Goal: Contribute content: Add original content to the website for others to see

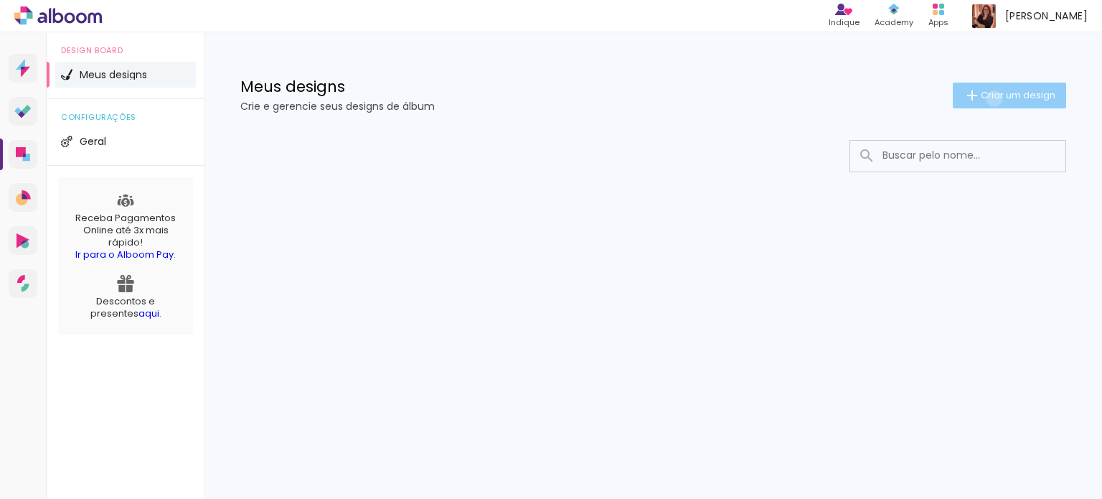
click at [991, 98] on span "Criar um design" at bounding box center [1018, 94] width 75 height 9
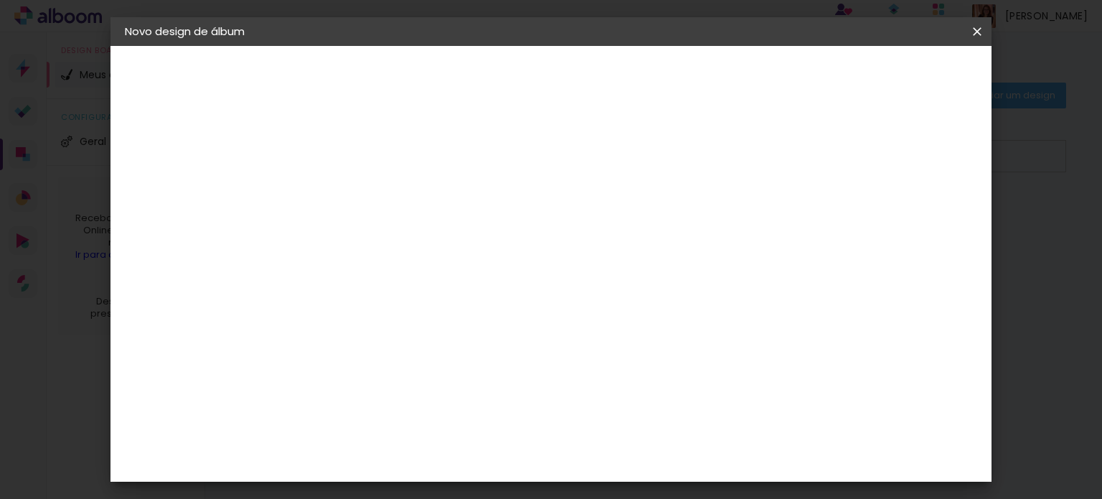
click at [359, 186] on input at bounding box center [359, 193] width 0 height 22
type input "teste"
type paper-input "teste"
click at [506, 83] on paper-button "Avançar" at bounding box center [471, 76] width 70 height 24
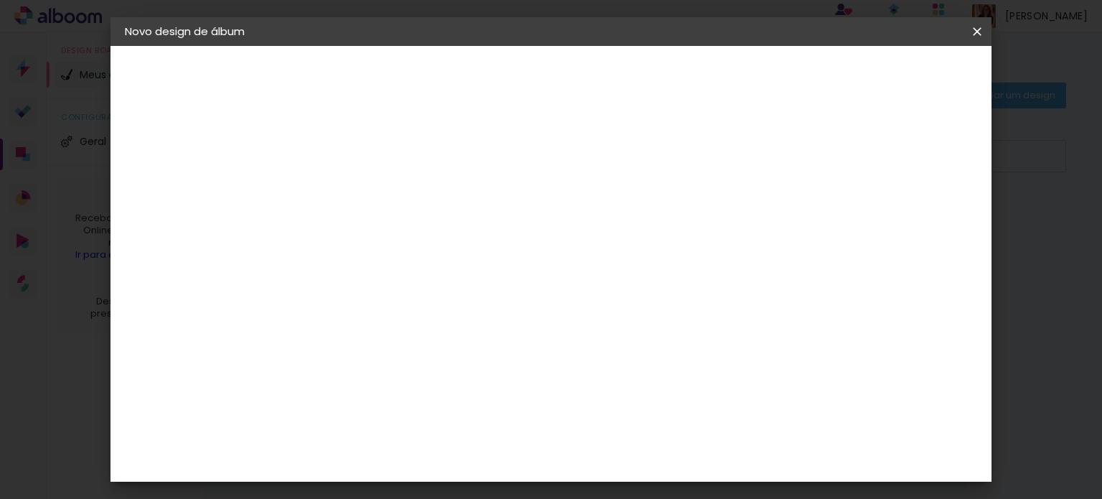
click at [0, 0] on slot "Avançar" at bounding box center [0, 0] width 0 height 0
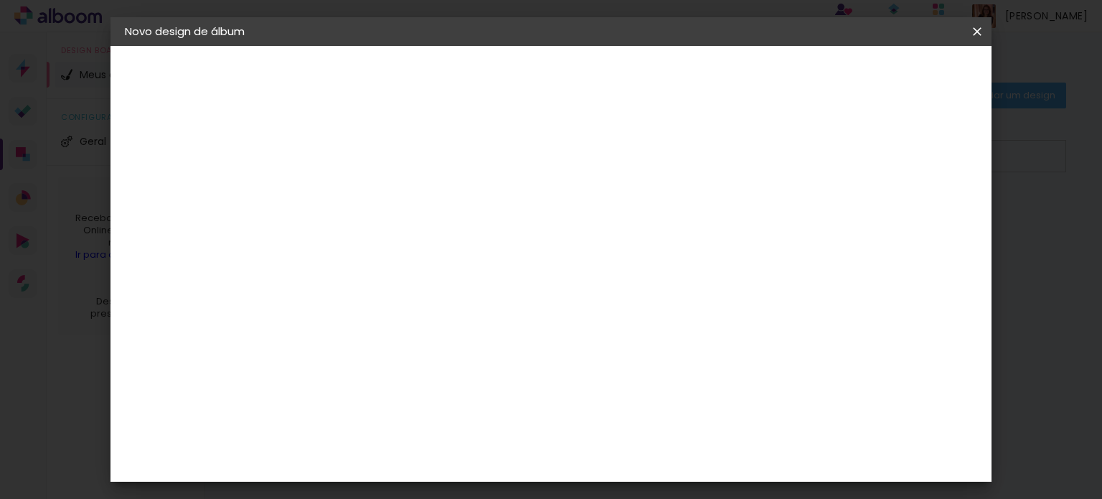
click at [0, 0] on slot "Avançar" at bounding box center [0, 0] width 0 height 0
click at [415, 239] on input "text" at bounding box center [387, 250] width 56 height 22
click at [616, 233] on paper-item "Padrão" at bounding box center [644, 238] width 287 height 29
type input "Padrão"
click at [557, 343] on span "15.2 × 40.6 cm" at bounding box center [532, 351] width 47 height 38
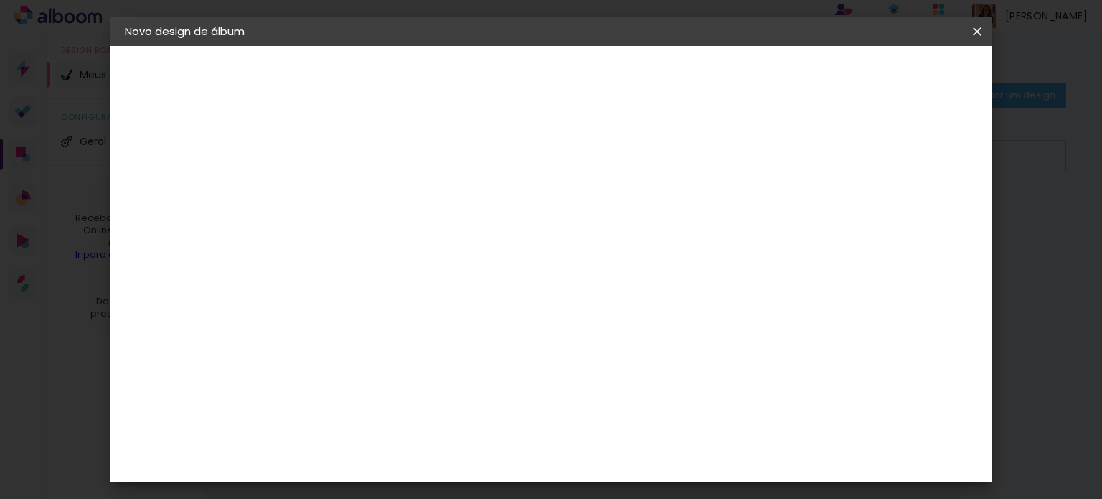
scroll to position [621, 0]
click at [593, 66] on paper-button "Avançar" at bounding box center [558, 76] width 70 height 24
click at [887, 71] on span "Iniciar design" at bounding box center [854, 76] width 65 height 10
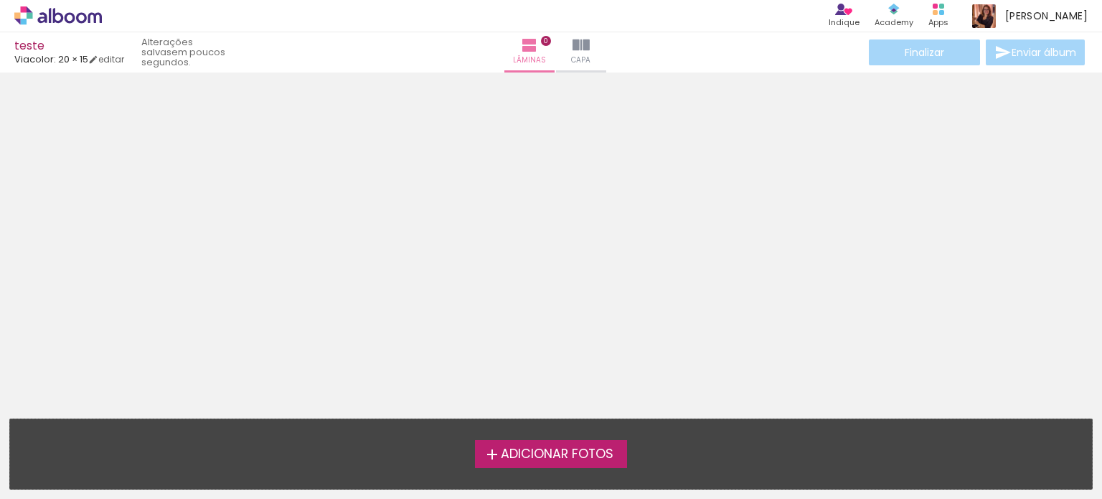
click at [505, 455] on span "Adicionar Fotos" at bounding box center [557, 454] width 113 height 13
click at [0, 0] on input "file" at bounding box center [0, 0] width 0 height 0
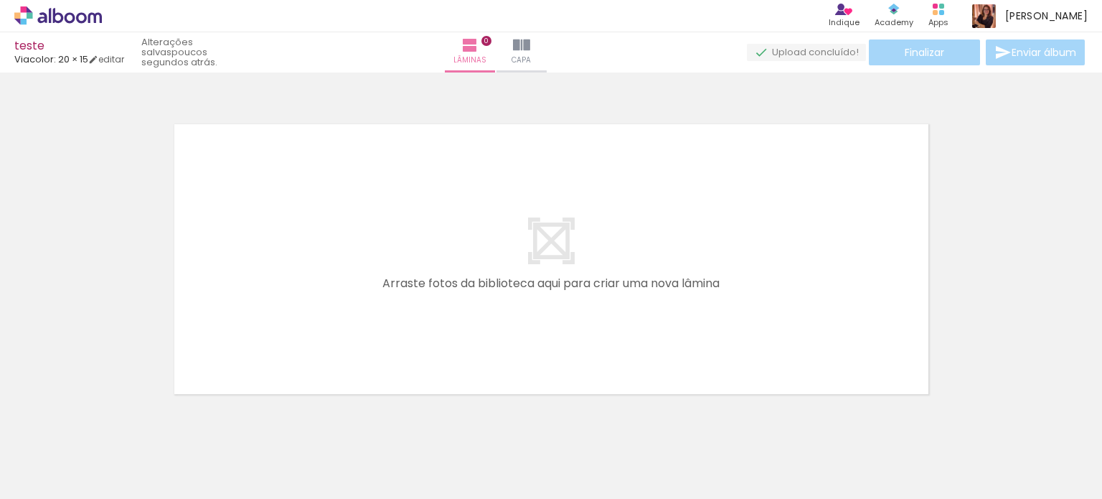
scroll to position [18, 0]
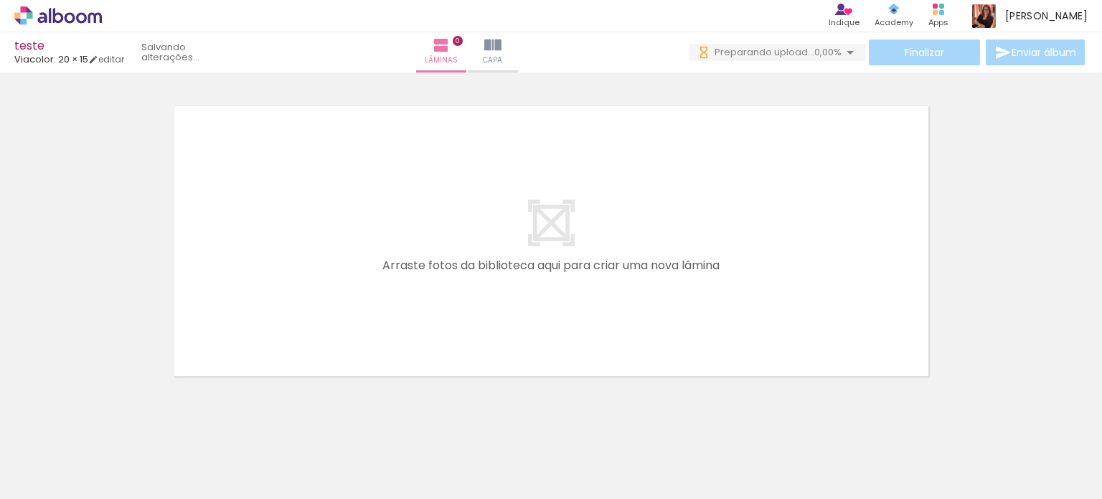
click at [172, 438] on div at bounding box center [143, 450] width 71 height 47
click at [799, 453] on div at bounding box center [786, 450] width 71 height 47
click at [152, 433] on div at bounding box center [143, 450] width 71 height 47
click at [699, 468] on div at bounding box center [705, 450] width 47 height 71
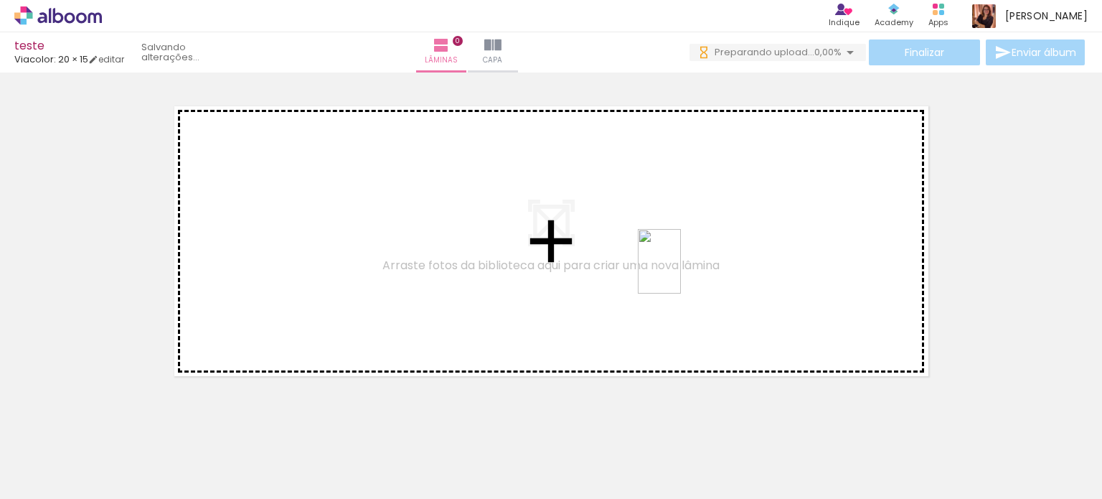
scroll to position [0, 0]
drag, startPoint x: 704, startPoint y: 470, endPoint x: 680, endPoint y: 264, distance: 207.3
click at [680, 264] on quentale-workspace at bounding box center [551, 249] width 1102 height 499
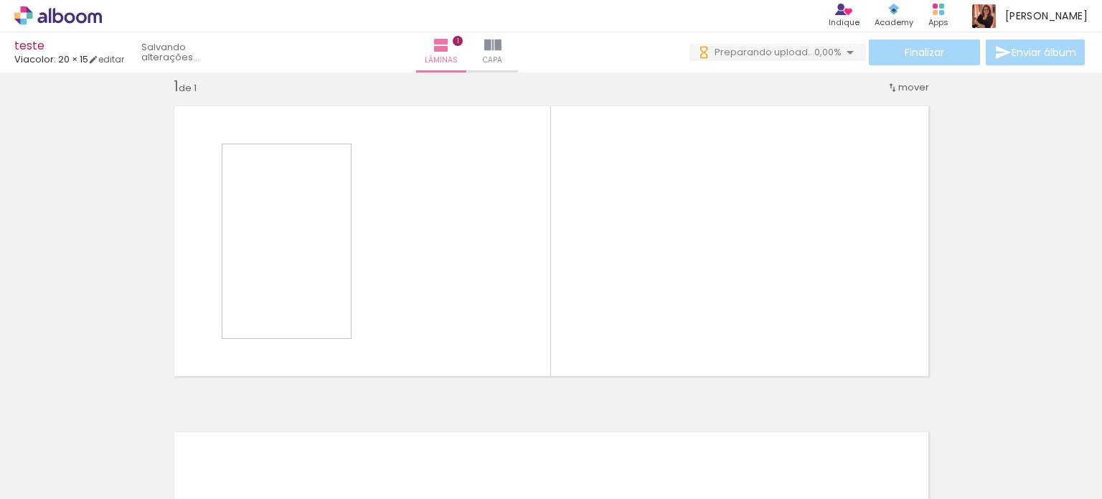
scroll to position [18, 0]
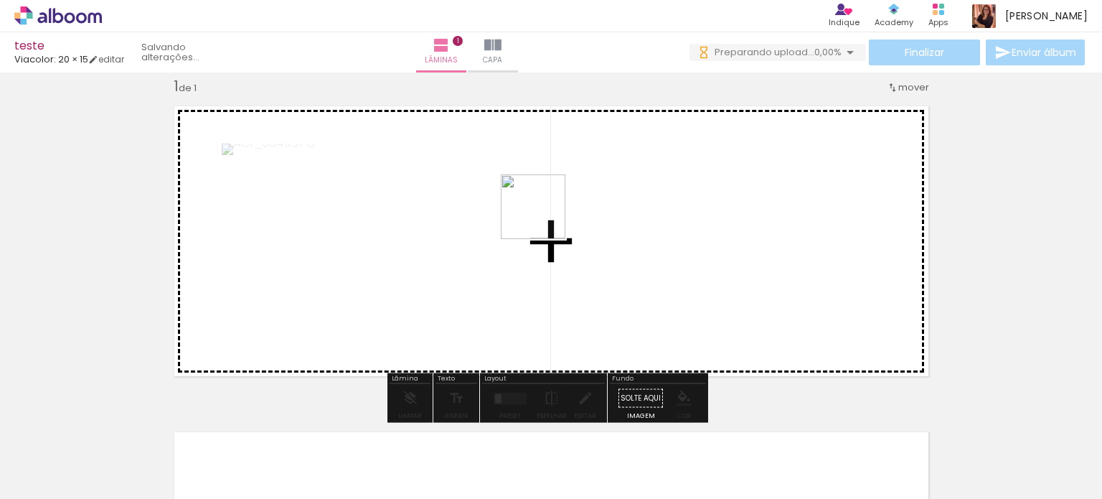
drag, startPoint x: 253, startPoint y: 458, endPoint x: 544, endPoint y: 217, distance: 377.6
click at [544, 217] on quentale-workspace at bounding box center [551, 249] width 1102 height 499
drag, startPoint x: 390, startPoint y: 461, endPoint x: 575, endPoint y: 146, distance: 365.9
click at [575, 146] on quentale-workspace at bounding box center [551, 249] width 1102 height 499
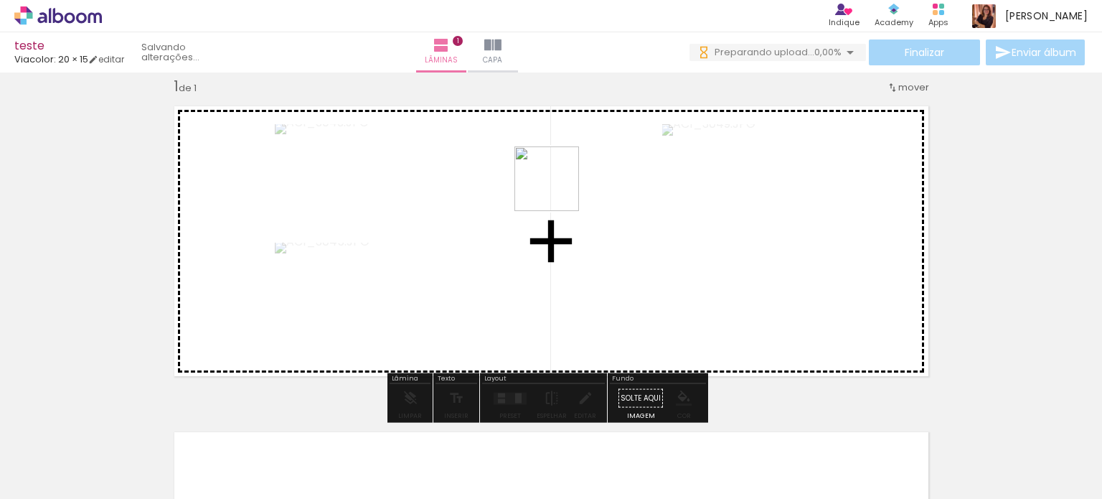
drag, startPoint x: 455, startPoint y: 448, endPoint x: 557, endPoint y: 189, distance: 279.2
click at [557, 189] on quentale-workspace at bounding box center [551, 249] width 1102 height 499
drag, startPoint x: 546, startPoint y: 426, endPoint x: 546, endPoint y: 250, distance: 175.8
click at [546, 250] on quentale-workspace at bounding box center [551, 249] width 1102 height 499
drag, startPoint x: 772, startPoint y: 441, endPoint x: 801, endPoint y: 283, distance: 161.3
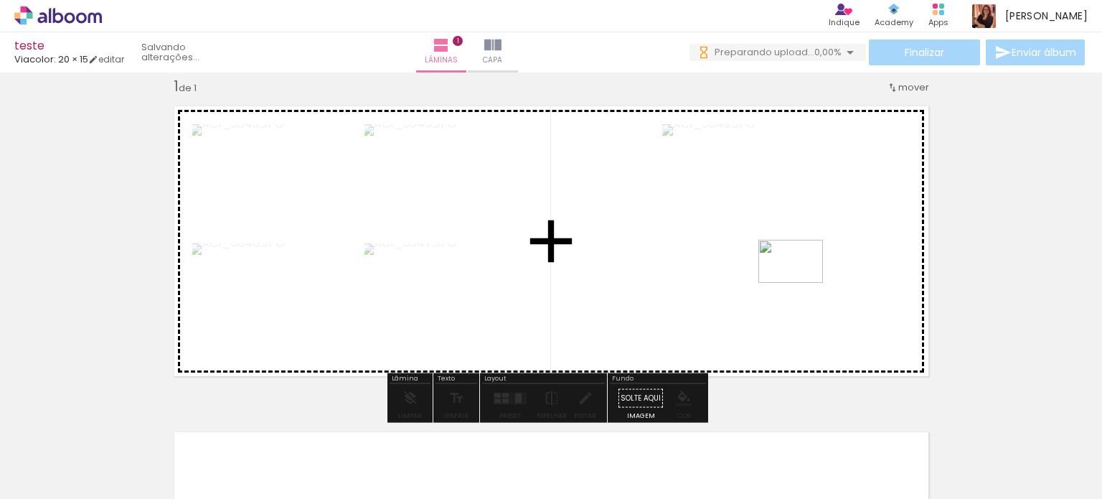
click at [801, 283] on quentale-workspace at bounding box center [551, 249] width 1102 height 499
drag, startPoint x: 621, startPoint y: 438, endPoint x: 565, endPoint y: 286, distance: 162.7
click at [565, 286] on quentale-workspace at bounding box center [551, 249] width 1102 height 499
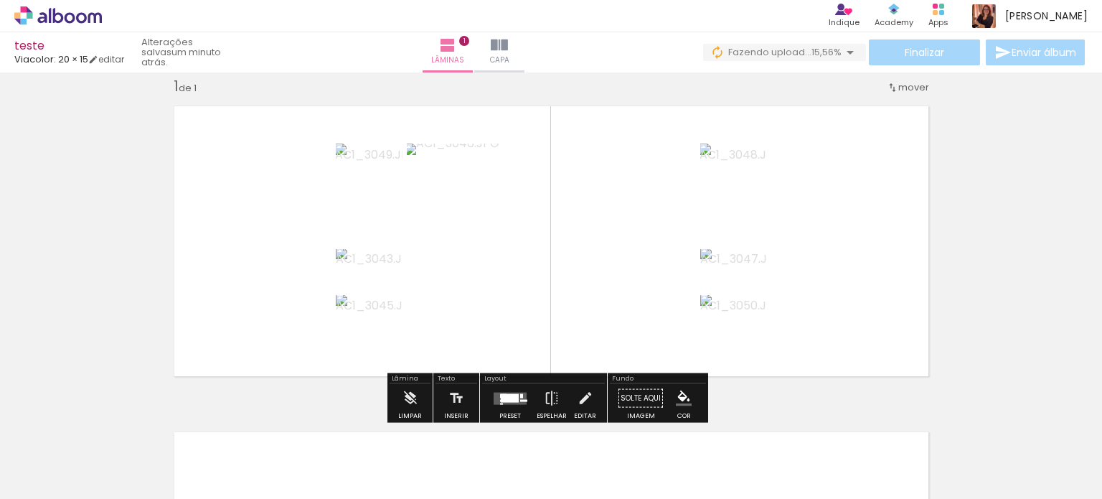
click at [907, 89] on span "mover" at bounding box center [913, 87] width 31 height 14
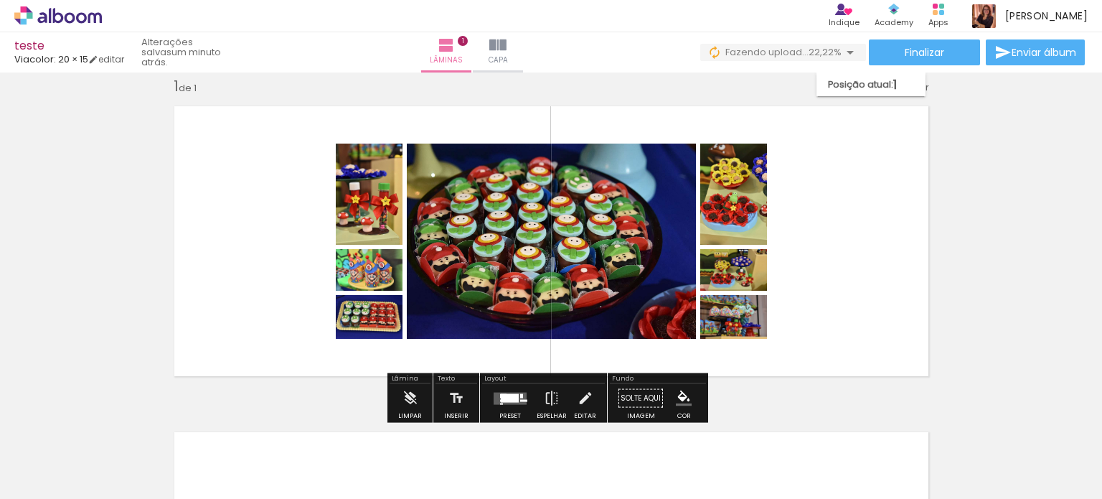
click at [907, 89] on paper-item "Posição atual: 1" at bounding box center [870, 84] width 109 height 24
click at [818, 312] on quentale-layouter at bounding box center [551, 241] width 774 height 290
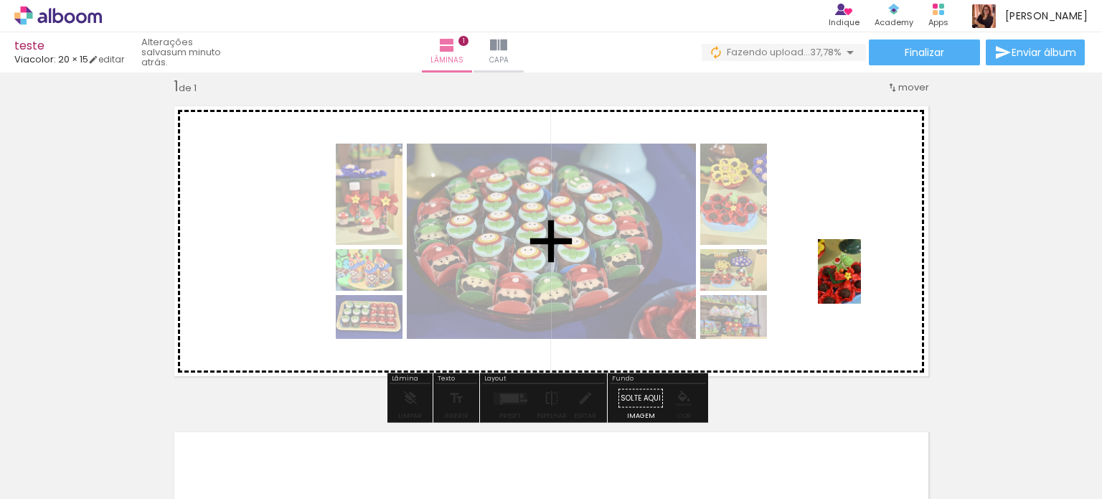
drag, startPoint x: 861, startPoint y: 448, endPoint x: 861, endPoint y: 282, distance: 166.4
click at [861, 282] on quentale-workspace at bounding box center [551, 249] width 1102 height 499
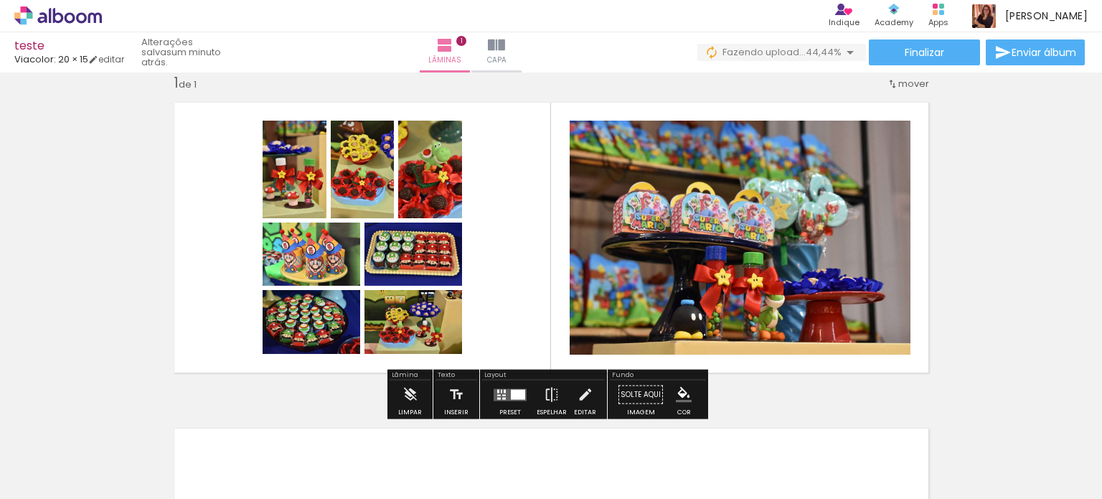
scroll to position [18, 0]
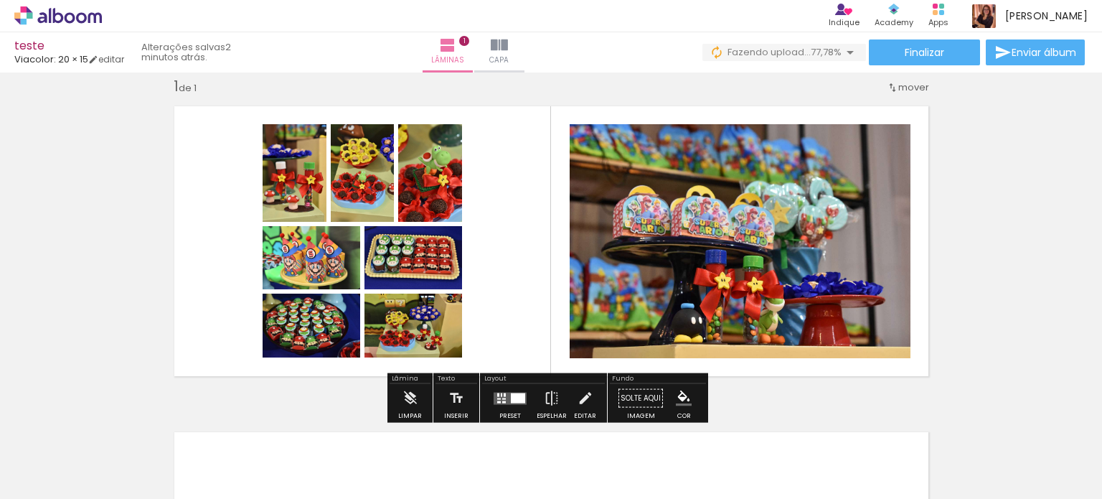
click at [906, 84] on span "mover" at bounding box center [913, 87] width 31 height 14
click at [482, 230] on quentale-layouter at bounding box center [551, 241] width 774 height 290
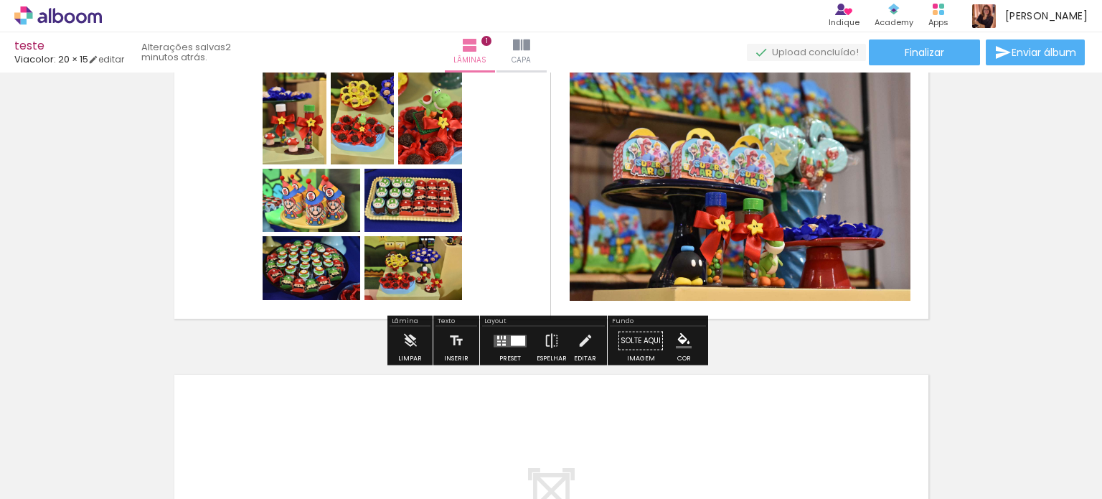
scroll to position [47, 0]
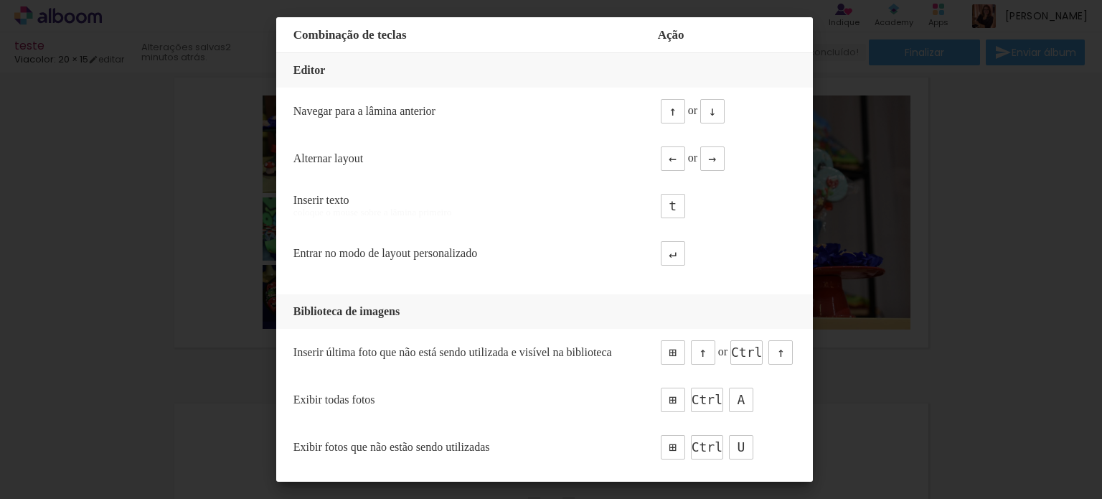
click at [961, 131] on iron-overlay-backdrop at bounding box center [551, 249] width 1102 height 499
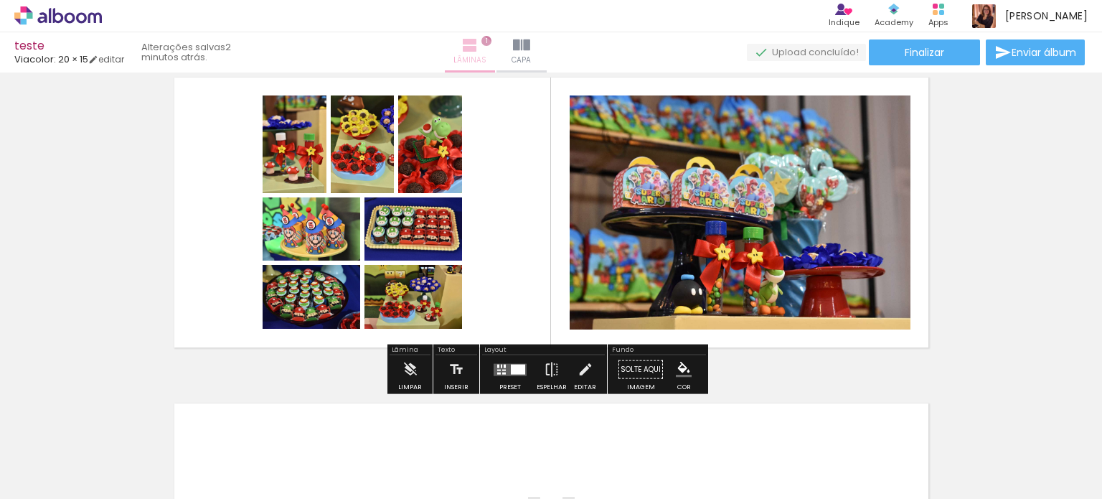
click at [486, 55] on span "Lâminas" at bounding box center [469, 60] width 33 height 13
click at [196, 133] on quentale-layouter at bounding box center [551, 212] width 774 height 290
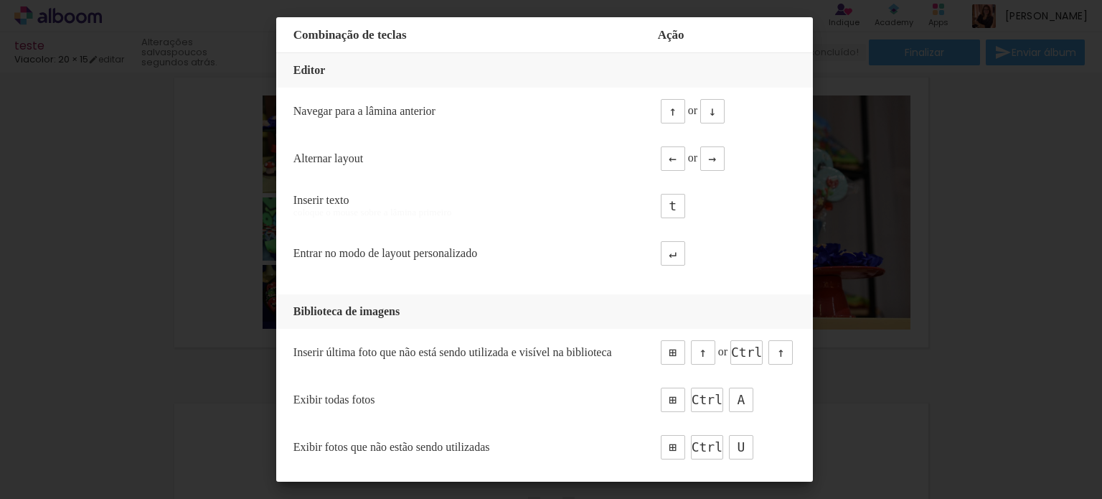
click at [1007, 156] on iron-overlay-backdrop at bounding box center [551, 249] width 1102 height 499
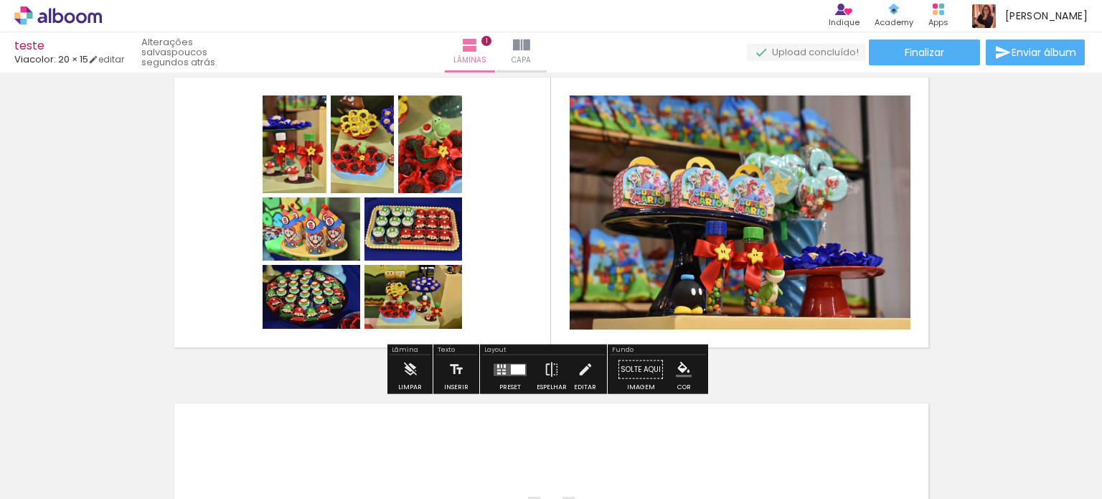
click at [783, 232] on quentale-photo at bounding box center [740, 212] width 341 height 234
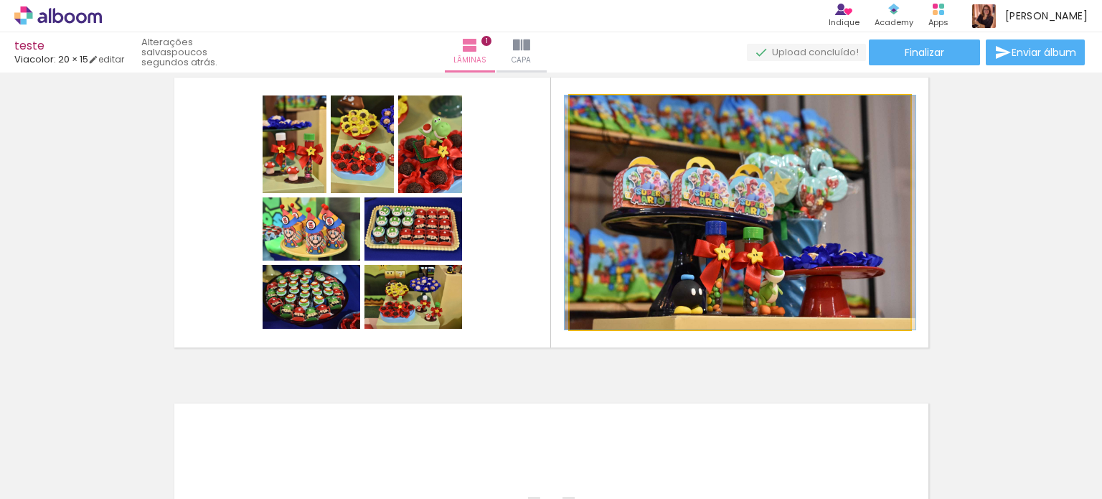
click at [706, 242] on quentale-photo at bounding box center [740, 212] width 341 height 234
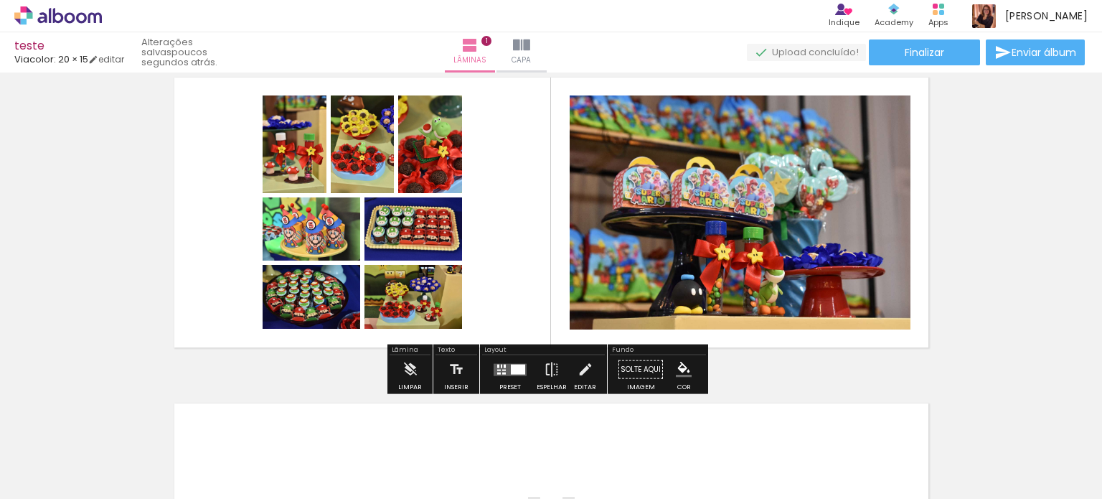
click at [706, 242] on quentale-photo at bounding box center [740, 212] width 341 height 234
click at [88, 202] on div "Inserir lâmina 1 de 1" at bounding box center [551, 357] width 1102 height 652
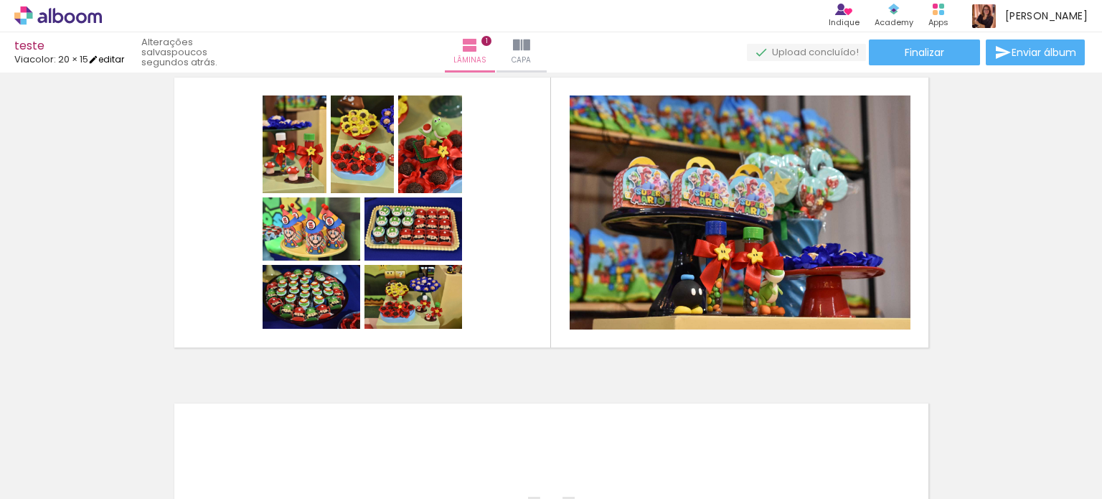
click at [120, 57] on link "editar" at bounding box center [106, 59] width 36 height 12
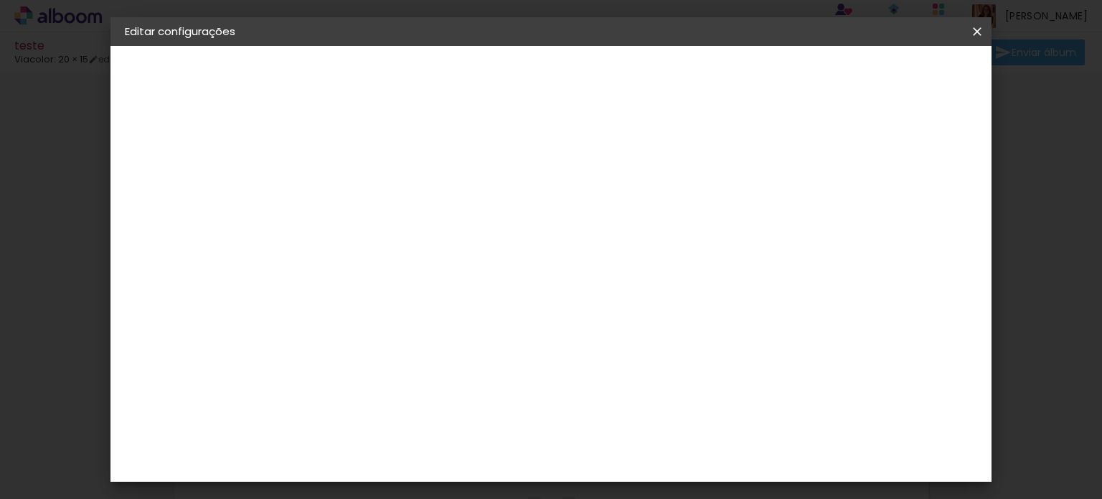
click at [976, 31] on iron-icon at bounding box center [976, 31] width 17 height 14
click at [887, 72] on span "Salvar configurações" at bounding box center [834, 76] width 106 height 10
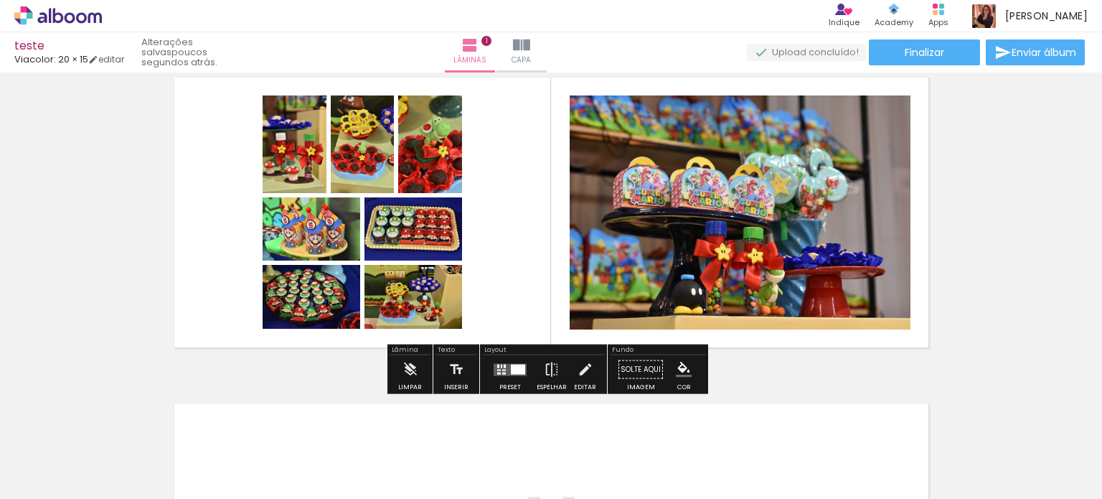
click at [502, 369] on quentale-layouter at bounding box center [510, 369] width 33 height 12
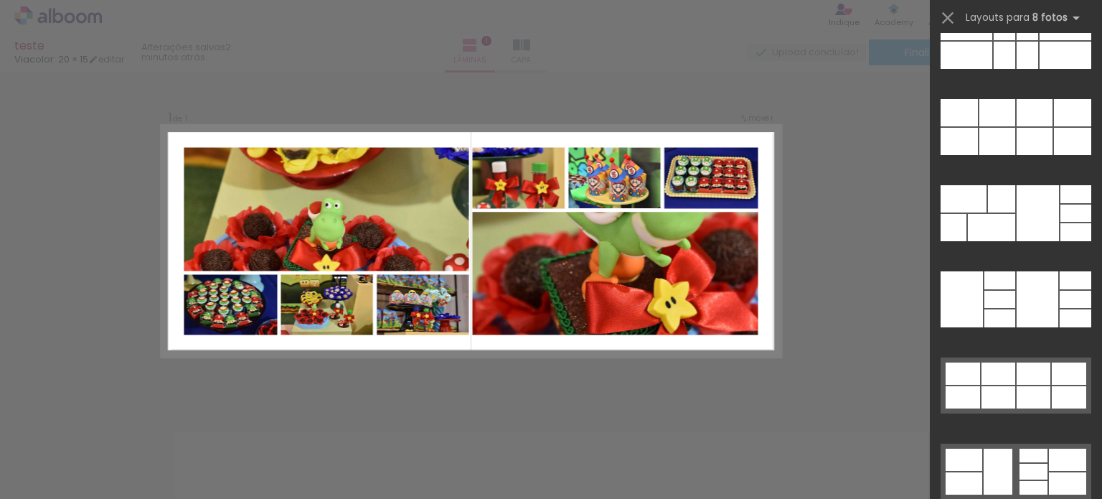
scroll to position [7174, 0]
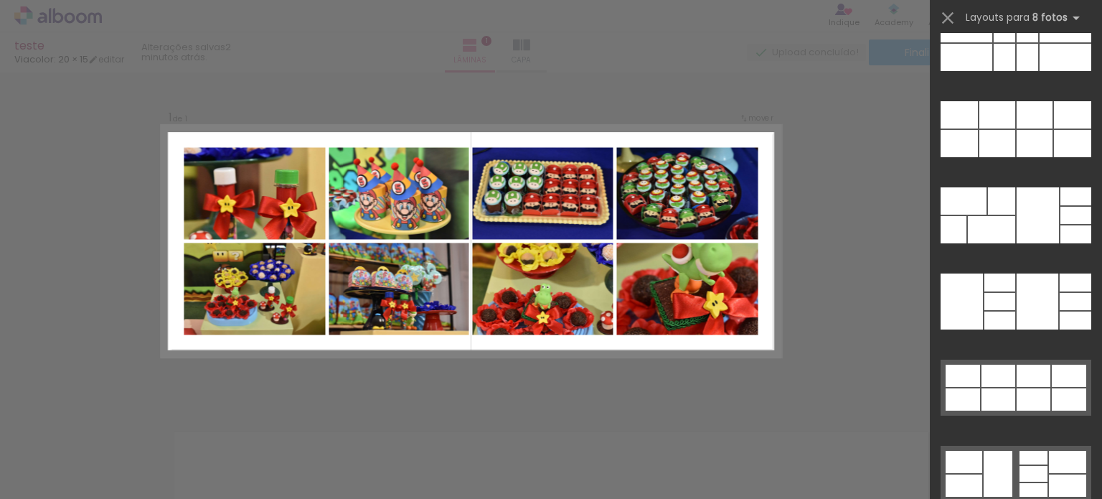
click at [890, 273] on div "Confirmar Cancelar" at bounding box center [551, 398] width 1102 height 686
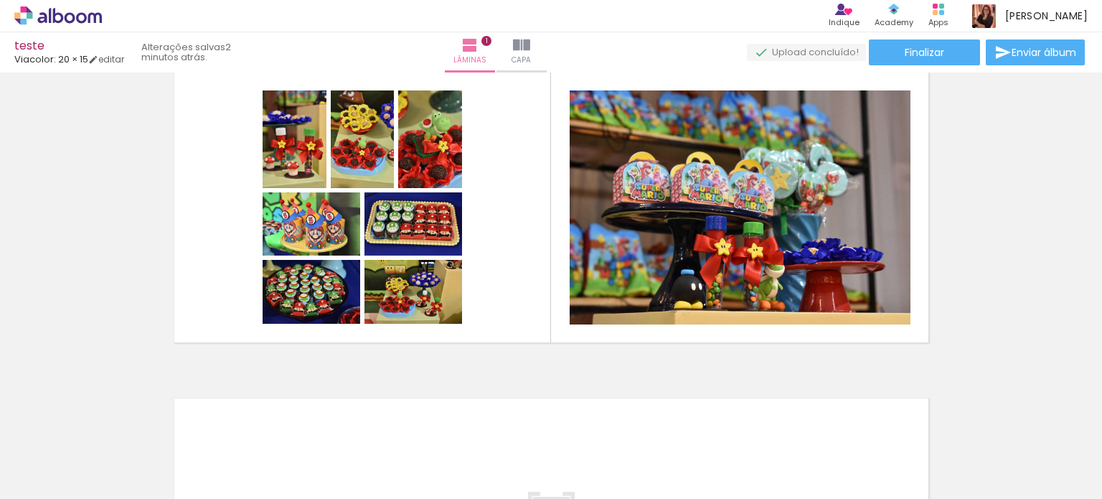
scroll to position [0, 0]
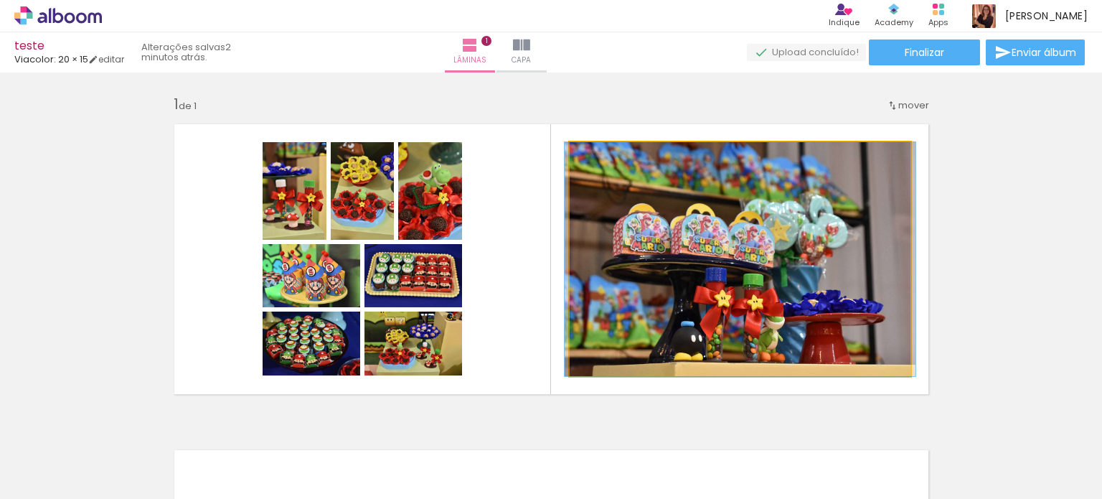
click at [703, 212] on quentale-photo at bounding box center [740, 259] width 341 height 234
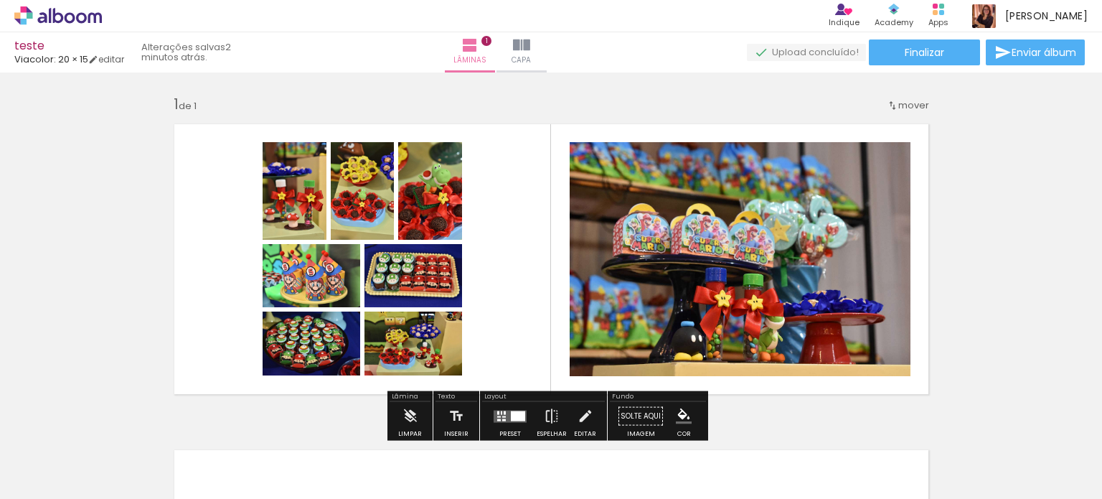
click at [218, 56] on quentale-status "2 minutos atrás." at bounding box center [187, 53] width 113 height 32
click at [486, 54] on span "Lâminas" at bounding box center [469, 60] width 33 height 13
click at [405, 393] on div "Lâmina" at bounding box center [410, 397] width 41 height 9
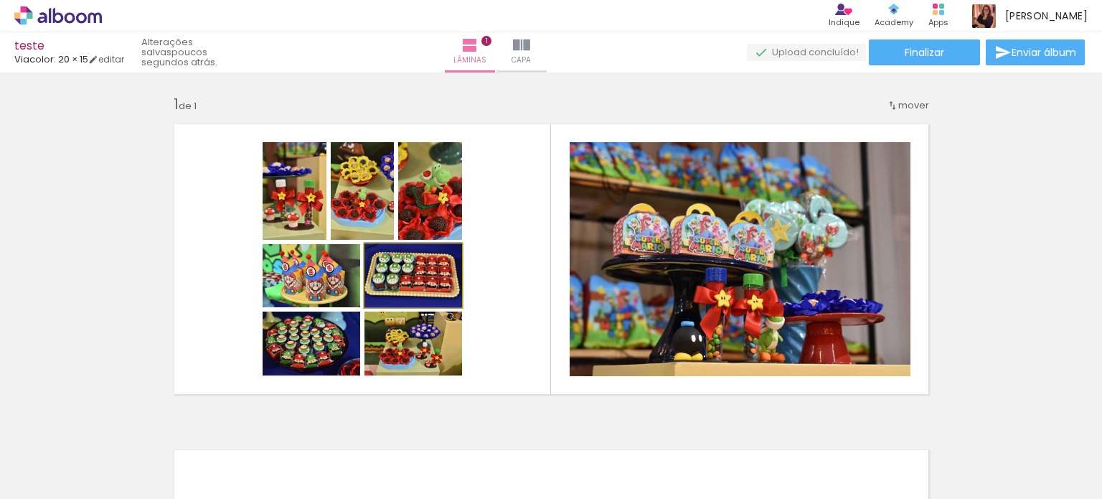
click at [443, 274] on quentale-photo at bounding box center [413, 275] width 98 height 63
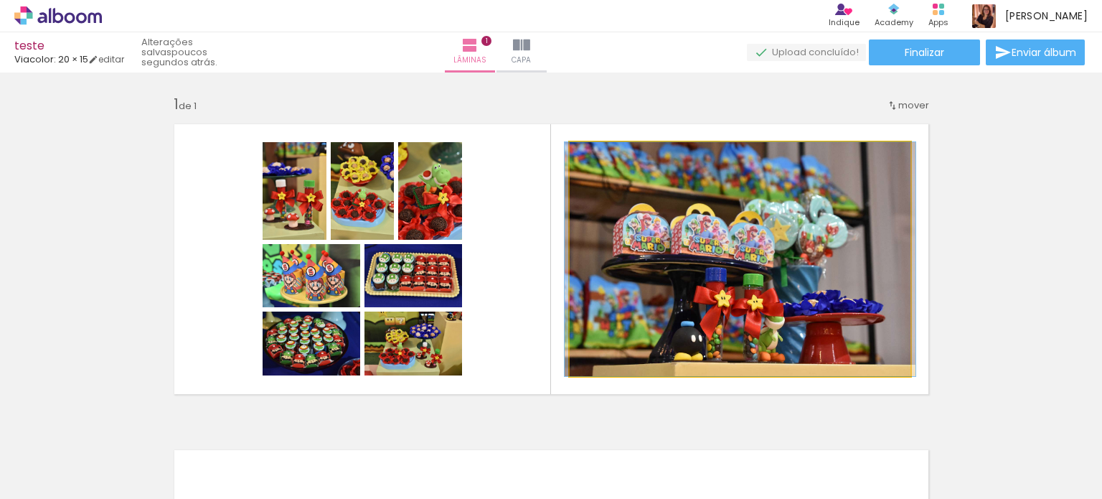
click at [638, 235] on quentale-photo at bounding box center [740, 259] width 341 height 234
drag, startPoint x: 598, startPoint y: 159, endPoint x: 475, endPoint y: 150, distance: 123.0
type paper-slider "100"
click at [475, 150] on quentale-layouter at bounding box center [551, 259] width 774 height 290
click at [573, 186] on quentale-photo at bounding box center [740, 259] width 341 height 234
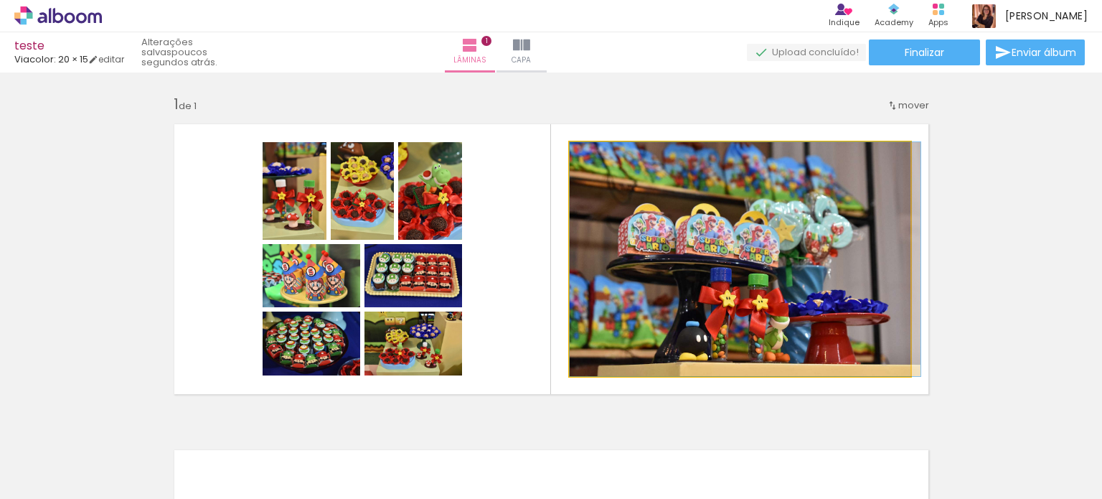
drag, startPoint x: 573, startPoint y: 186, endPoint x: 593, endPoint y: 181, distance: 20.7
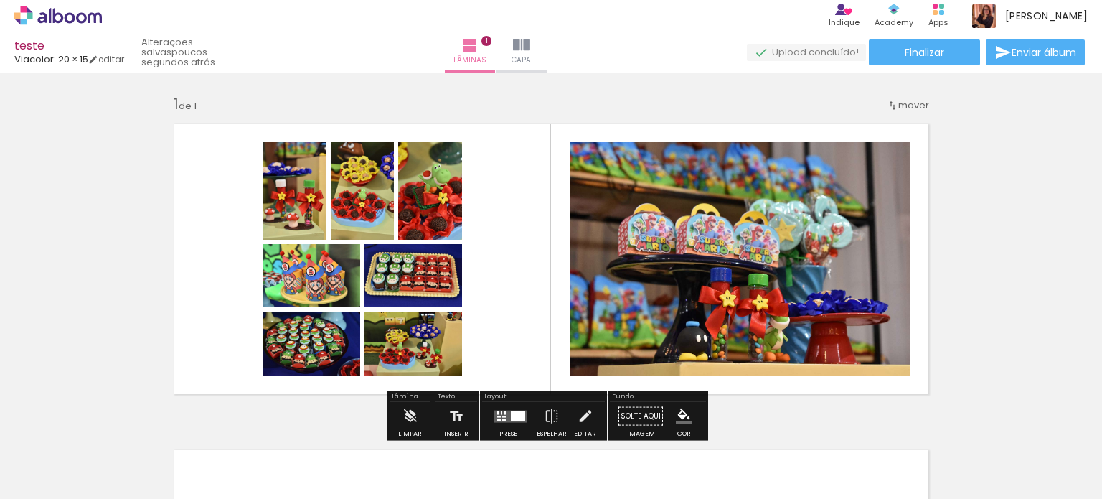
click at [919, 253] on quentale-layouter at bounding box center [551, 259] width 774 height 290
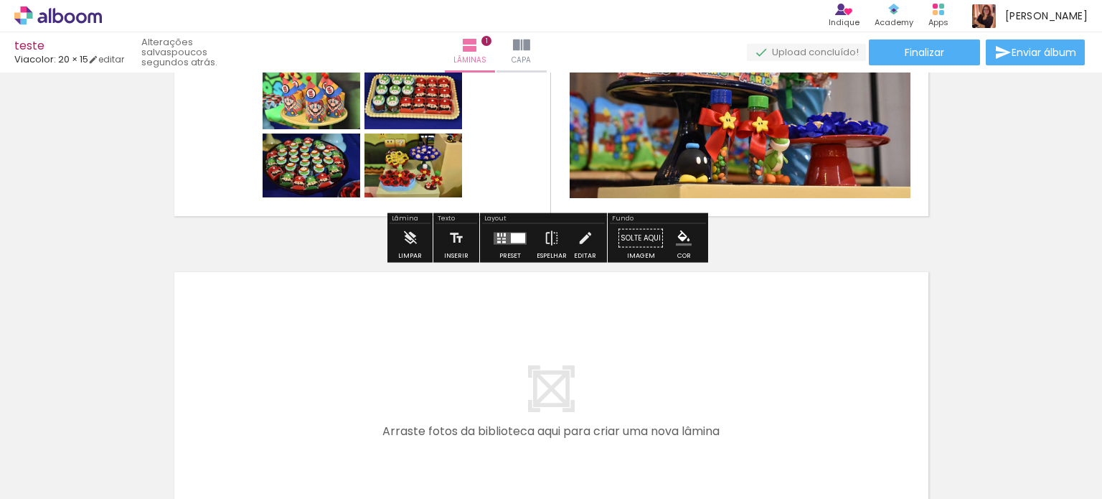
scroll to position [215, 0]
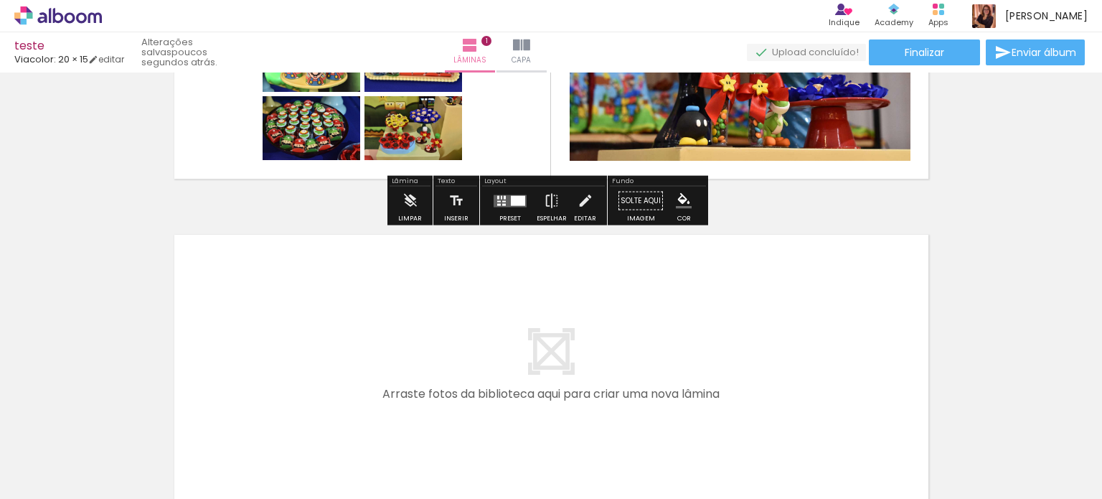
click at [504, 192] on div at bounding box center [510, 201] width 39 height 29
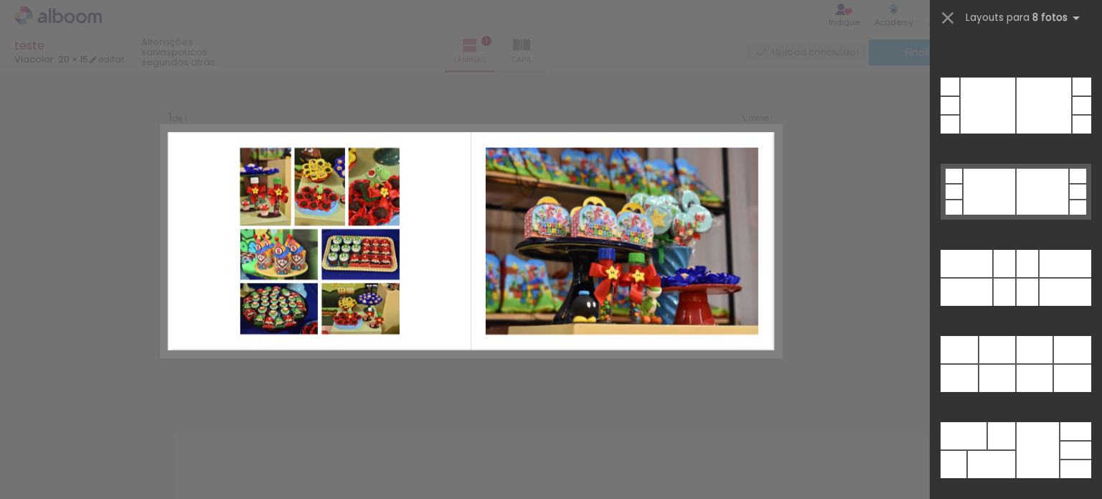
scroll to position [7268, 0]
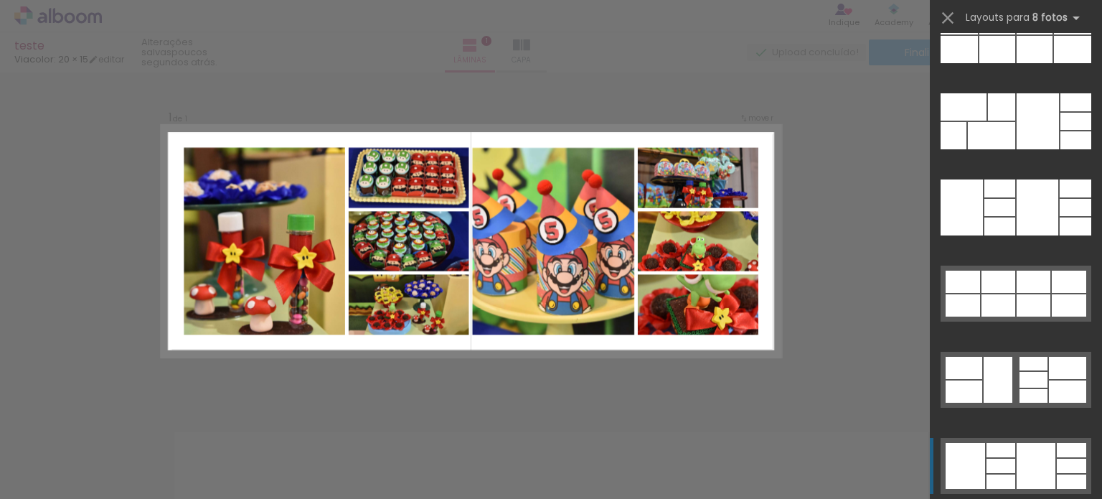
click at [1047, 461] on div at bounding box center [1036, 466] width 39 height 46
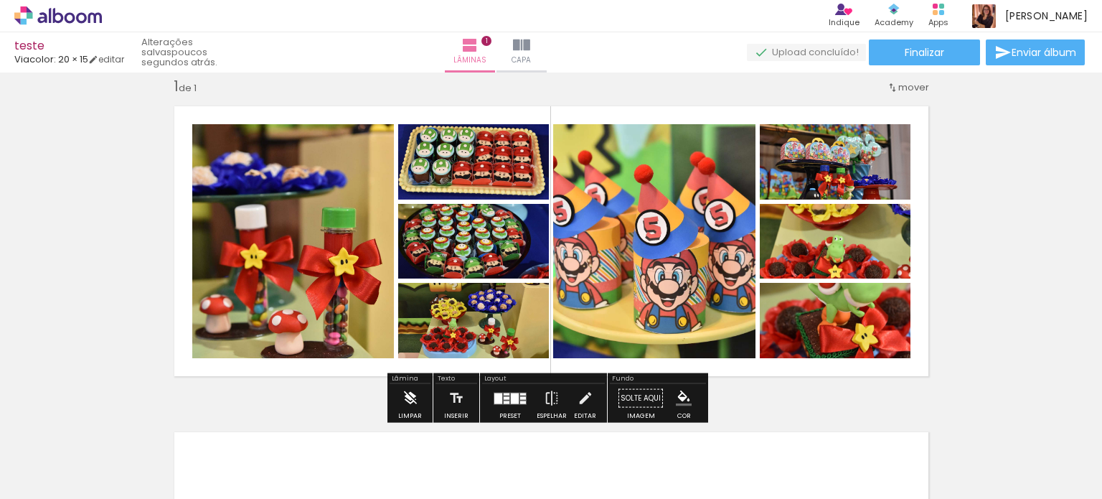
click at [416, 392] on iron-icon at bounding box center [410, 398] width 16 height 29
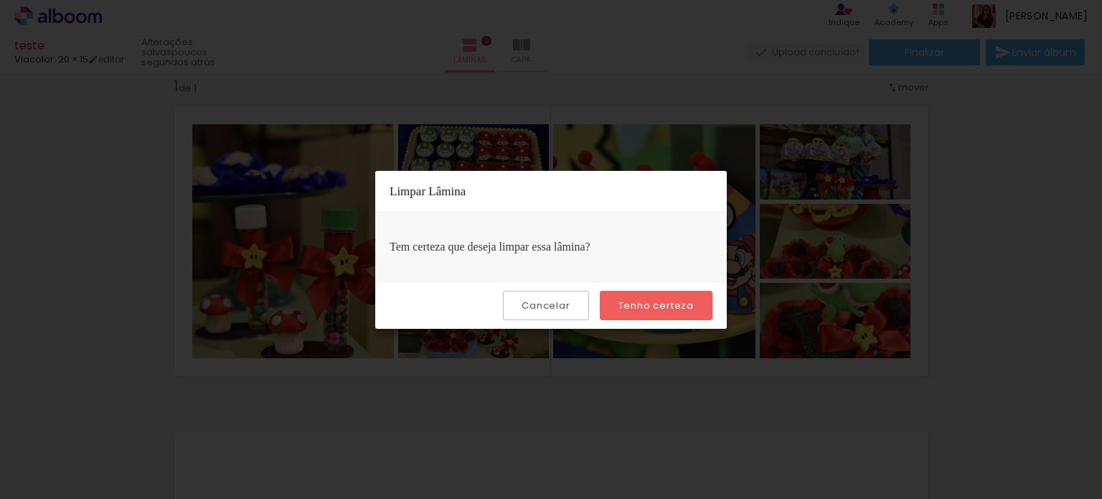
click at [0, 0] on slot "Cancelar" at bounding box center [0, 0] width 0 height 0
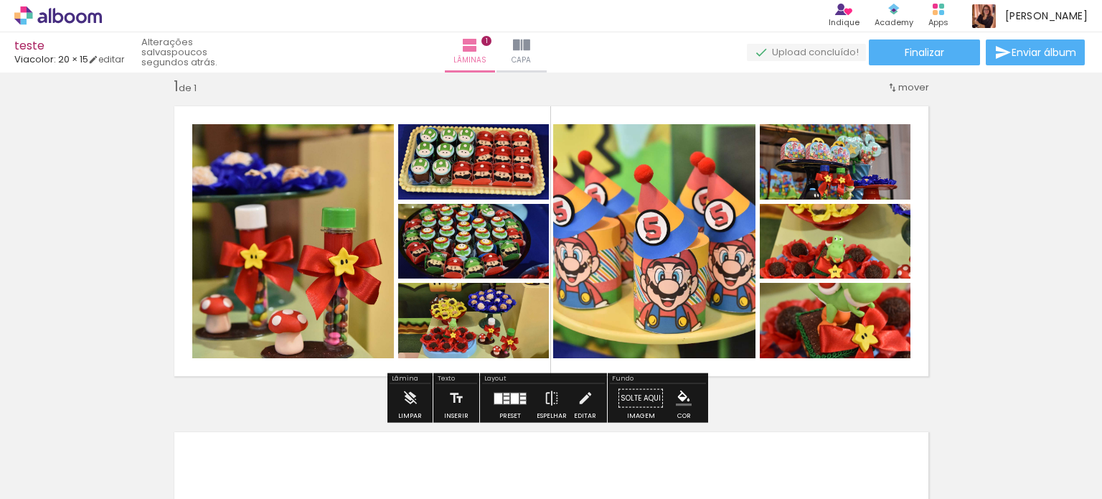
click at [615, 392] on paper-button "Solte aqui Imagem" at bounding box center [641, 402] width 52 height 37
click at [631, 364] on quentale-layouter at bounding box center [551, 241] width 774 height 290
click at [677, 400] on iron-icon "color picker" at bounding box center [684, 398] width 16 height 16
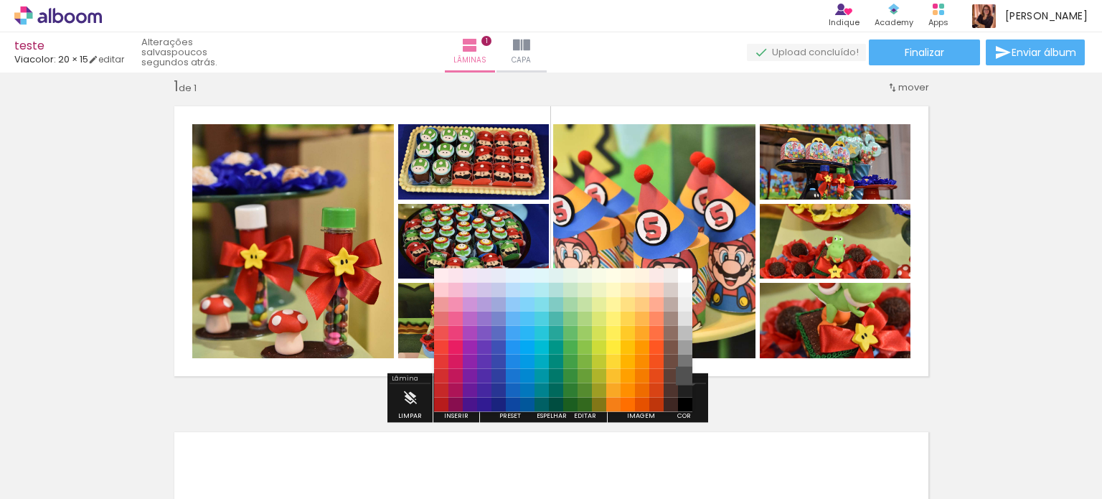
click at [678, 368] on paper-item "#515151" at bounding box center [685, 375] width 14 height 14
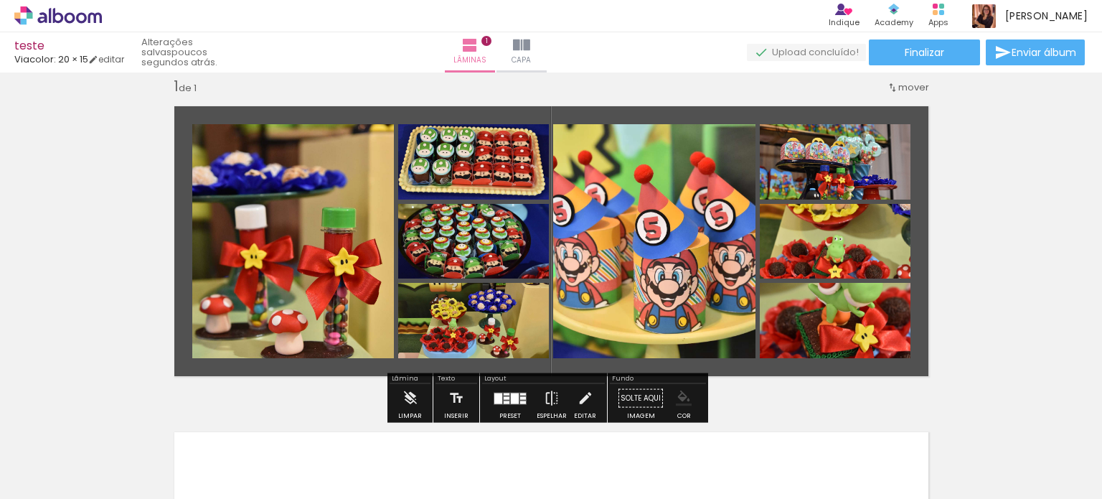
click at [678, 400] on iron-icon "color picker" at bounding box center [684, 398] width 16 height 16
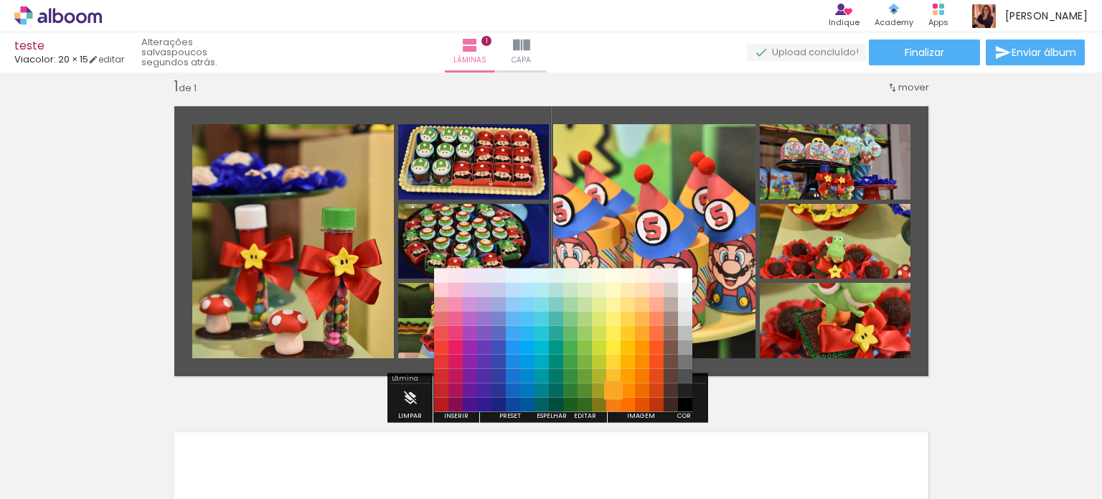
click at [611, 392] on paper-item "#f9a825" at bounding box center [613, 389] width 14 height 14
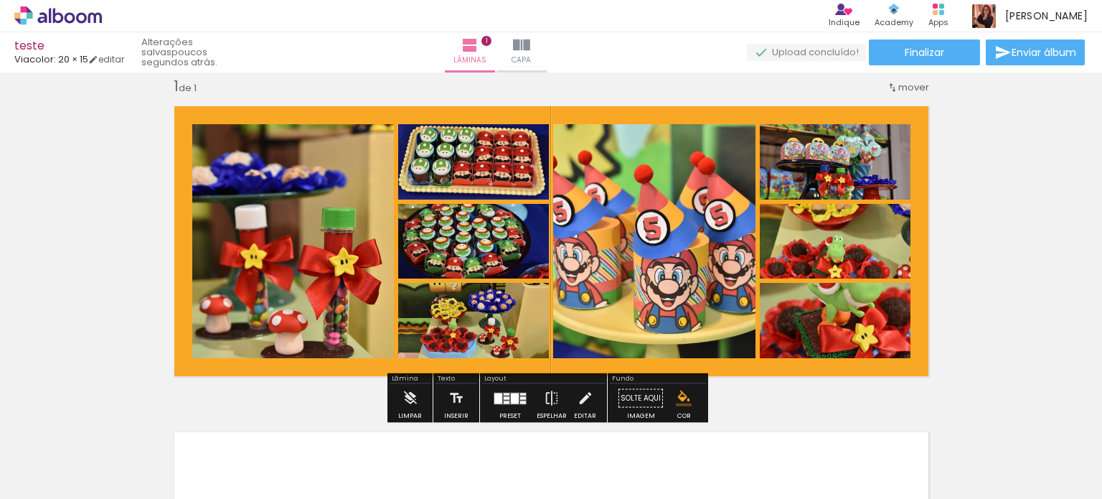
click at [676, 397] on iron-icon "color picker" at bounding box center [684, 398] width 16 height 16
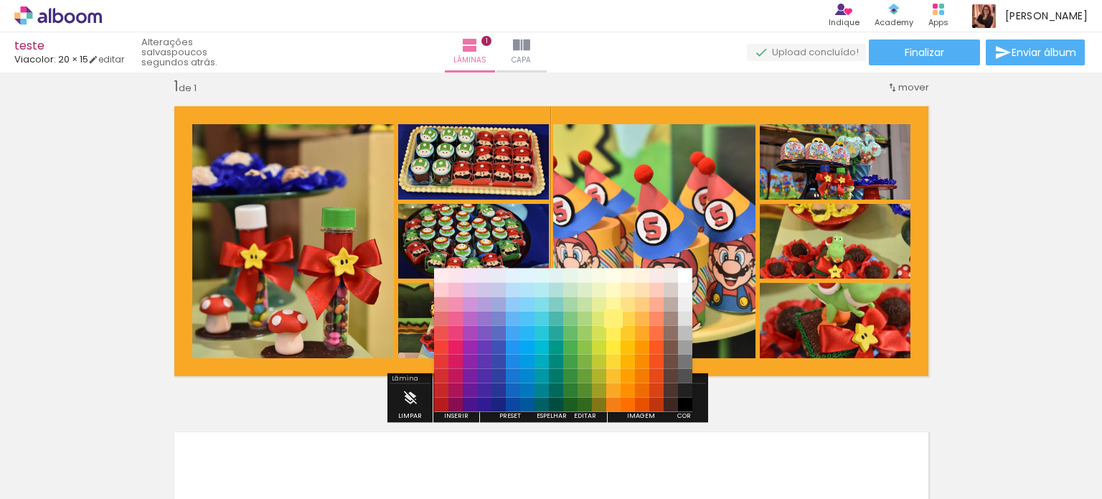
click at [613, 314] on paper-item "#fff176" at bounding box center [613, 318] width 14 height 14
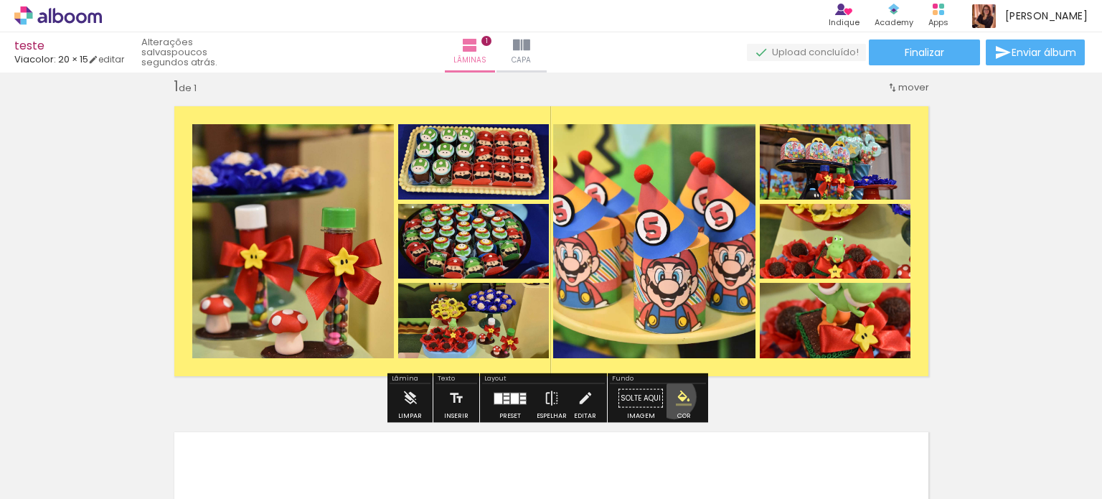
click at [670, 396] on paper-menu-button "#ffebee #ffcdd2 #ef9a9a #e57373 #ef5350 #f44336 #e53935 #d32f2f #c62828 #b71c1c…" at bounding box center [683, 398] width 27 height 27
click at [676, 395] on iron-icon "color picker" at bounding box center [684, 398] width 16 height 16
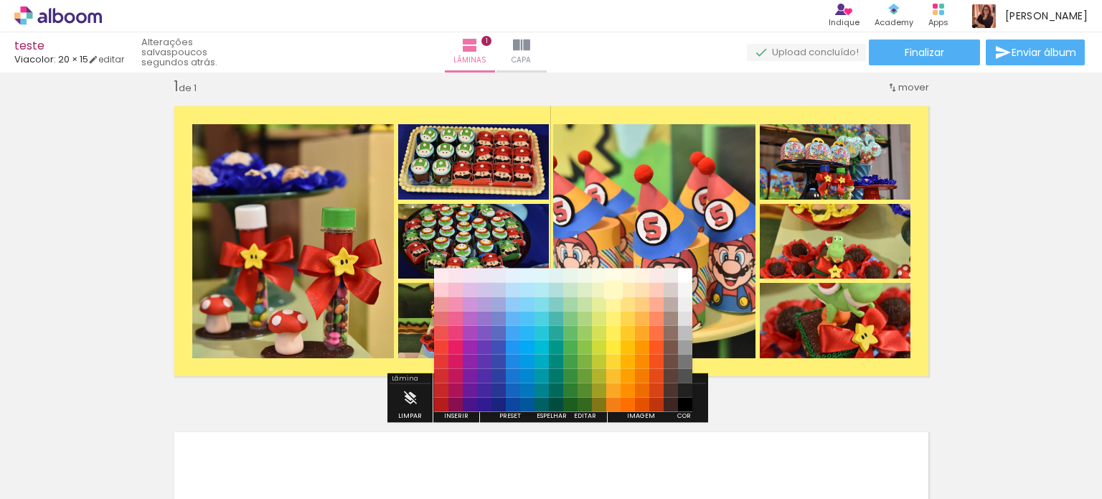
click at [613, 289] on paper-item "#fff9c4" at bounding box center [613, 289] width 14 height 14
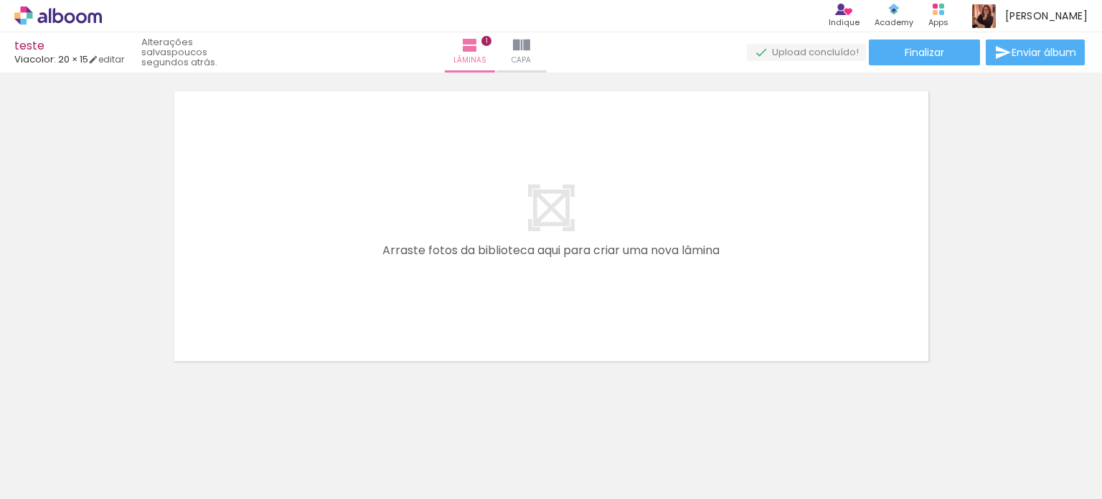
scroll to position [370, 0]
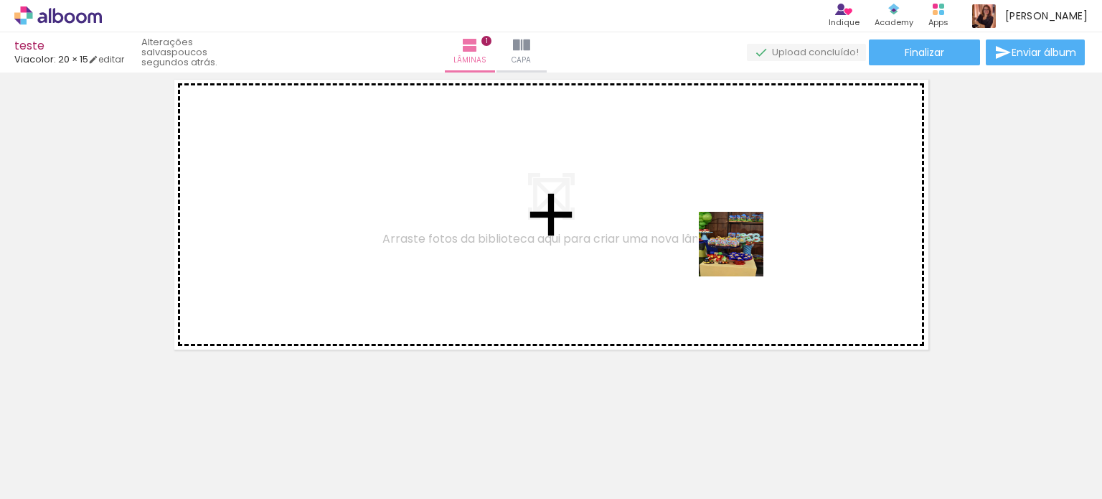
drag, startPoint x: 1039, startPoint y: 462, endPoint x: 735, endPoint y: 246, distance: 373.0
click at [735, 246] on quentale-workspace at bounding box center [551, 249] width 1102 height 499
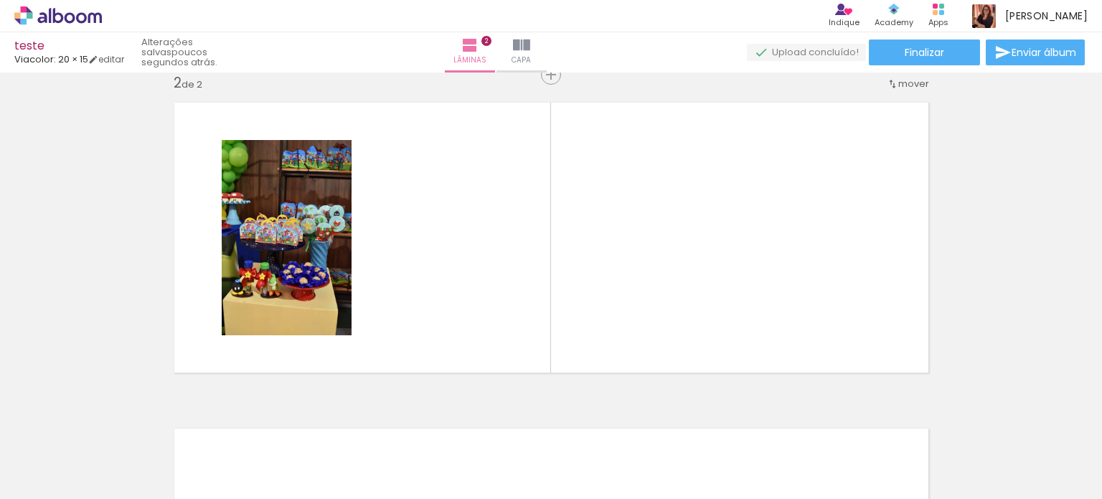
scroll to position [344, 0]
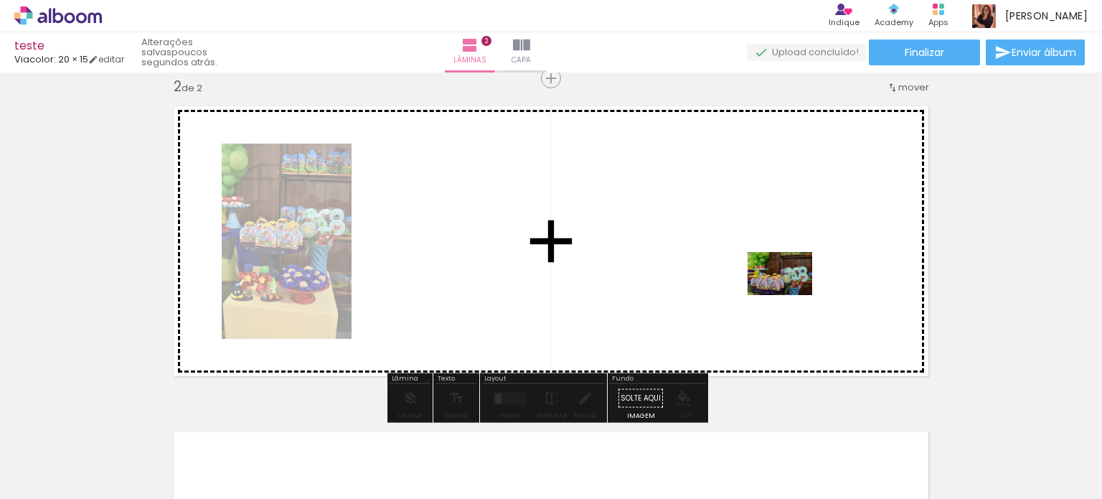
drag, startPoint x: 984, startPoint y: 461, endPoint x: 789, endPoint y: 291, distance: 259.3
click at [789, 291] on quentale-workspace at bounding box center [551, 249] width 1102 height 499
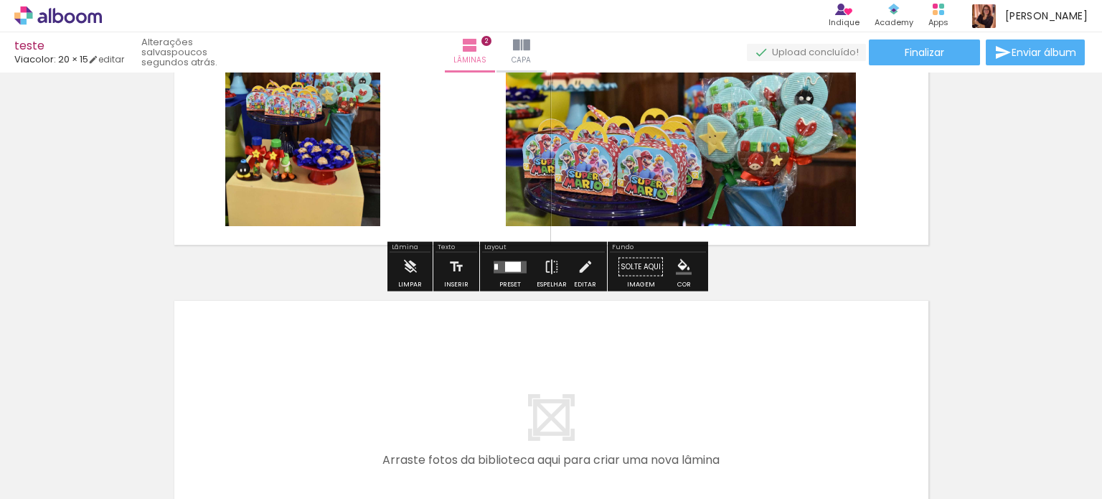
scroll to position [487, 0]
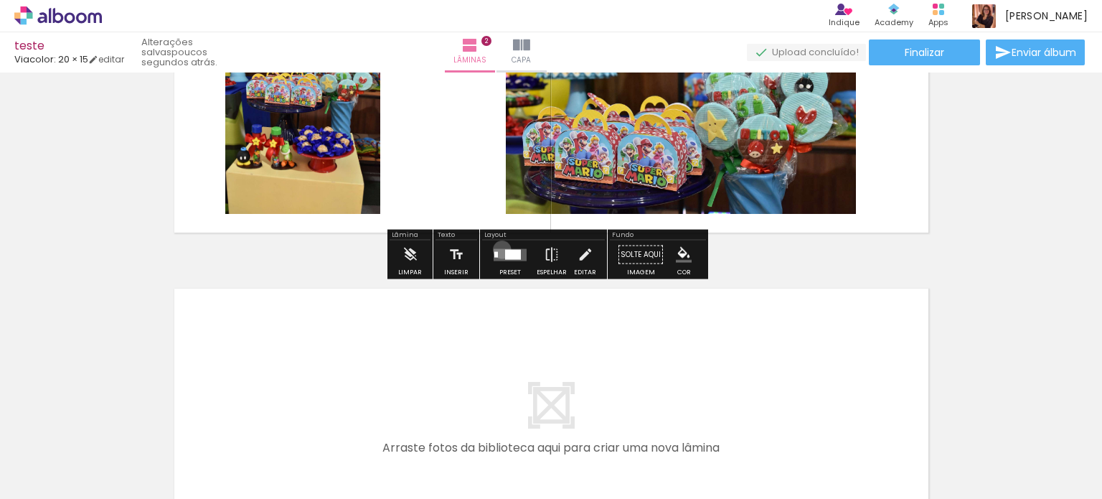
click at [499, 249] on quentale-layouter at bounding box center [510, 254] width 33 height 12
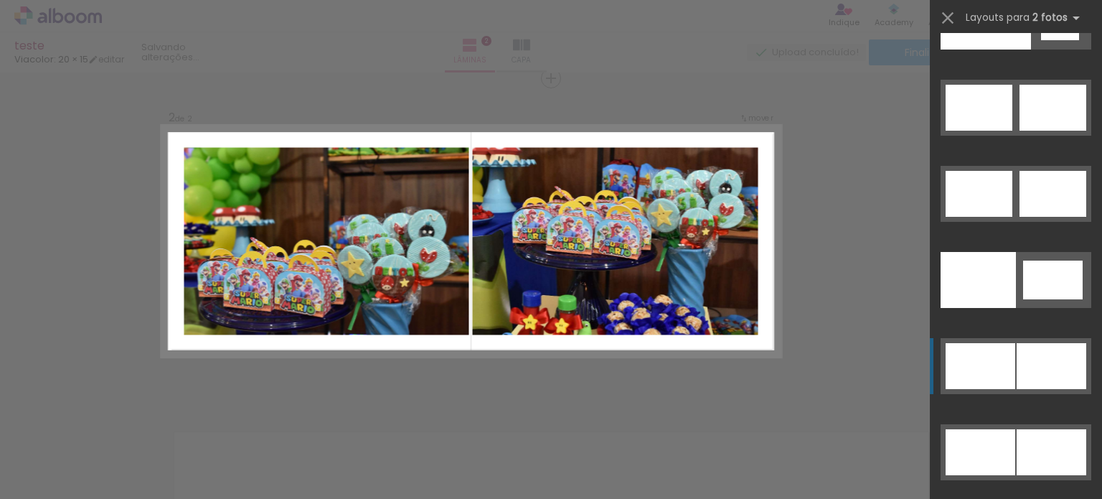
scroll to position [6995, 0]
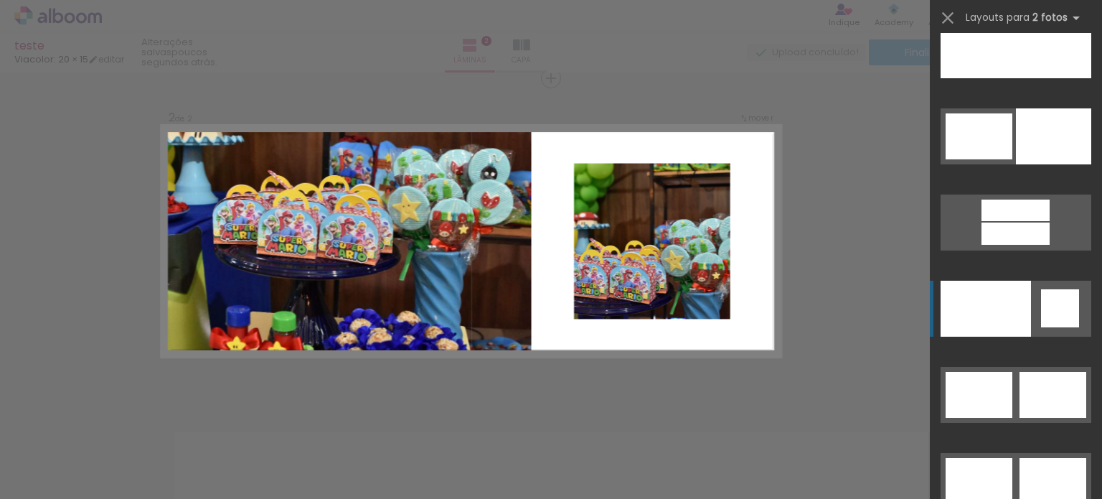
click at [1056, 302] on div at bounding box center [1060, 308] width 38 height 38
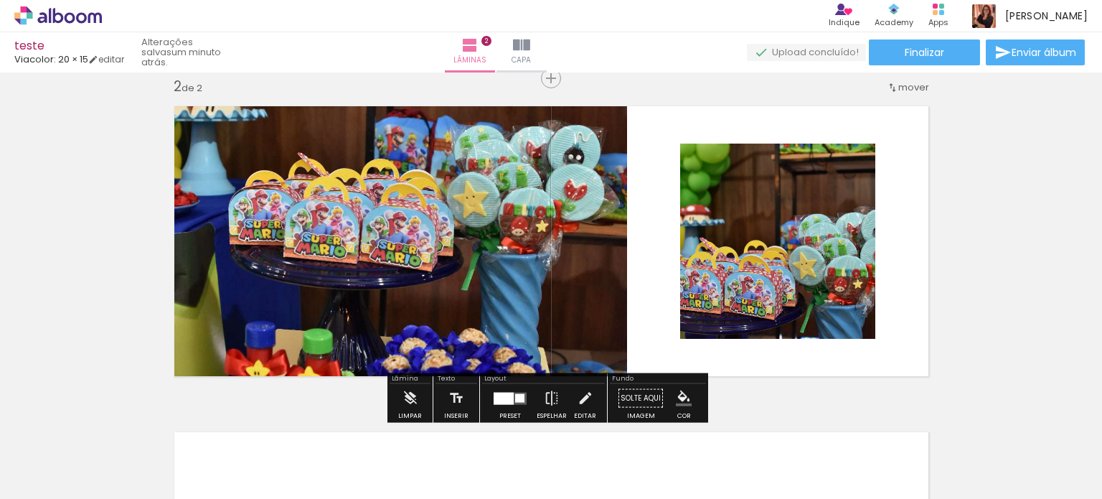
click at [580, 221] on quentale-photo at bounding box center [395, 241] width 463 height 290
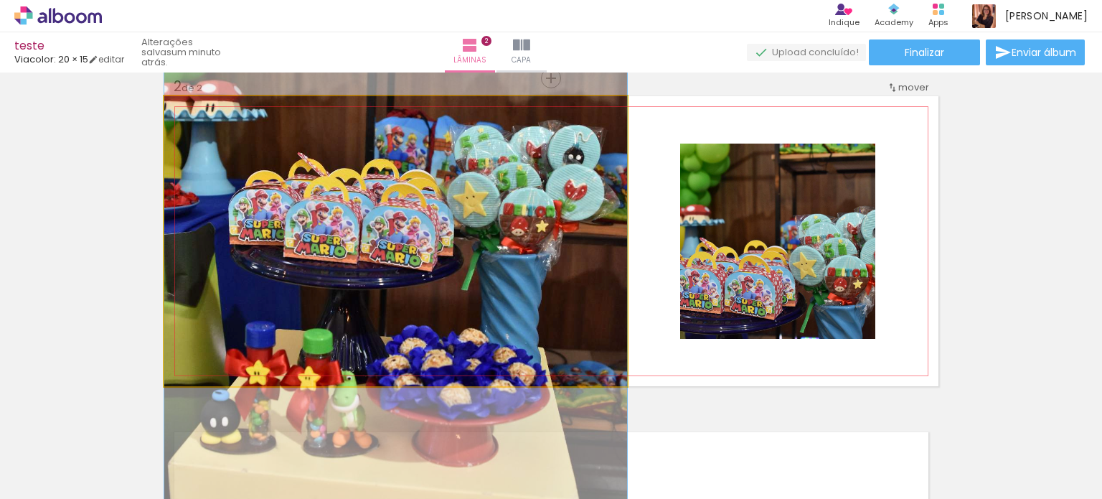
click at [580, 221] on quentale-photo at bounding box center [395, 241] width 463 height 290
click at [602, 151] on quentale-photo at bounding box center [395, 241] width 463 height 290
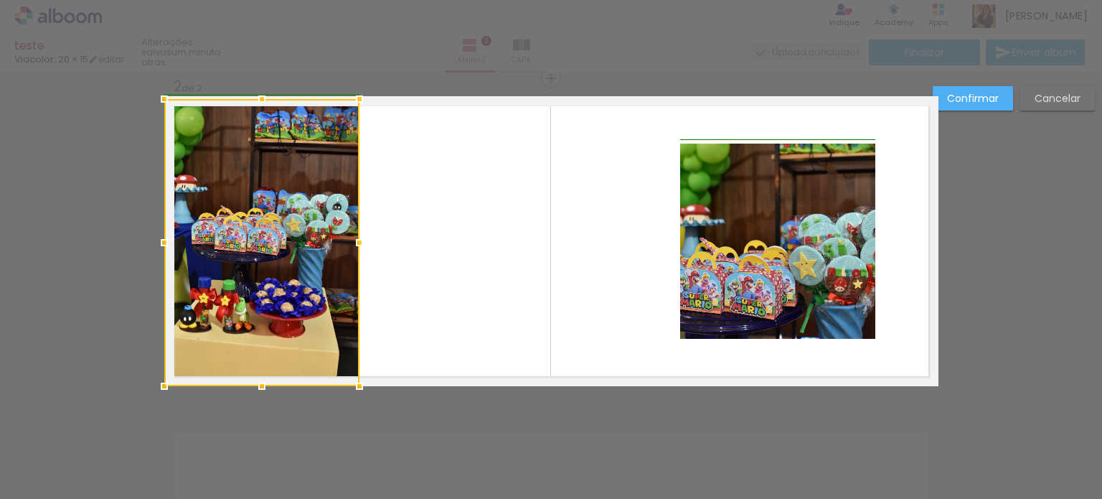
drag, startPoint x: 623, startPoint y: 93, endPoint x: 490, endPoint y: 117, distance: 134.8
click at [356, 0] on div "teste Viacolor: 20 × 15 editar um minuto atrás. Lâminas 2 Capa Finalizar Enviar…" at bounding box center [551, 0] width 1102 height 0
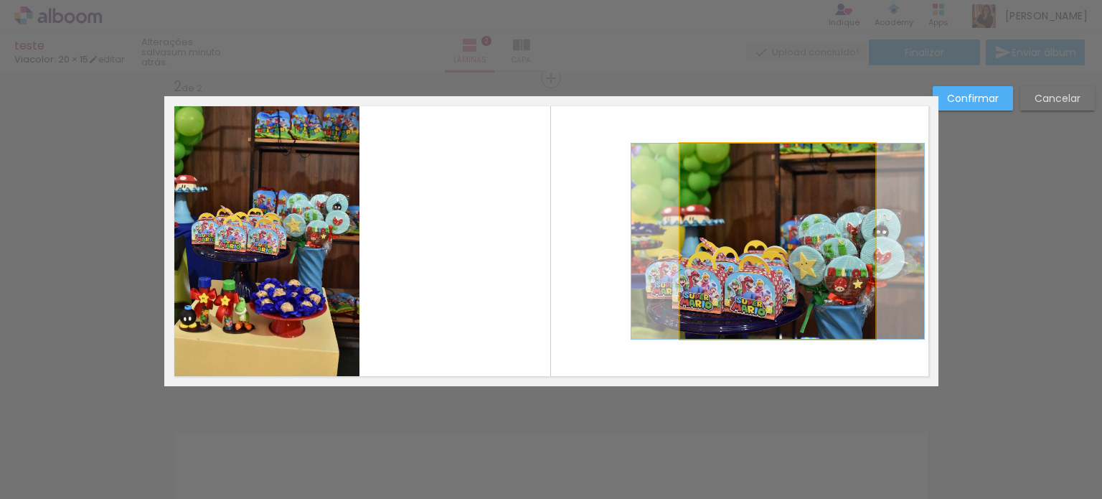
click at [764, 220] on quentale-photo at bounding box center [777, 240] width 195 height 195
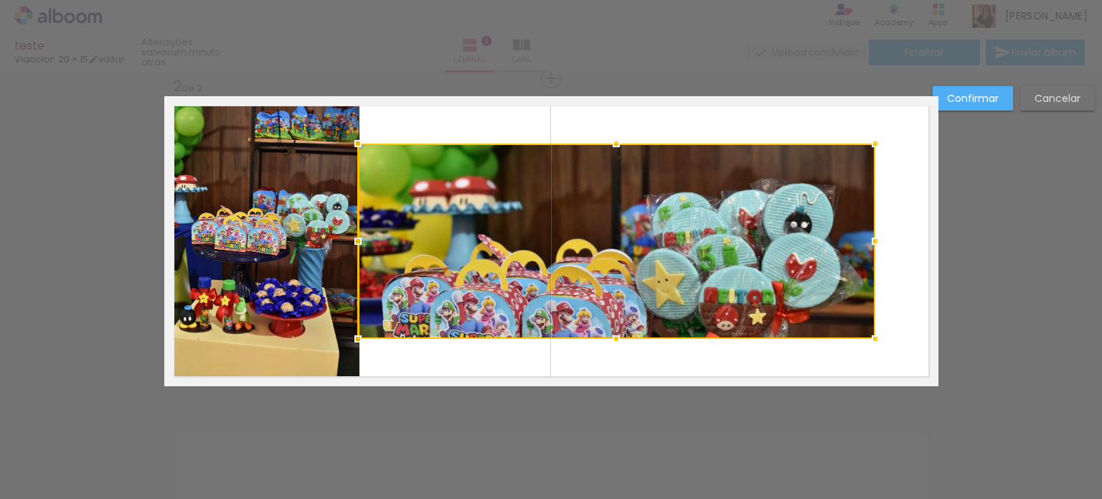
drag, startPoint x: 675, startPoint y: 242, endPoint x: 352, endPoint y: 230, distance: 323.1
click at [352, 230] on div at bounding box center [358, 241] width 29 height 29
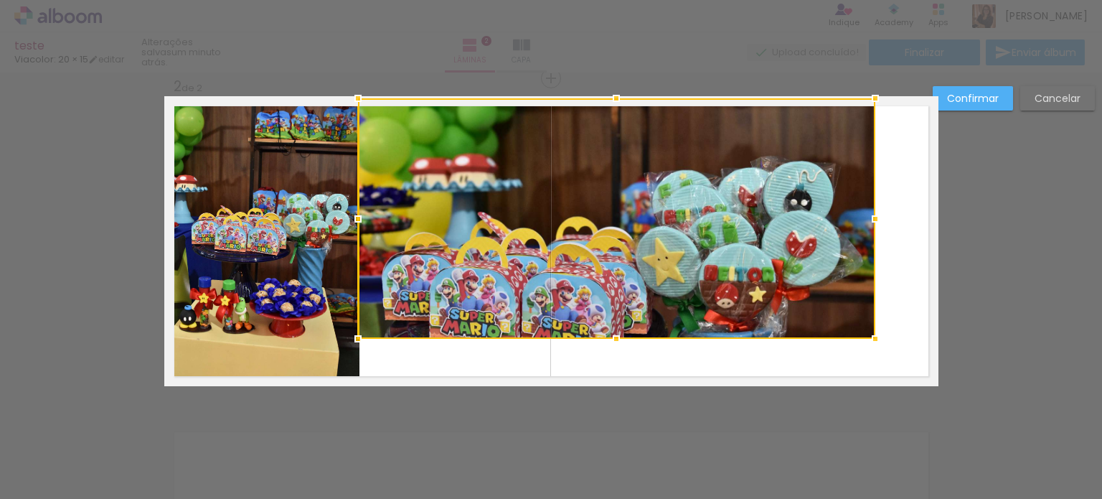
drag, startPoint x: 612, startPoint y: 141, endPoint x: 614, endPoint y: 86, distance: 54.6
click at [614, 86] on div at bounding box center [616, 98] width 29 height 29
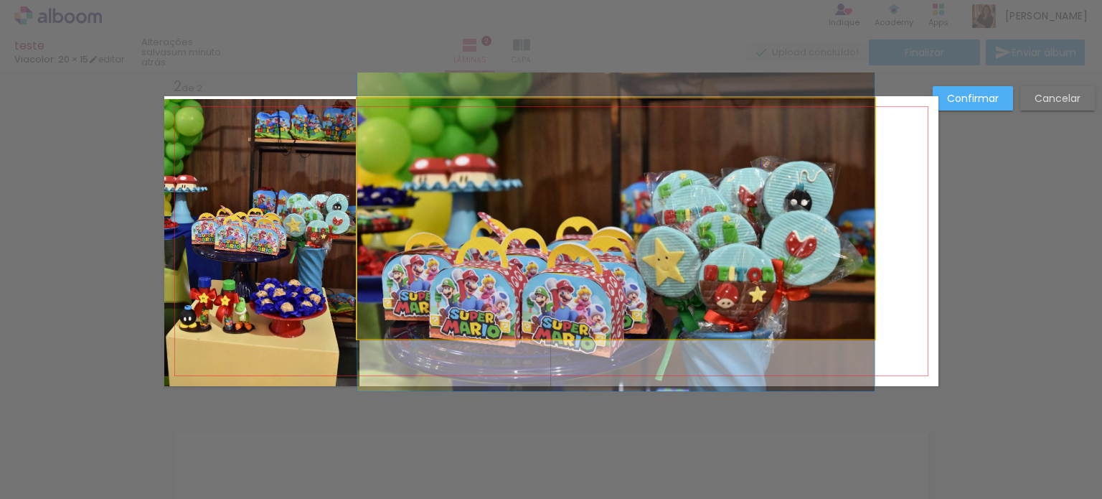
click at [568, 329] on quentale-photo at bounding box center [615, 218] width 517 height 240
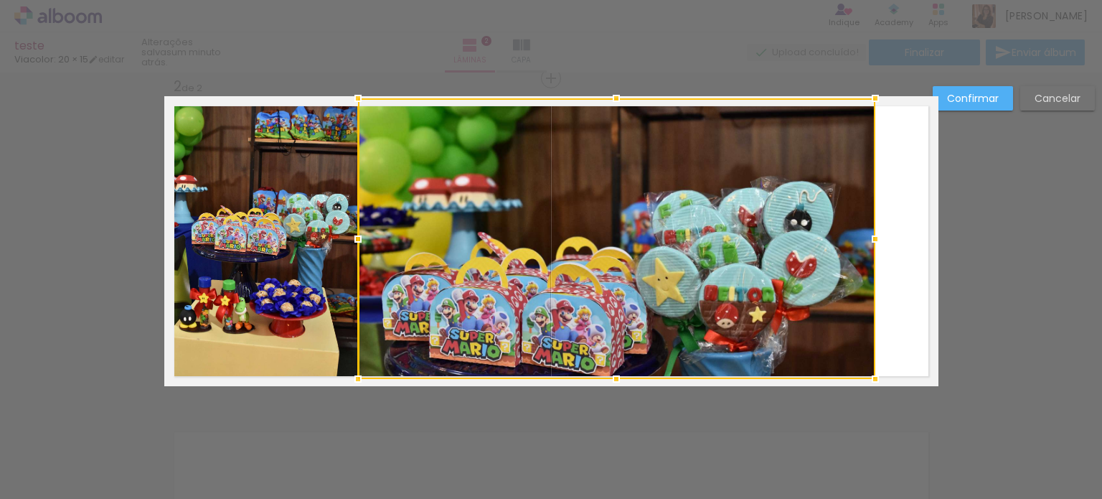
drag, startPoint x: 611, startPoint y: 336, endPoint x: 620, endPoint y: 391, distance: 56.0
click at [620, 391] on div at bounding box center [616, 378] width 29 height 29
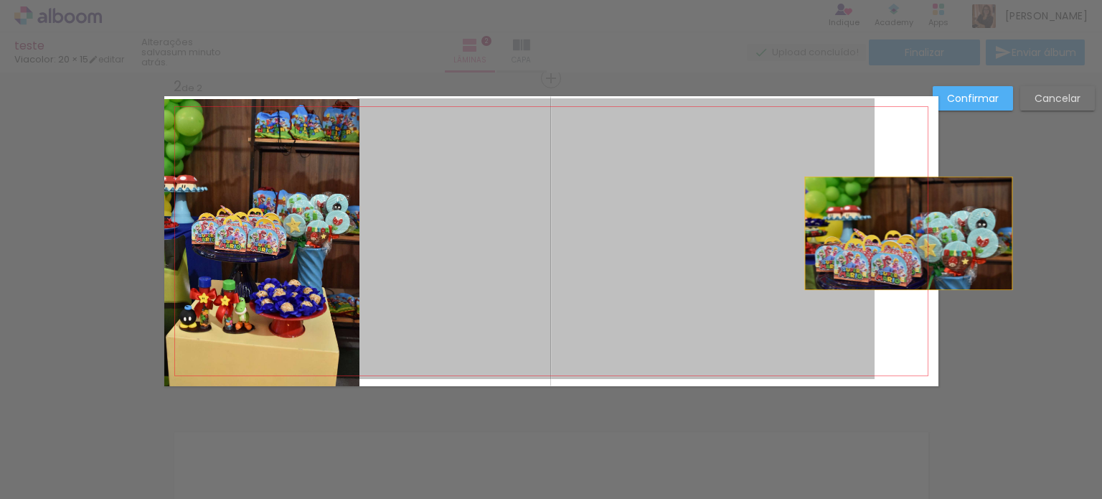
drag, startPoint x: 845, startPoint y: 237, endPoint x: 903, endPoint y: 233, distance: 58.3
click at [903, 233] on quentale-layouter at bounding box center [551, 241] width 774 height 290
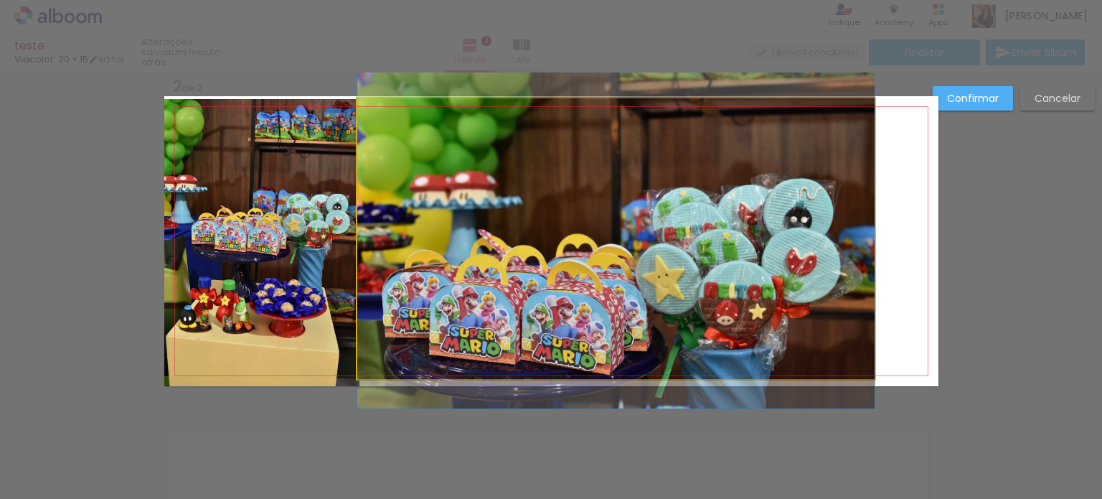
drag, startPoint x: 698, startPoint y: 220, endPoint x: 756, endPoint y: 223, distance: 58.2
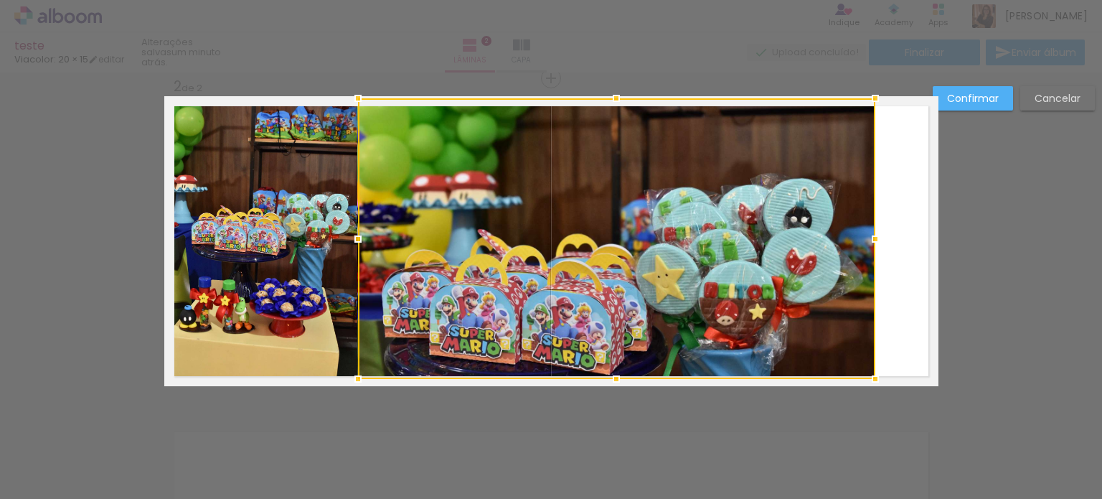
click at [760, 218] on div at bounding box center [616, 238] width 517 height 281
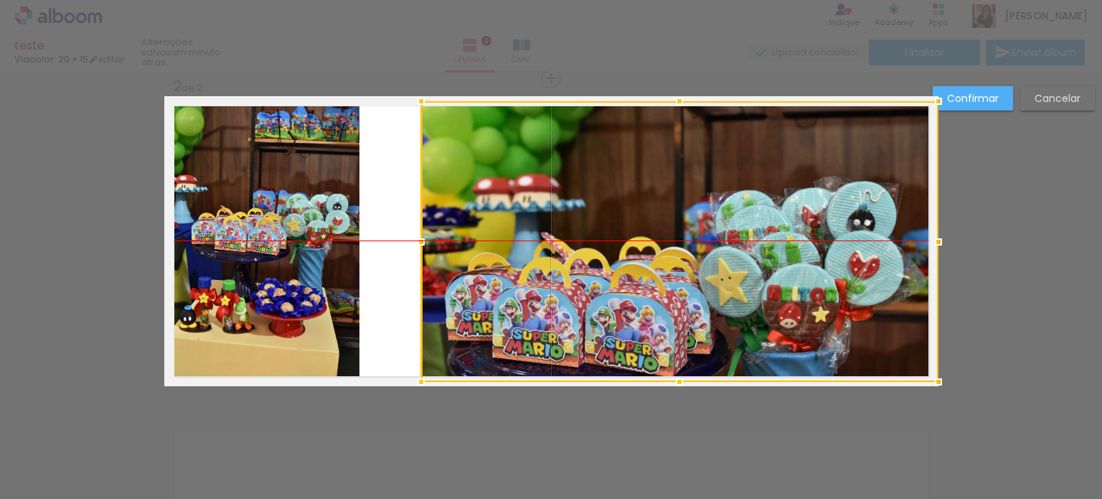
drag, startPoint x: 760, startPoint y: 218, endPoint x: 841, endPoint y: 223, distance: 80.5
click at [841, 223] on div at bounding box center [679, 241] width 517 height 281
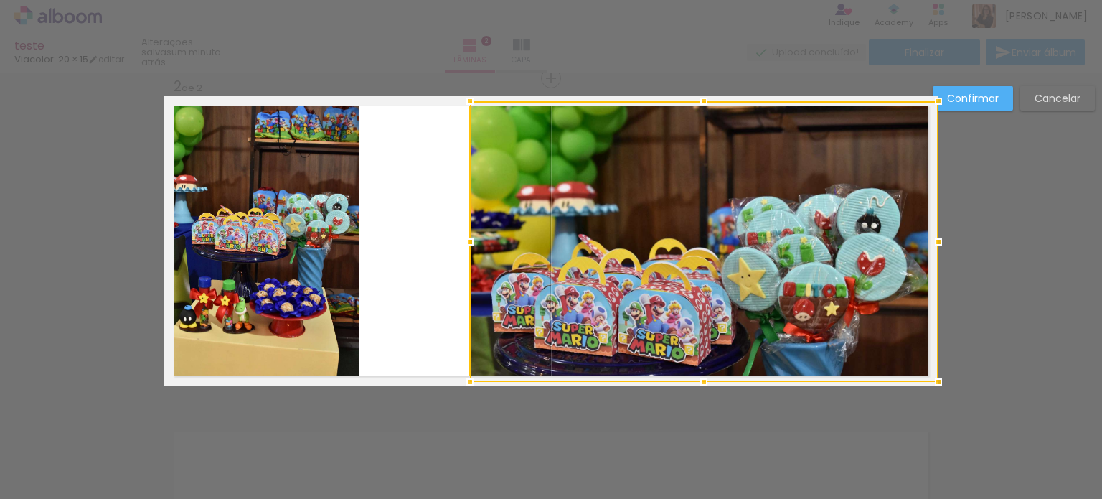
drag, startPoint x: 415, startPoint y: 242, endPoint x: 362, endPoint y: 219, distance: 58.1
click at [446, 219] on album-spread "2 de 2" at bounding box center [551, 241] width 774 height 290
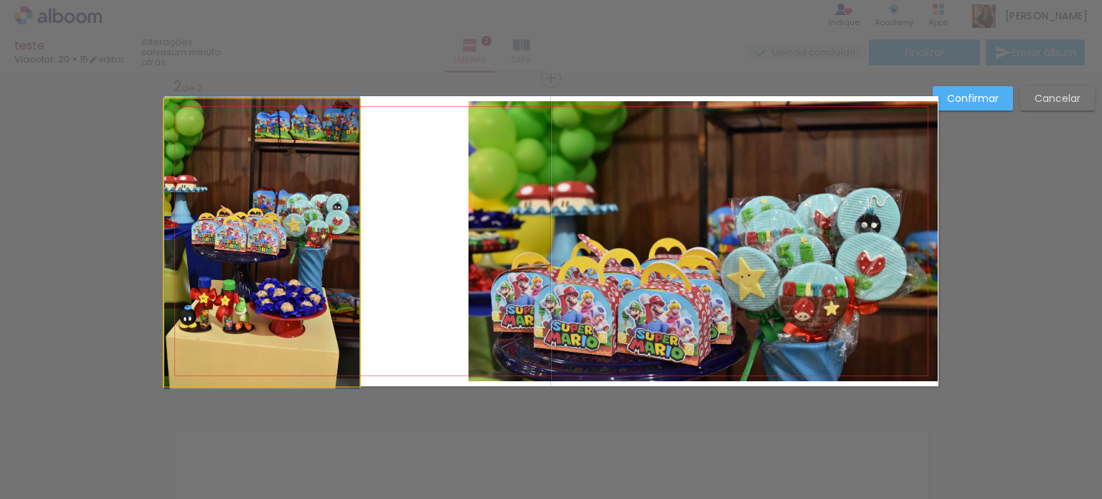
click at [329, 206] on quentale-photo at bounding box center [261, 242] width 195 height 287
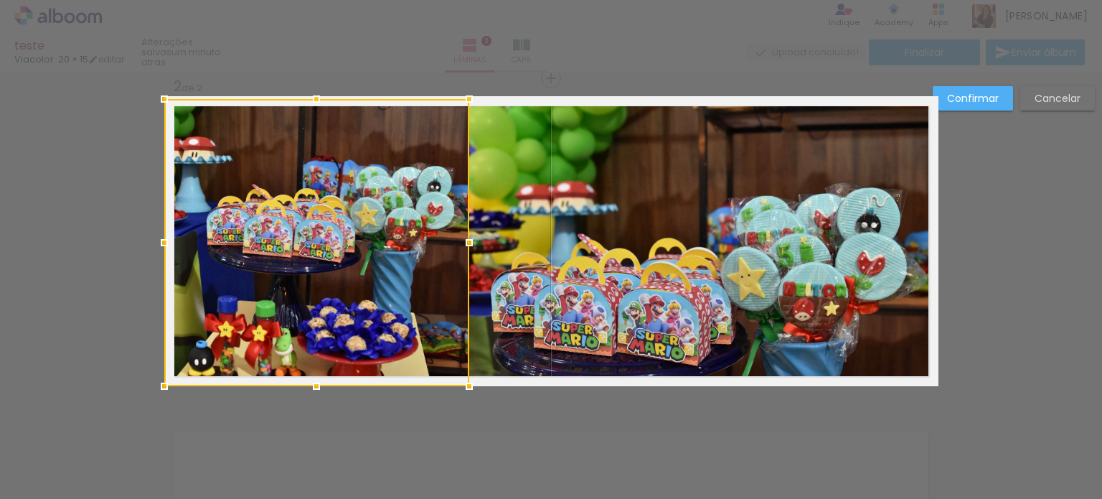
drag, startPoint x: 354, startPoint y: 243, endPoint x: 442, endPoint y: 246, distance: 88.3
click at [463, 241] on div at bounding box center [469, 242] width 29 height 29
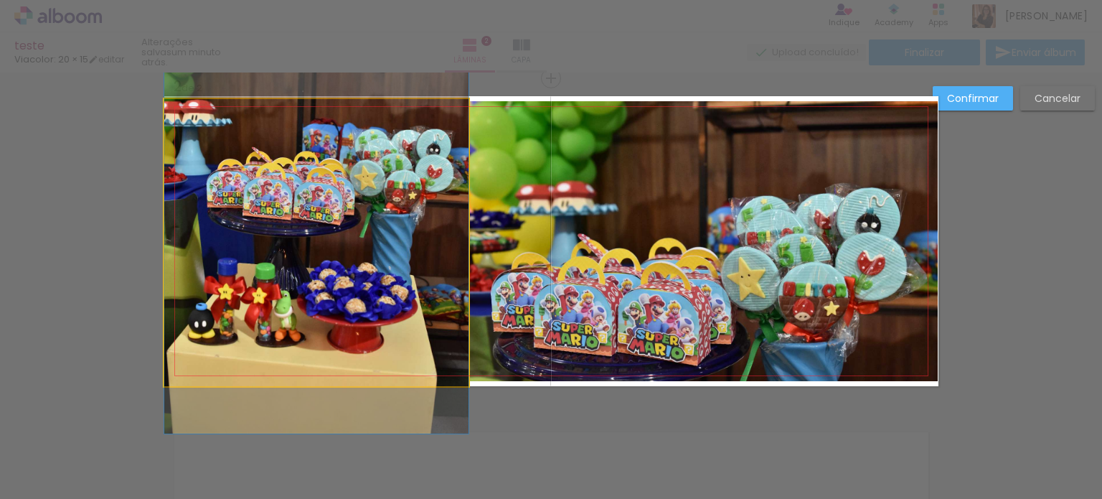
drag, startPoint x: 387, startPoint y: 258, endPoint x: 387, endPoint y: 220, distance: 37.3
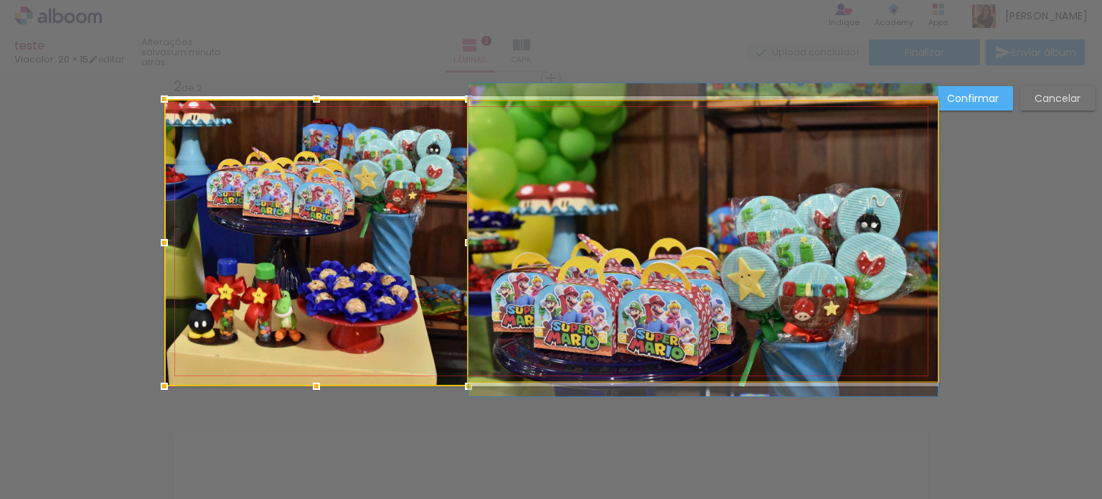
click at [612, 186] on quentale-photo at bounding box center [702, 241] width 469 height 281
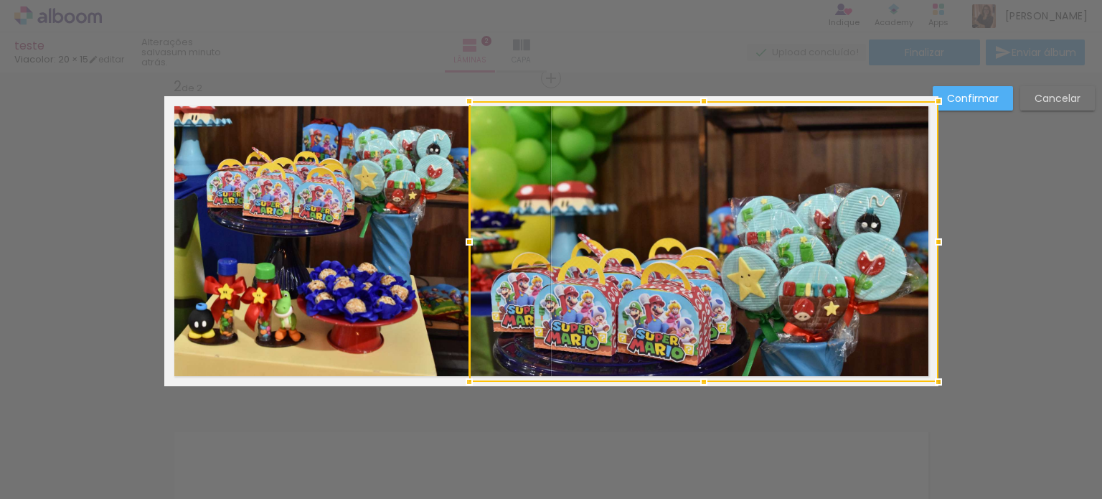
click at [649, 453] on div "Confirmar Cancelar" at bounding box center [551, 235] width 1102 height 1012
click at [977, 106] on paper-button "Confirmar" at bounding box center [973, 98] width 80 height 24
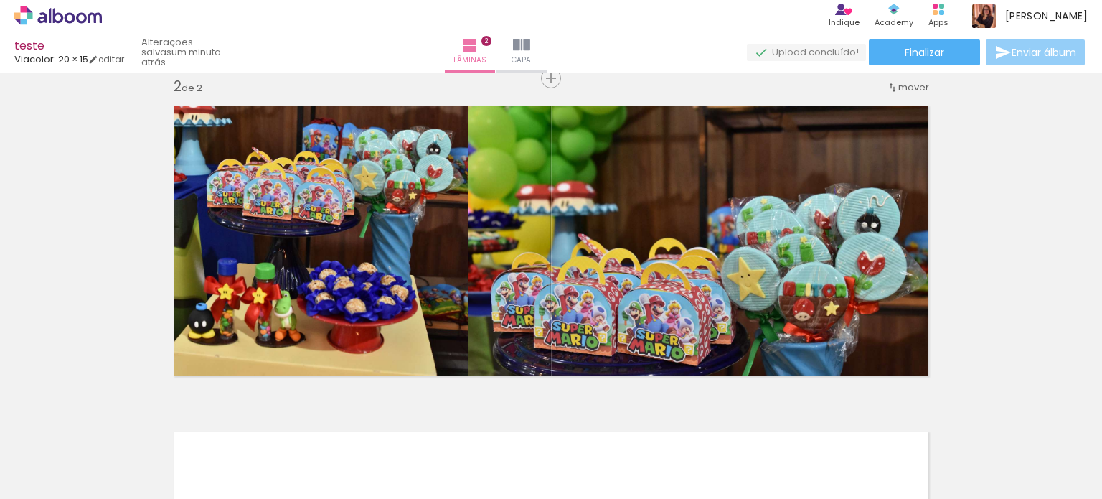
click at [1013, 49] on span "Enviar álbum" at bounding box center [1044, 52] width 65 height 10
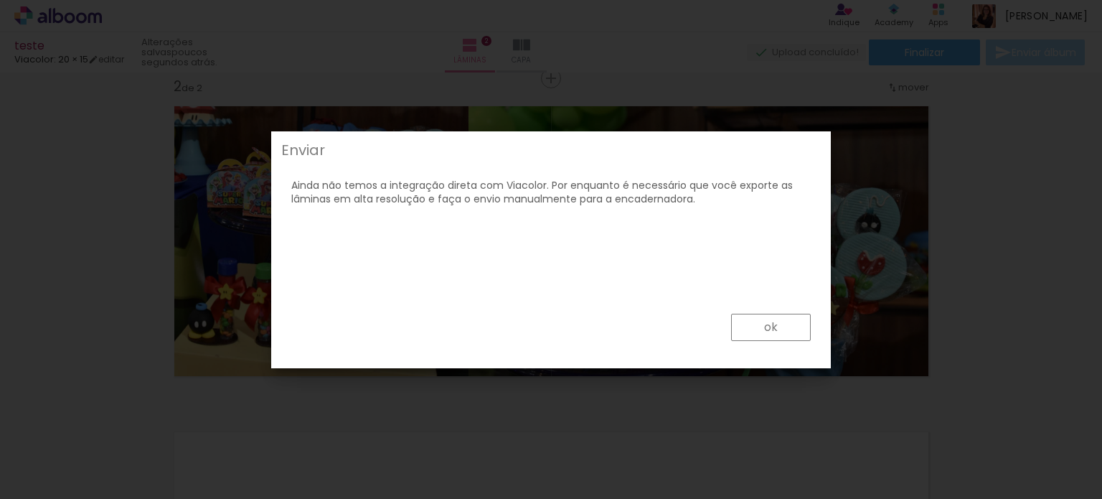
click at [760, 330] on paper-button "ok" at bounding box center [771, 327] width 80 height 27
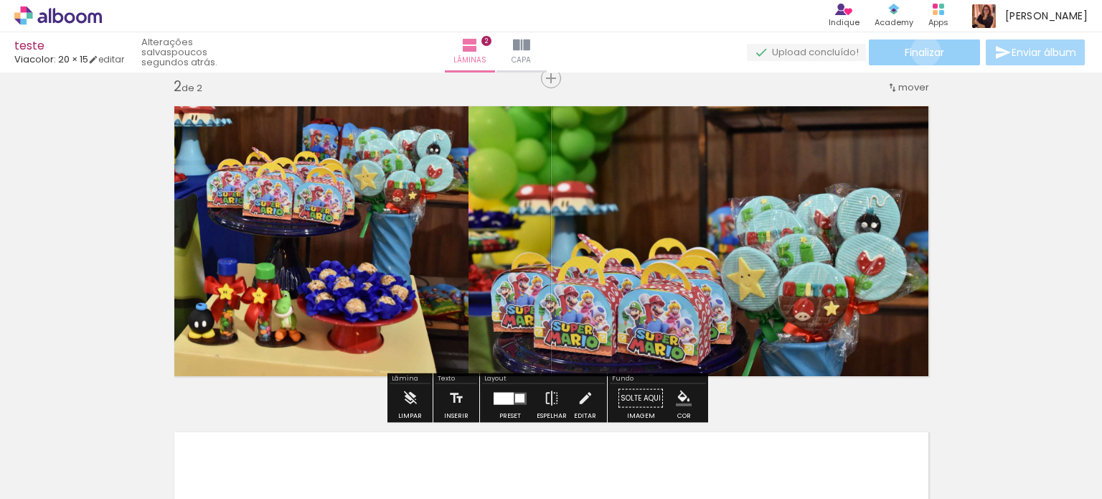
click at [920, 51] on span "Finalizar" at bounding box center [924, 52] width 39 height 10
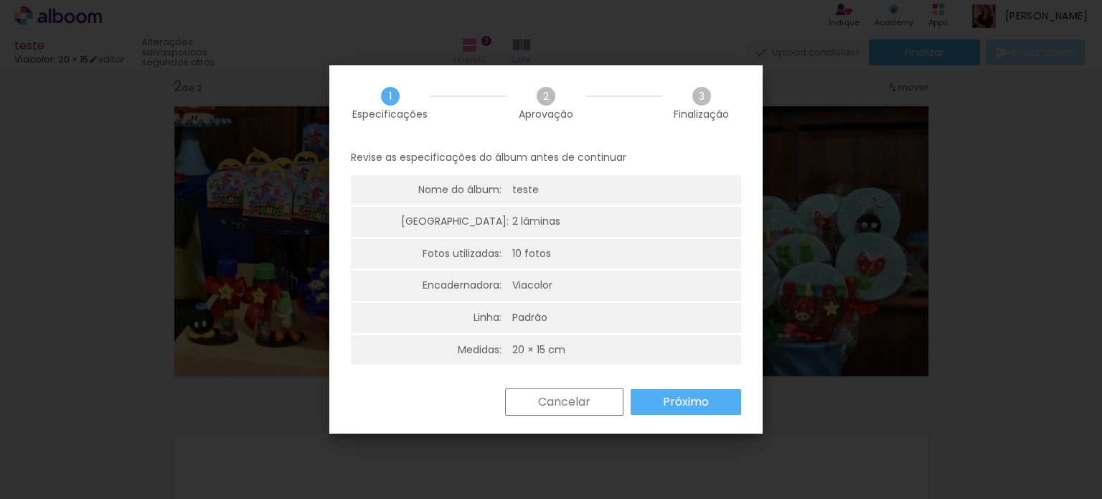
click at [660, 405] on paper-button "Próximo" at bounding box center [686, 402] width 110 height 26
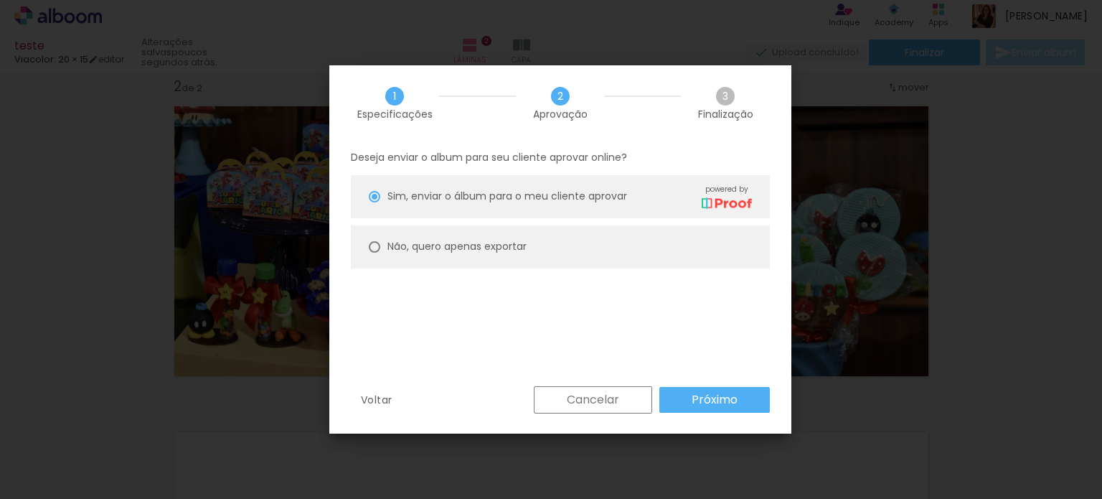
click at [0, 0] on slot "Não, quero apenas exportar" at bounding box center [0, 0] width 0 height 0
type paper-radio-button "on"
click at [0, 0] on slot "Próximo" at bounding box center [0, 0] width 0 height 0
type input "Alta, 300 DPI"
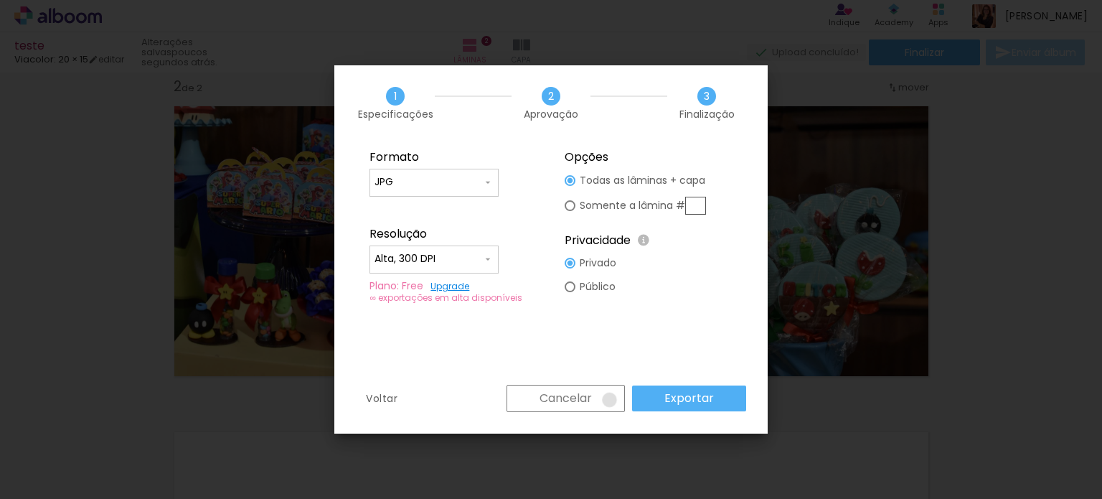
click at [611, 400] on paper-button "Cancelar" at bounding box center [565, 398] width 118 height 27
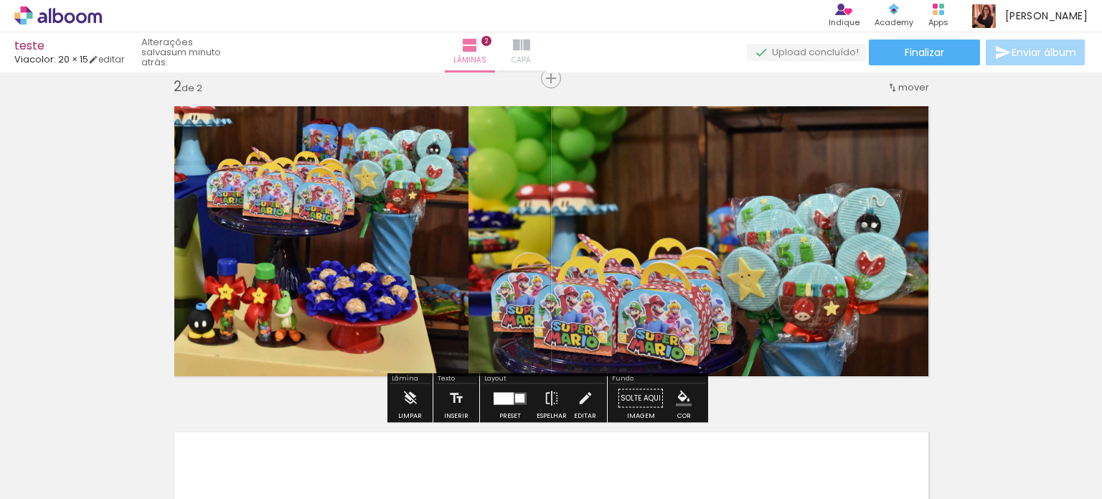
click at [531, 57] on span "Capa" at bounding box center [521, 60] width 19 height 13
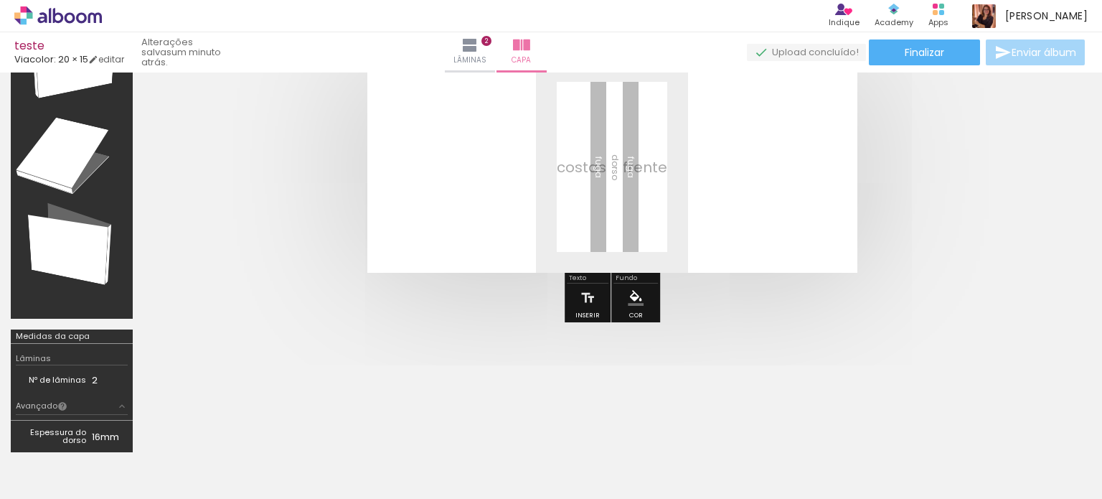
scroll to position [143, 0]
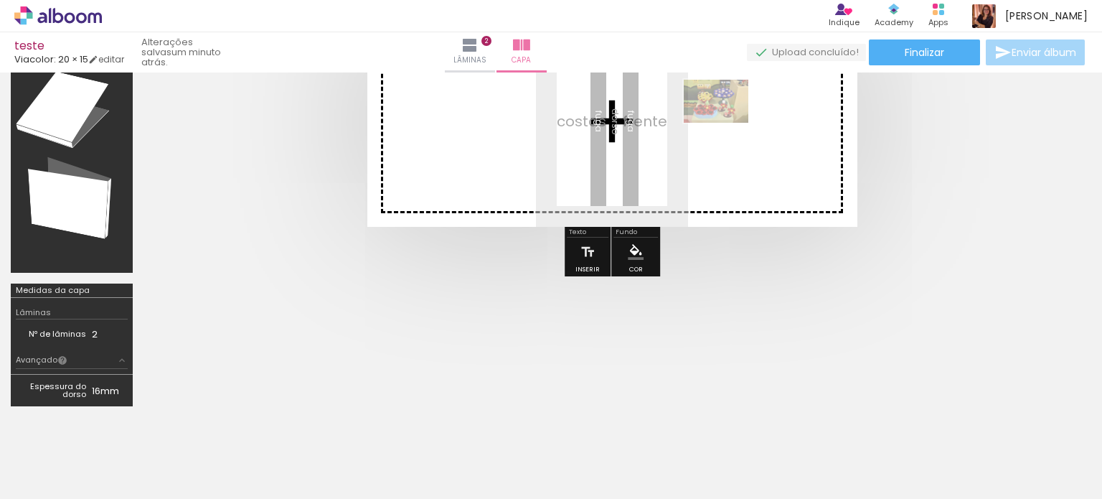
drag, startPoint x: 549, startPoint y: 453, endPoint x: 727, endPoint y: 123, distance: 374.9
click at [727, 123] on quentale-workspace at bounding box center [551, 249] width 1102 height 499
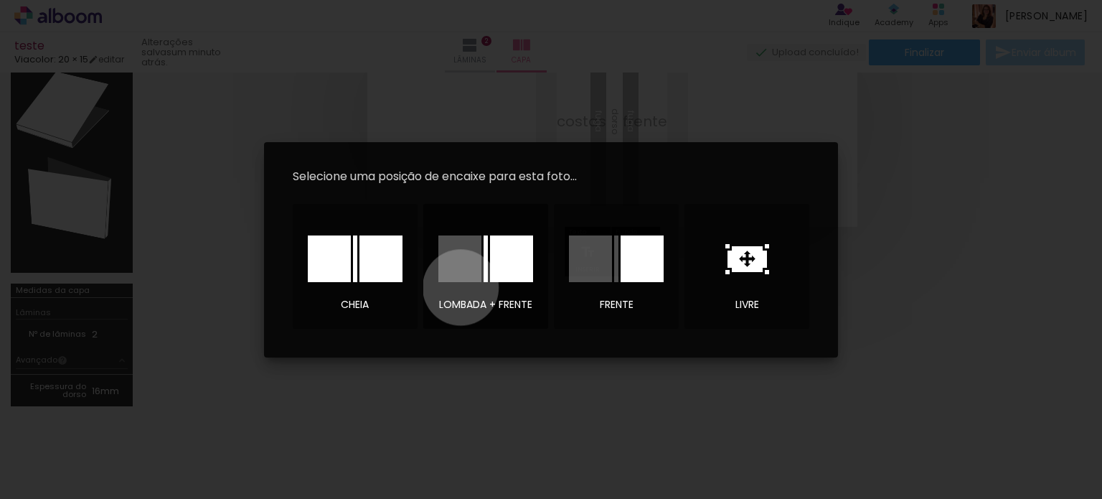
click at [461, 287] on div at bounding box center [485, 259] width 100 height 72
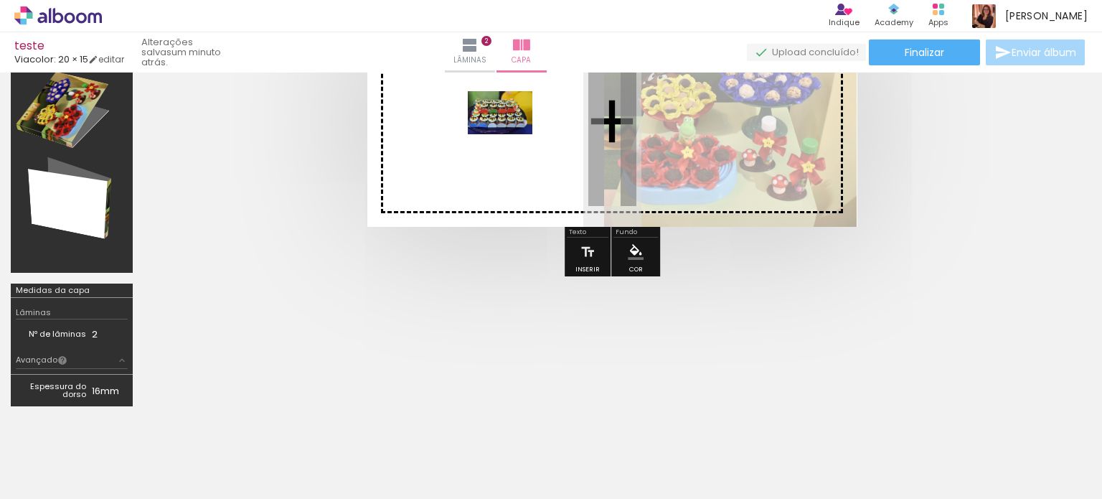
drag, startPoint x: 305, startPoint y: 453, endPoint x: 511, endPoint y: 134, distance: 379.3
click at [511, 134] on quentale-workspace at bounding box center [551, 249] width 1102 height 499
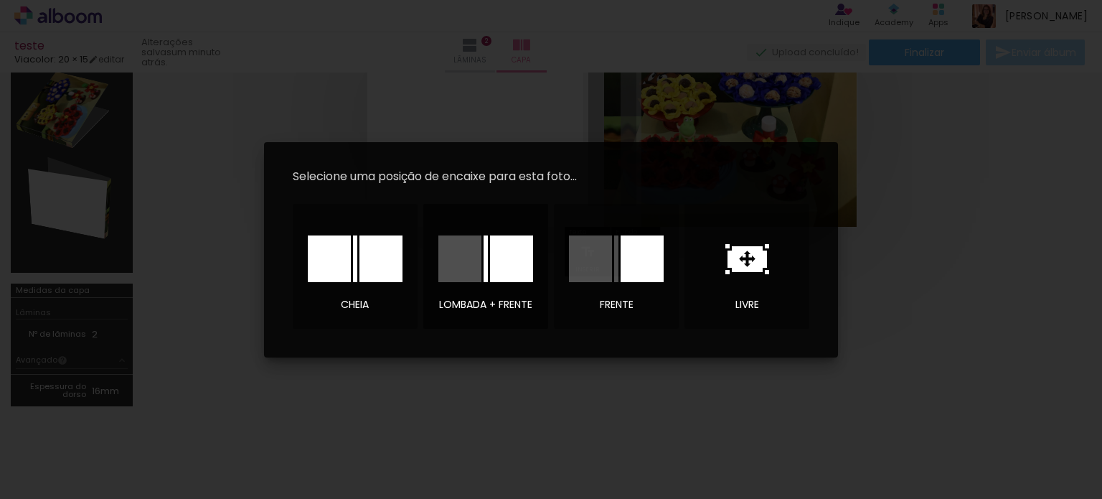
click at [480, 249] on div at bounding box center [459, 258] width 43 height 47
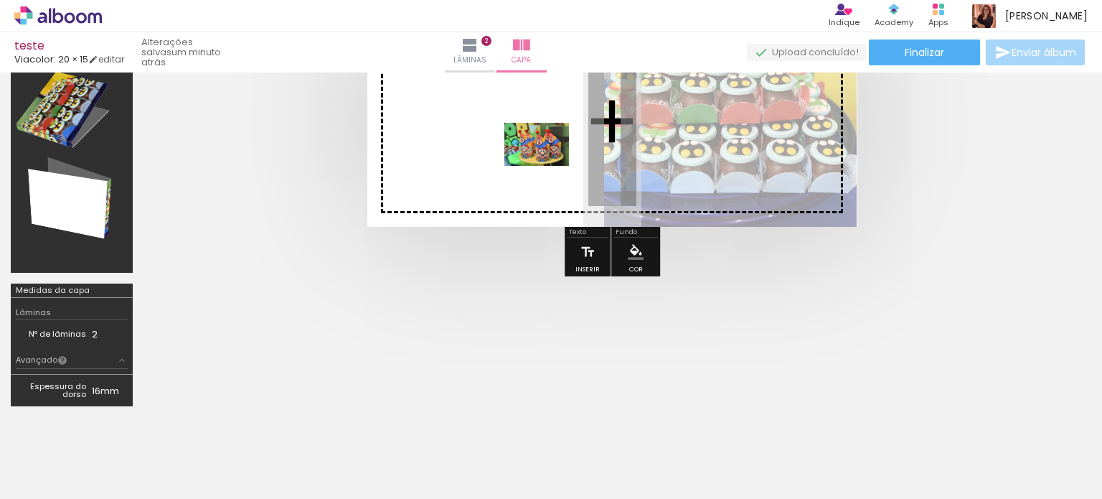
drag, startPoint x: 169, startPoint y: 456, endPoint x: 545, endPoint y: 166, distance: 474.1
click at [546, 166] on quentale-workspace at bounding box center [551, 249] width 1102 height 499
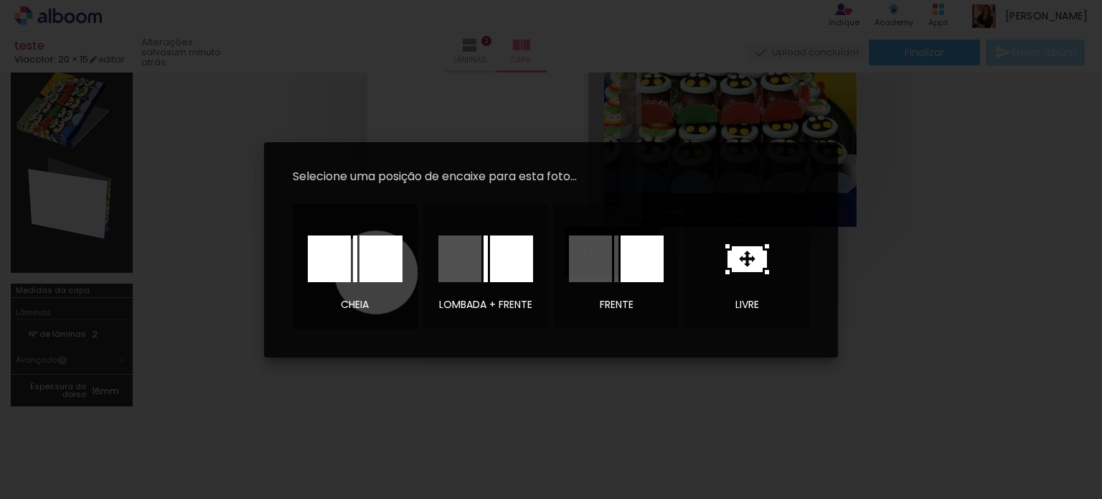
click at [376, 272] on div at bounding box center [380, 258] width 43 height 47
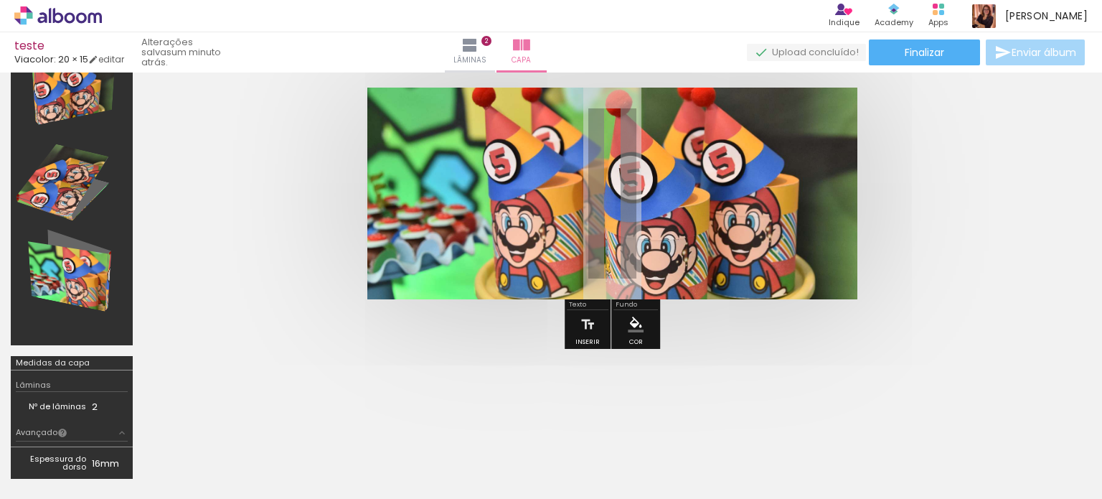
scroll to position [72, 0]
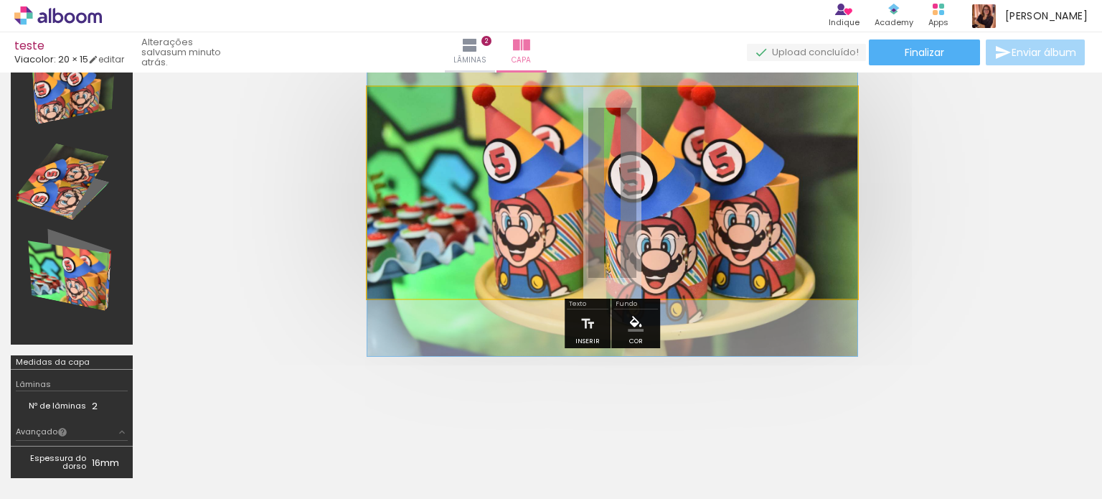
drag, startPoint x: 663, startPoint y: 217, endPoint x: 769, endPoint y: 217, distance: 106.2
click at [763, 212] on quentale-photo at bounding box center [612, 193] width 490 height 212
click at [753, 186] on quentale-photo at bounding box center [612, 193] width 490 height 212
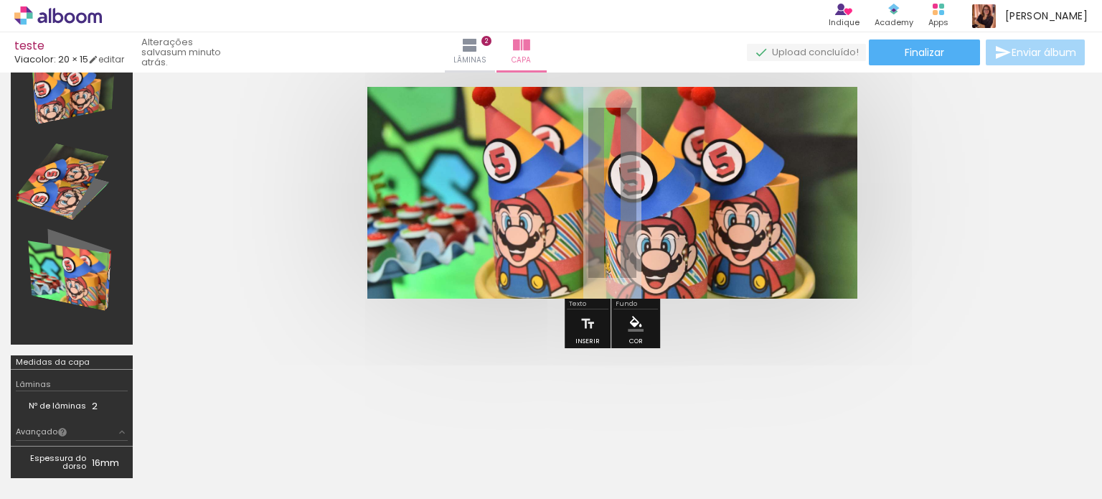
click at [483, 203] on quentale-photo at bounding box center [612, 193] width 490 height 212
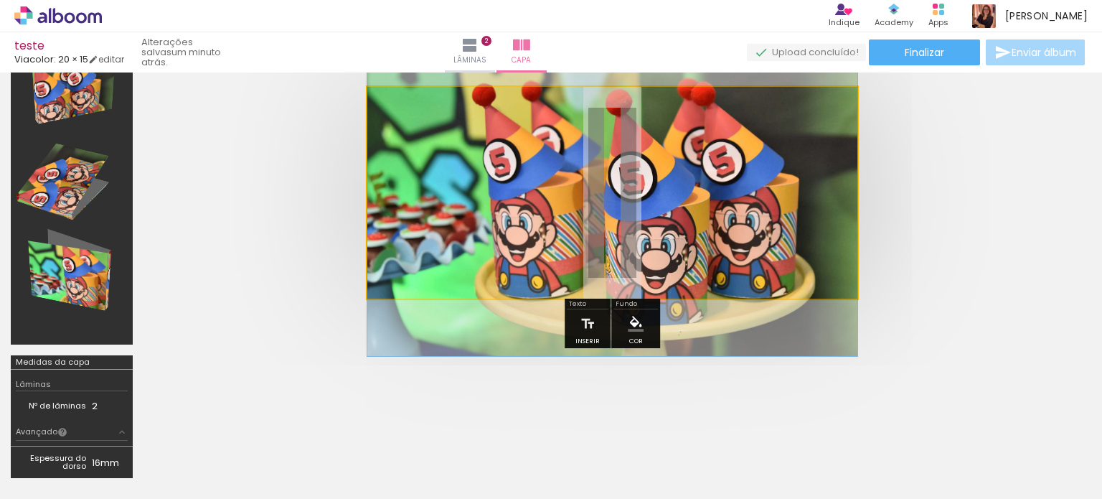
click at [462, 143] on quentale-photo at bounding box center [612, 193] width 490 height 212
drag, startPoint x: 770, startPoint y: 161, endPoint x: 693, endPoint y: 143, distance: 79.0
click at [693, 143] on quentale-photo at bounding box center [612, 193] width 490 height 212
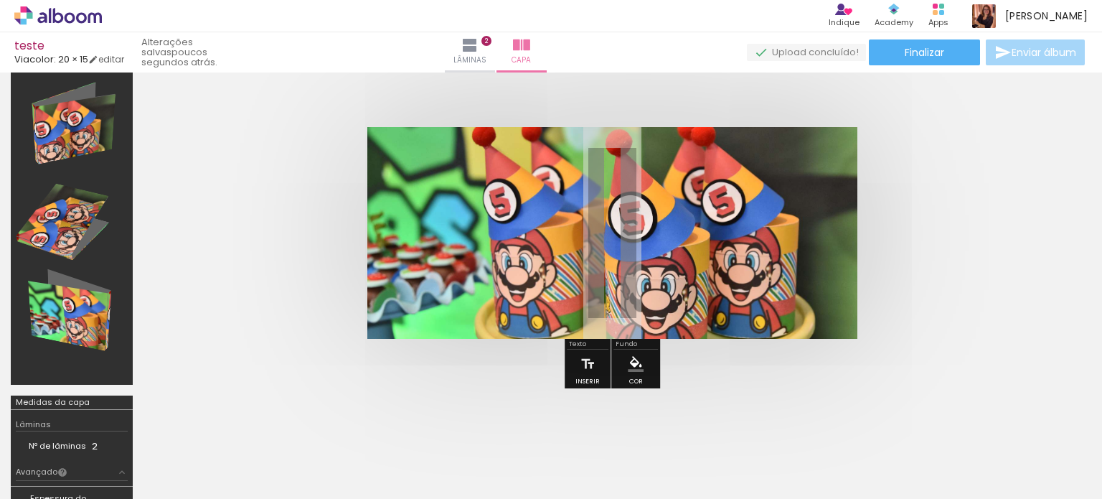
scroll to position [0, 0]
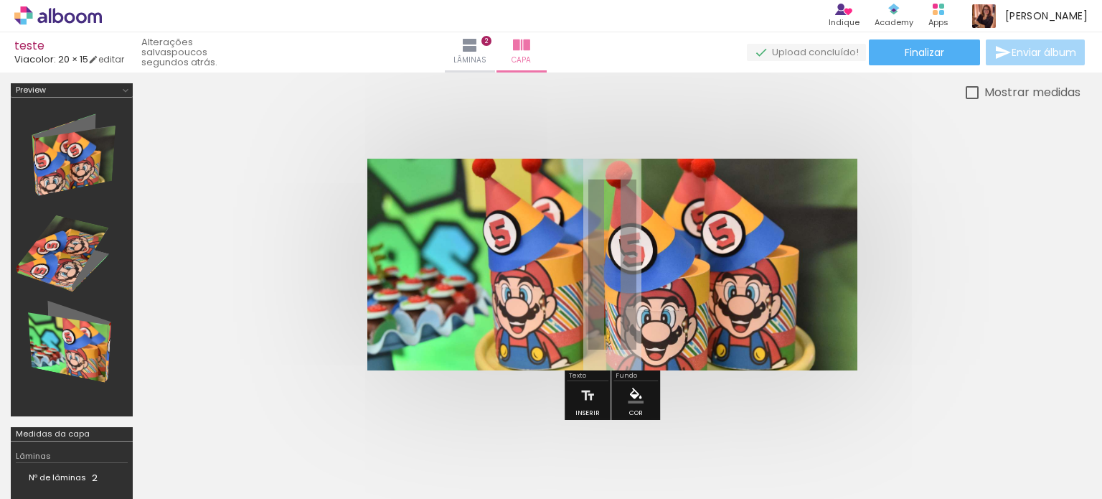
click at [93, 171] on div at bounding box center [72, 257] width 112 height 308
click at [77, 250] on div at bounding box center [72, 257] width 112 height 308
click at [677, 209] on quentale-photo at bounding box center [612, 265] width 490 height 212
click at [467, 235] on quentale-photo at bounding box center [612, 265] width 490 height 212
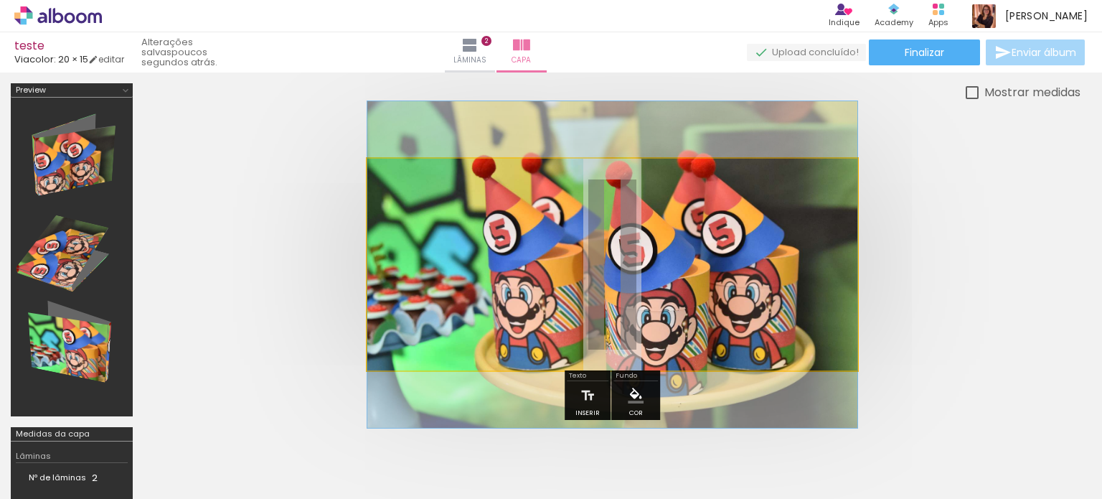
drag, startPoint x: 425, startPoint y: 203, endPoint x: 385, endPoint y: 204, distance: 40.9
type paper-slider "100"
click at [357, 204] on quentale-cover at bounding box center [612, 265] width 822 height 212
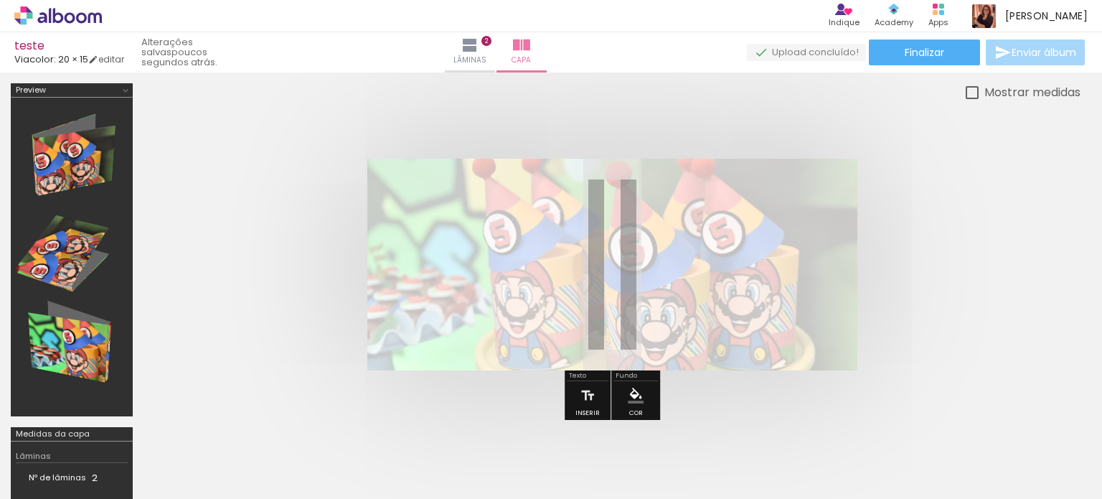
drag, startPoint x: 574, startPoint y: 194, endPoint x: 514, endPoint y: 199, distance: 60.4
click at [525, 199] on div at bounding box center [536, 195] width 23 height 23
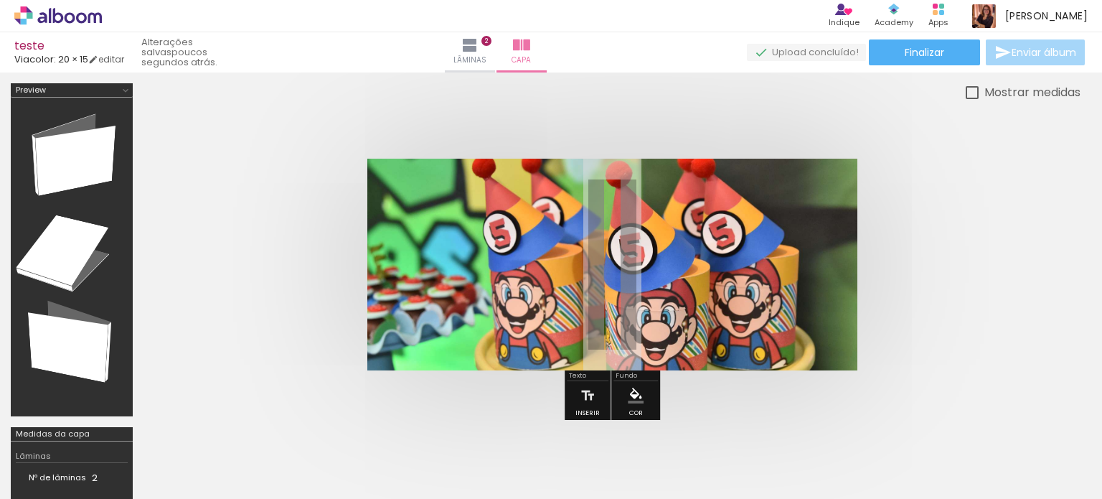
drag, startPoint x: 522, startPoint y: 197, endPoint x: 756, endPoint y: 169, distance: 235.6
type paper-slider "100"
click at [684, 169] on quentale-photo at bounding box center [612, 265] width 490 height 212
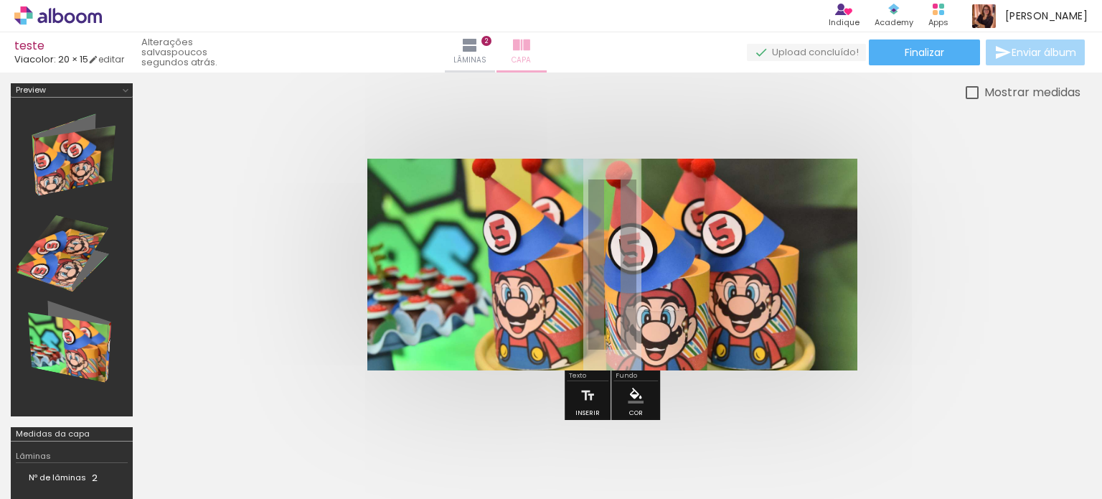
click at [531, 54] on span "Capa" at bounding box center [521, 60] width 19 height 13
click at [907, 131] on div at bounding box center [611, 264] width 937 height 326
click at [512, 199] on paper-slider at bounding box center [551, 195] width 79 height 22
click at [500, 194] on iron-icon at bounding box center [504, 195] width 14 height 14
click at [755, 314] on quentale-photo at bounding box center [612, 265] width 490 height 212
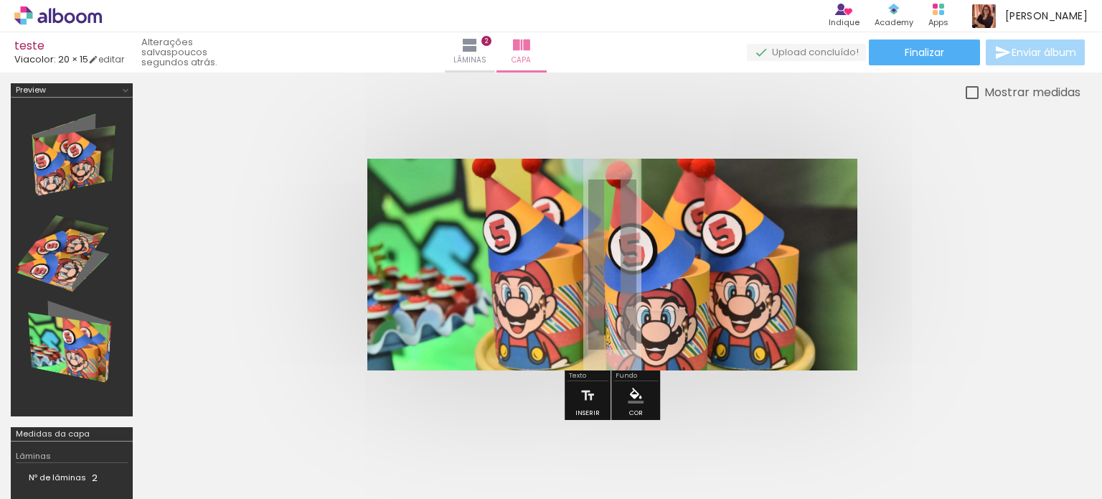
drag, startPoint x: 755, startPoint y: 314, endPoint x: 876, endPoint y: 366, distance: 131.4
click at [902, 384] on div at bounding box center [611, 264] width 937 height 326
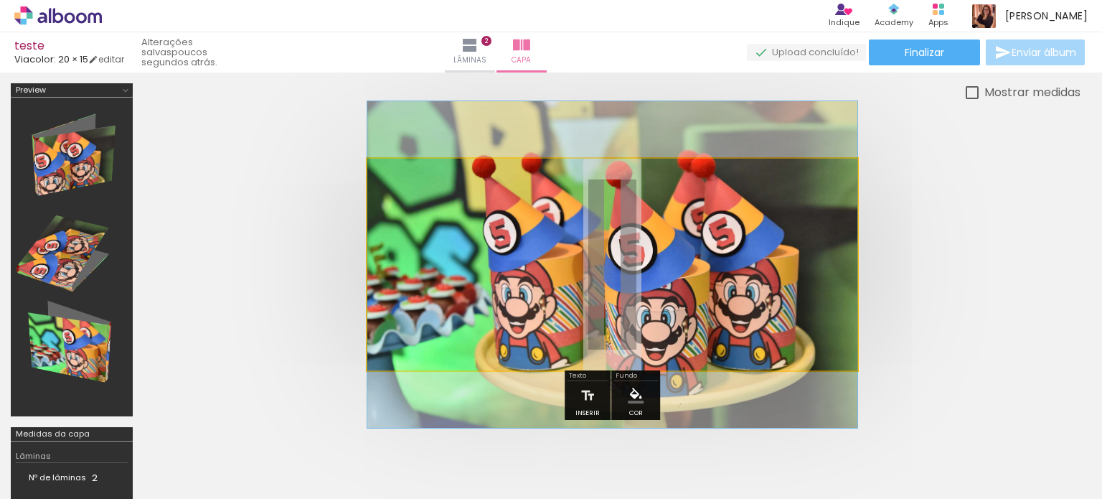
click at [855, 355] on quentale-photo at bounding box center [612, 265] width 490 height 212
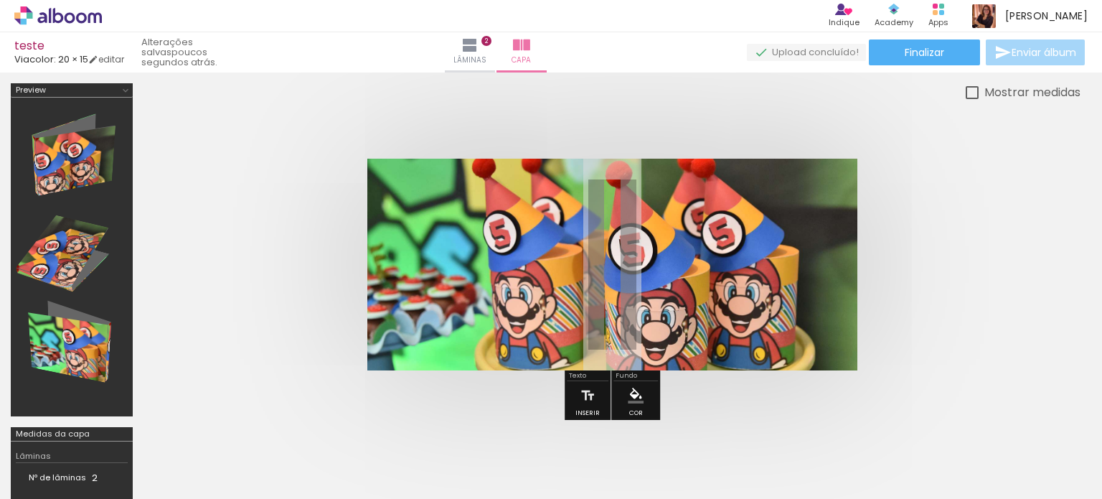
click at [0, 0] on slot "Mostrar medidas" at bounding box center [0, 0] width 0 height 0
type paper-checkbox "on"
click at [0, 0] on slot "Mostrar medidas" at bounding box center [0, 0] width 0 height 0
click at [638, 194] on div at bounding box center [634, 195] width 17 height 14
click at [644, 224] on paper-item at bounding box center [635, 229] width 26 height 10
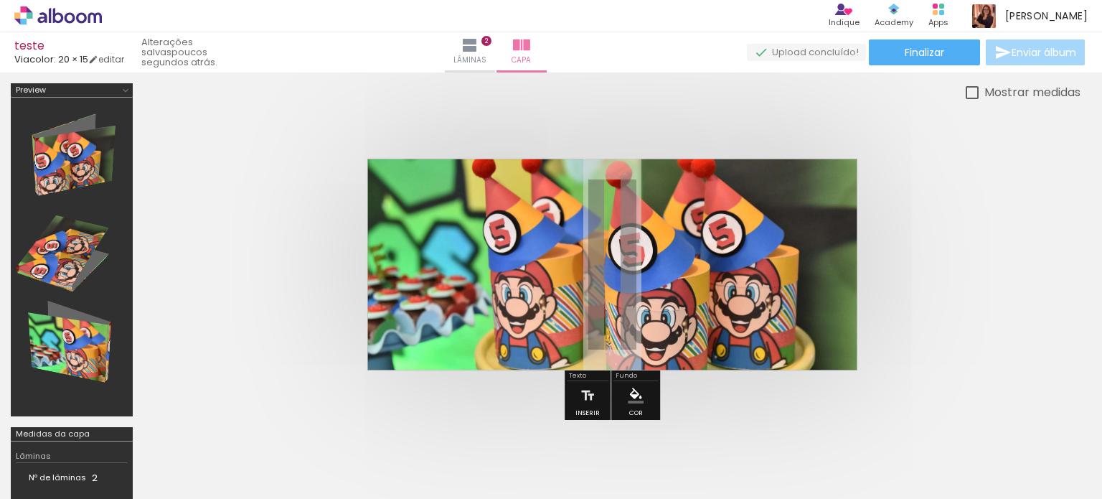
click at [637, 192] on div at bounding box center [634, 195] width 17 height 14
click at [631, 215] on paper-item at bounding box center [635, 219] width 26 height 10
click at [631, 258] on paper-item at bounding box center [635, 259] width 26 height 10
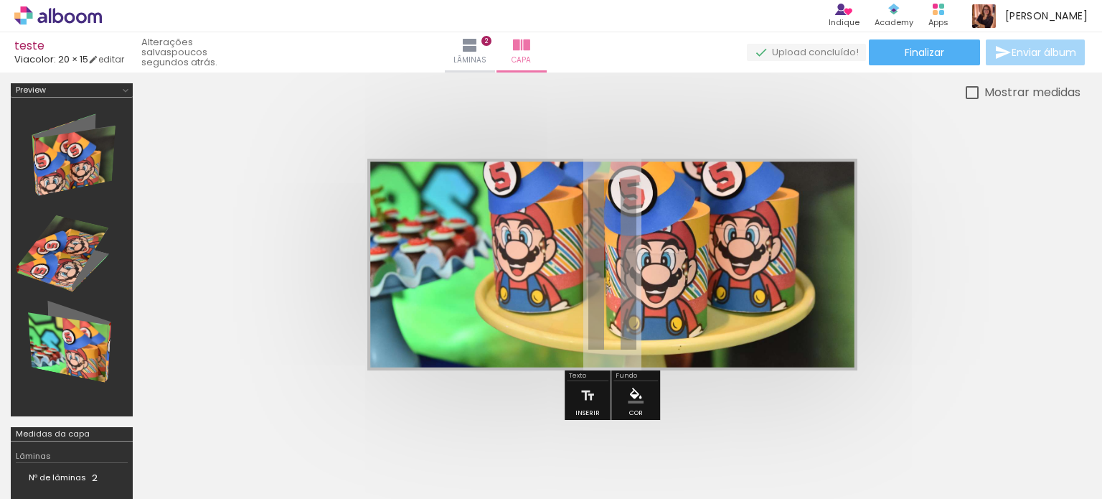
drag, startPoint x: 640, startPoint y: 266, endPoint x: 638, endPoint y: 180, distance: 86.1
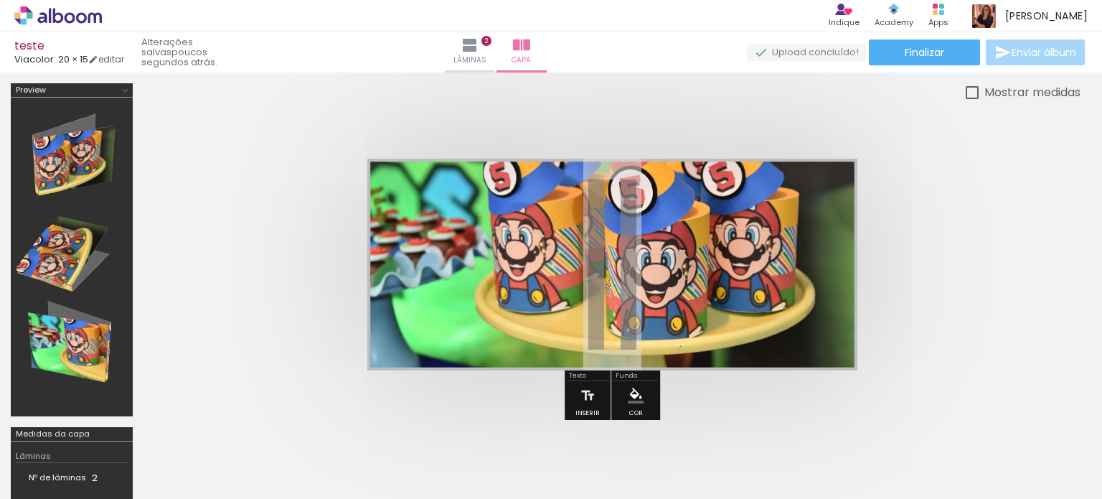
drag, startPoint x: 578, startPoint y: 194, endPoint x: 714, endPoint y: 201, distance: 135.7
click at [714, 201] on quentale-photo at bounding box center [612, 265] width 490 height 212
click at [491, 235] on quentale-photo at bounding box center [612, 265] width 490 height 212
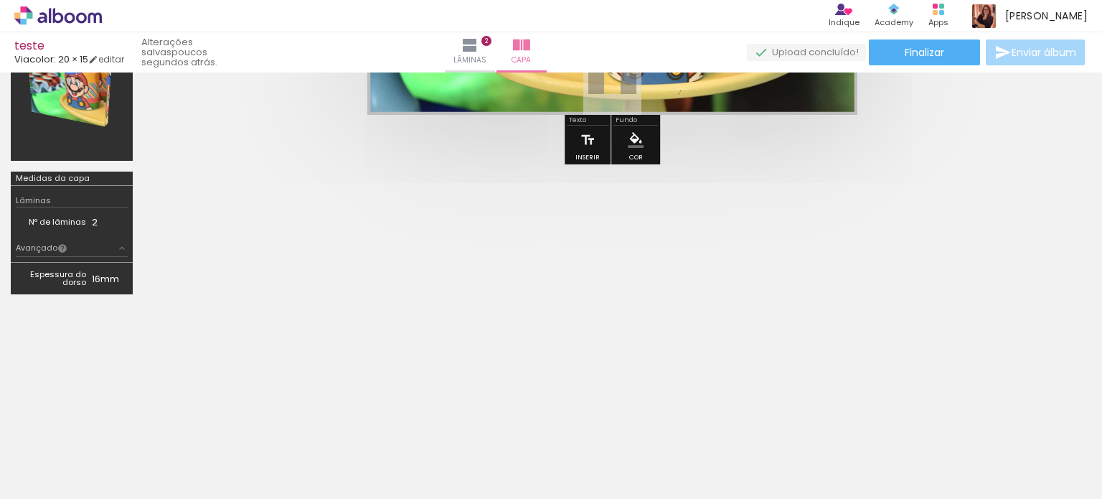
scroll to position [258, 0]
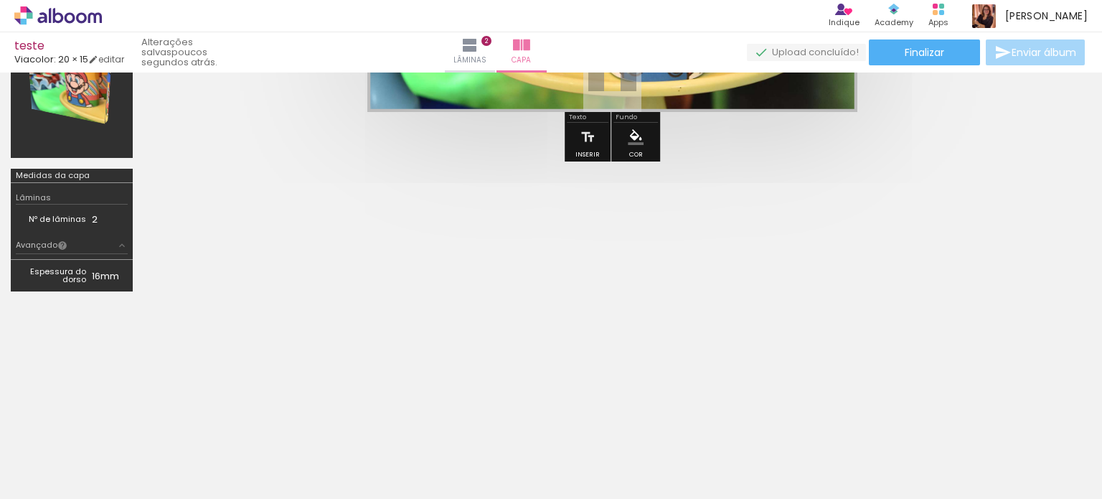
click at [869, 245] on quentale-cover-editor at bounding box center [611, 63] width 937 height 477
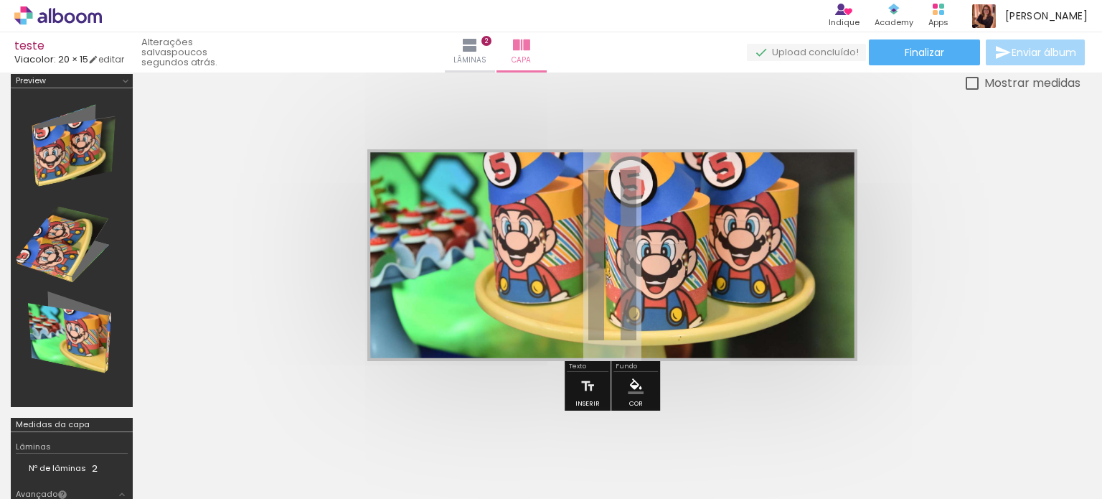
scroll to position [0, 0]
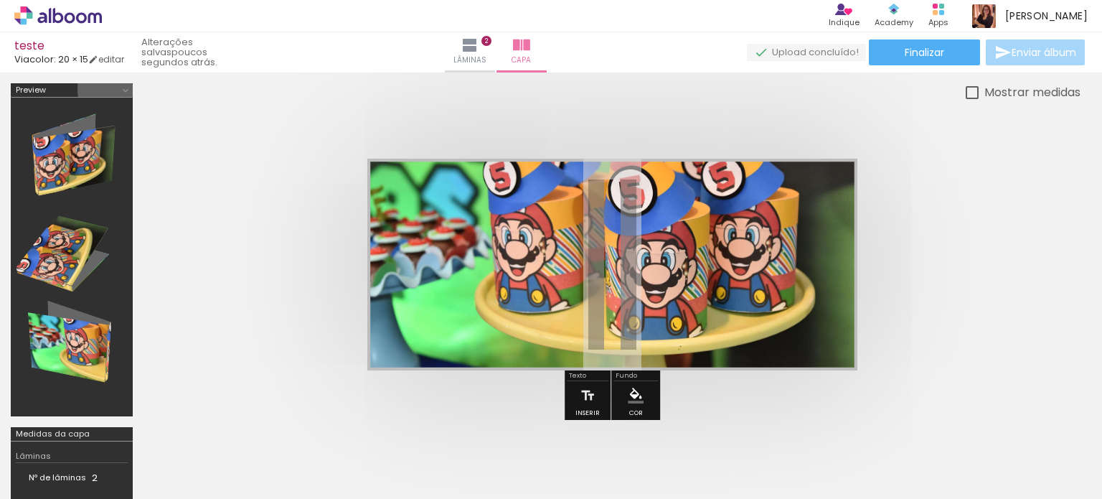
click at [126, 89] on iron-icon at bounding box center [125, 90] width 11 height 11
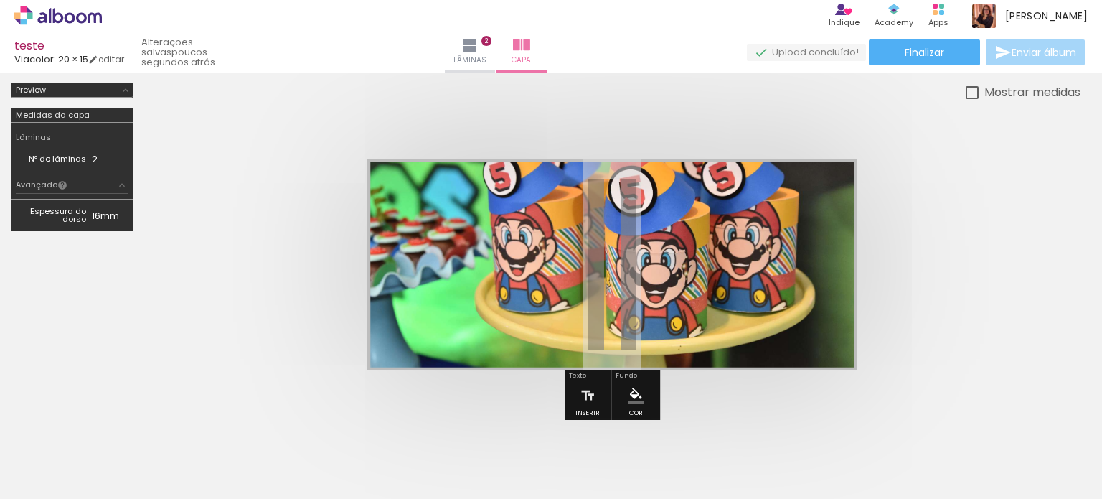
click at [126, 89] on iron-icon at bounding box center [125, 90] width 11 height 11
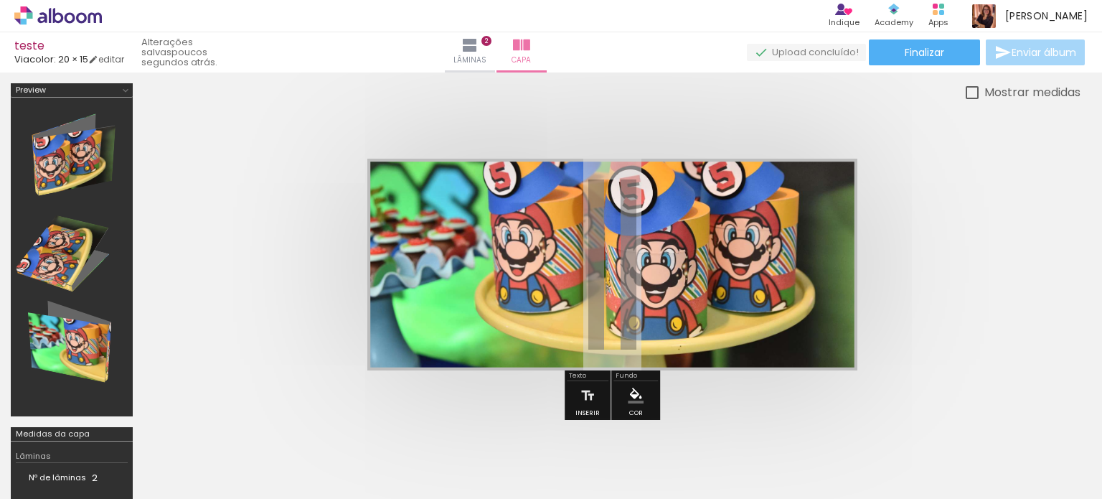
click at [80, 166] on div at bounding box center [72, 257] width 112 height 308
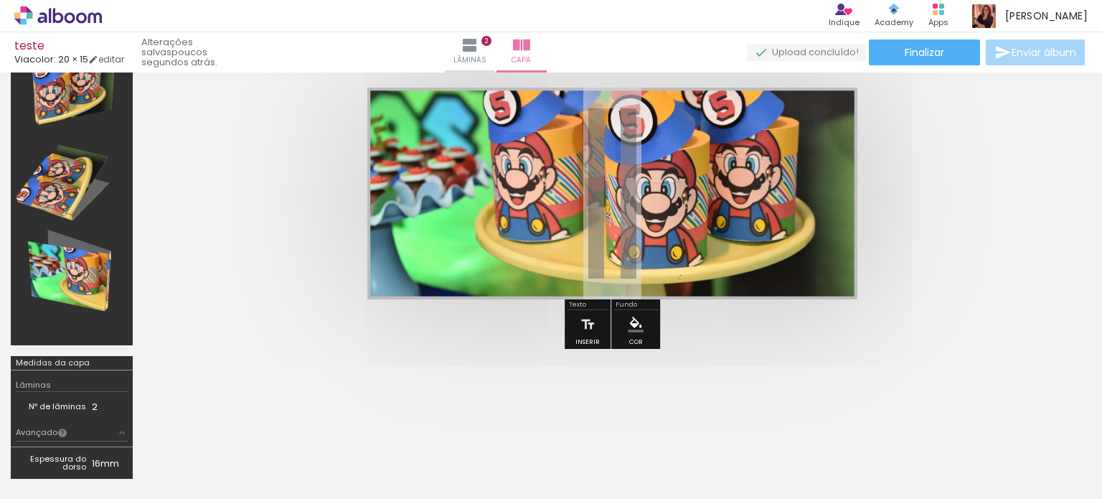
scroll to position [72, 0]
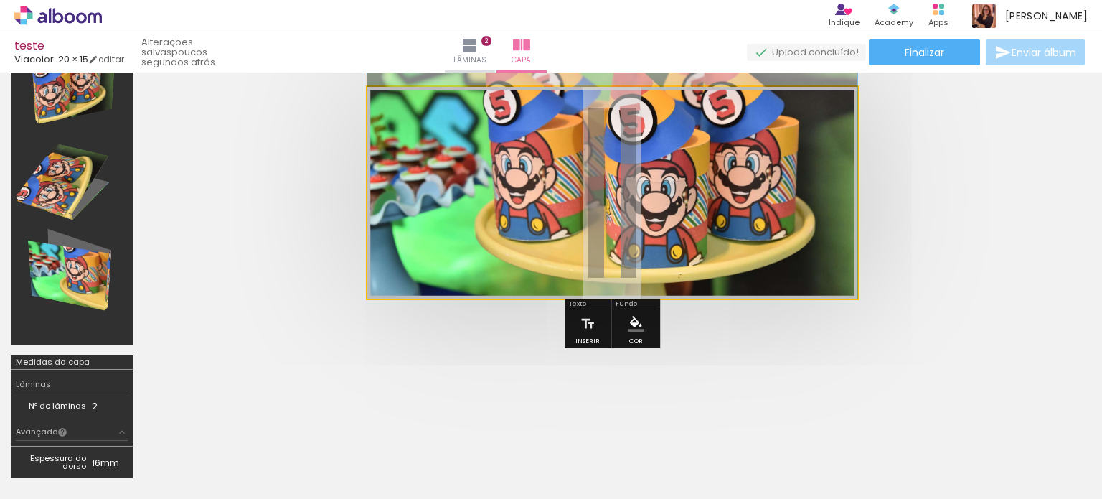
click at [547, 220] on quentale-photo at bounding box center [612, 193] width 490 height 212
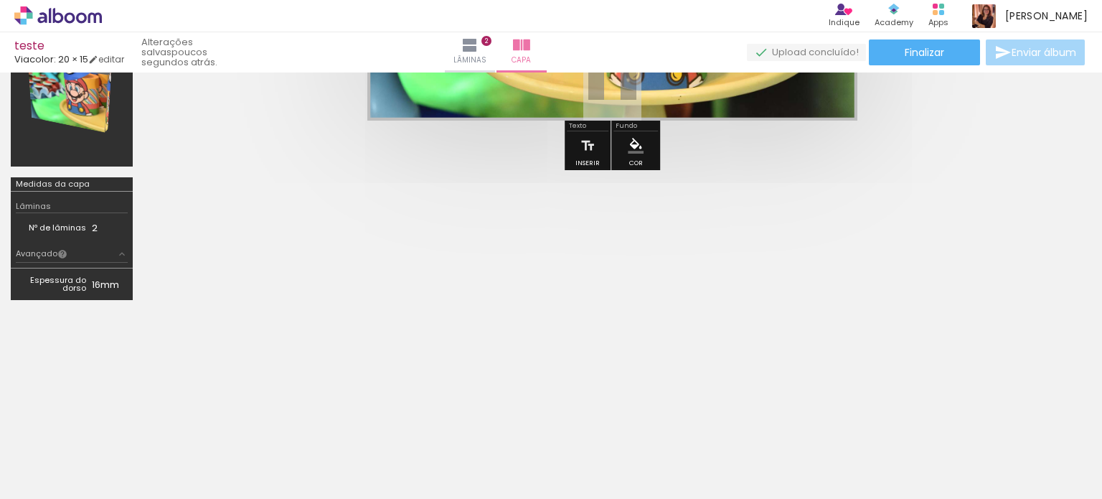
scroll to position [258, 0]
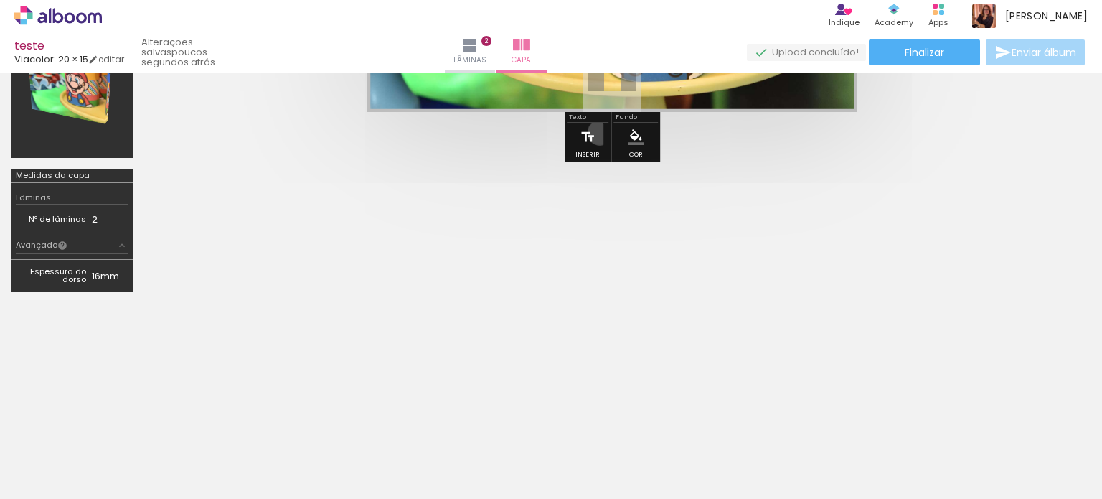
click at [600, 132] on paper-button "Inserir" at bounding box center [588, 141] width 32 height 37
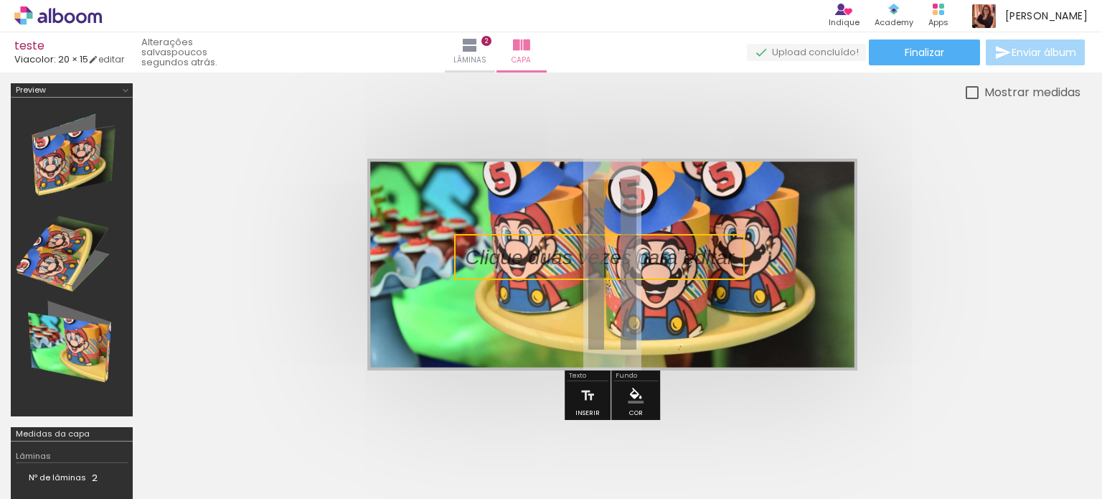
click at [611, 201] on quentale-layouter at bounding box center [612, 265] width 490 height 212
click at [0, 0] on slot "P&B" at bounding box center [0, 0] width 0 height 0
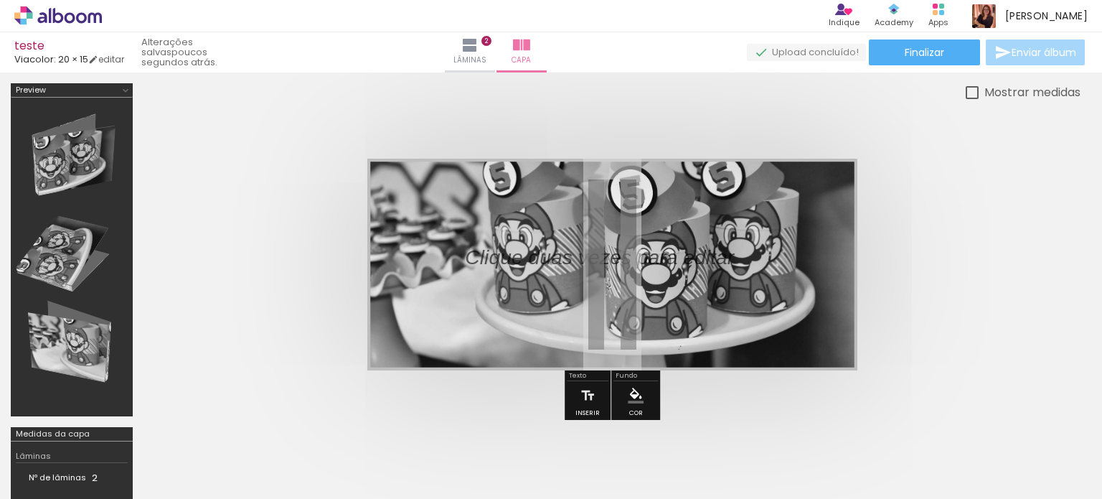
click at [0, 0] on slot "P&B" at bounding box center [0, 0] width 0 height 0
click at [623, 197] on div "Largura Cor" at bounding box center [635, 195] width 26 height 22
click at [450, 202] on div at bounding box center [451, 195] width 56 height 23
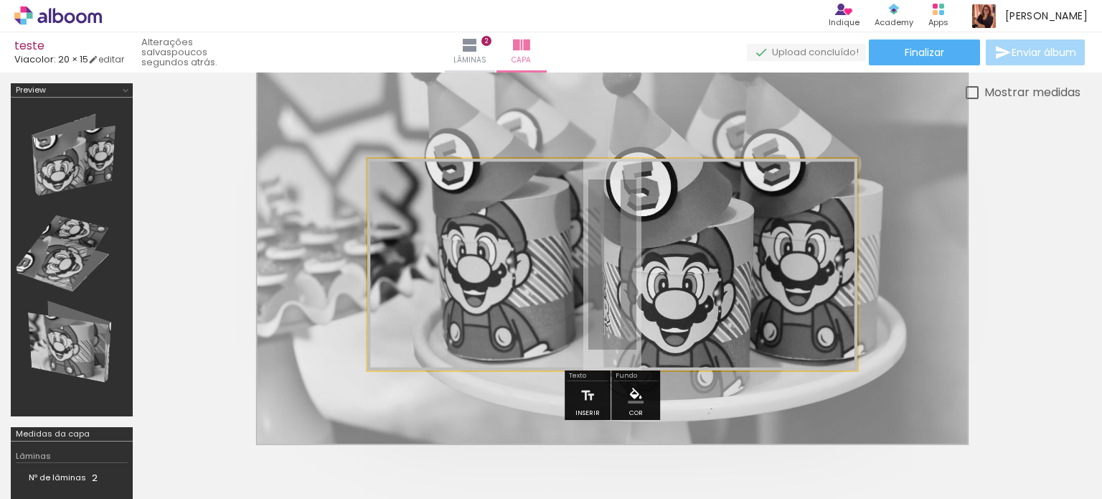
click at [450, 202] on div at bounding box center [447, 195] width 23 height 23
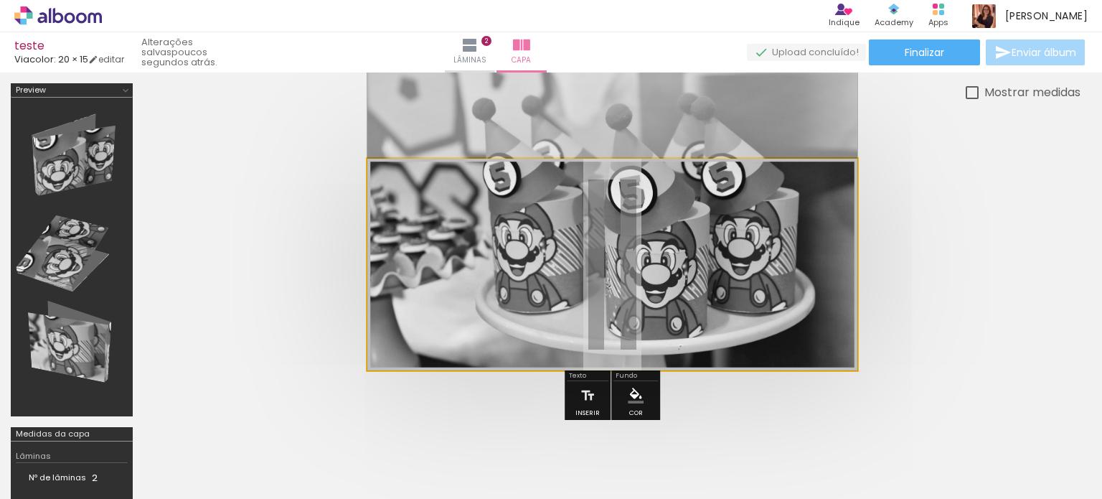
drag, startPoint x: 450, startPoint y: 202, endPoint x: 286, endPoint y: 141, distance: 174.6
type paper-slider "100"
click at [286, 141] on div at bounding box center [611, 264] width 937 height 326
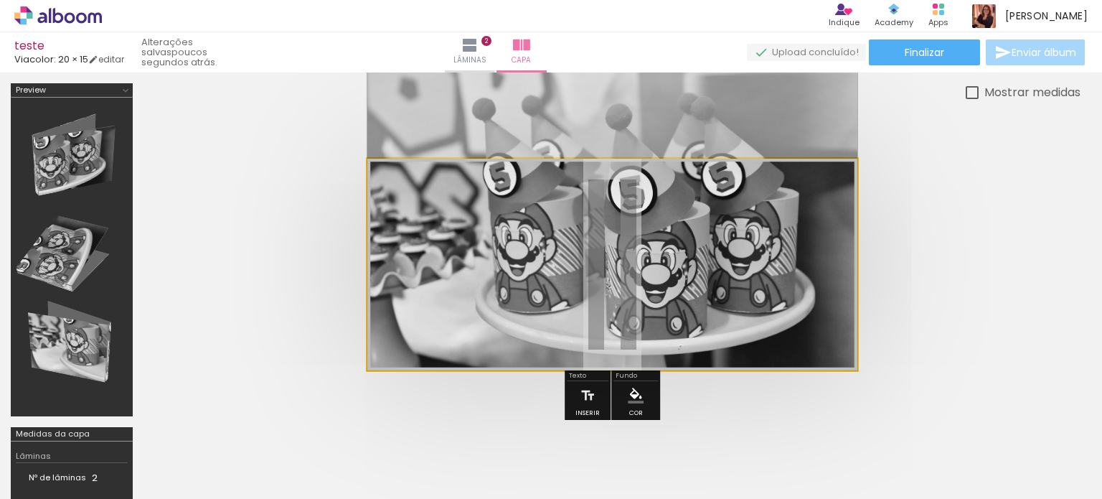
click at [664, 212] on quentale-photo at bounding box center [612, 265] width 490 height 212
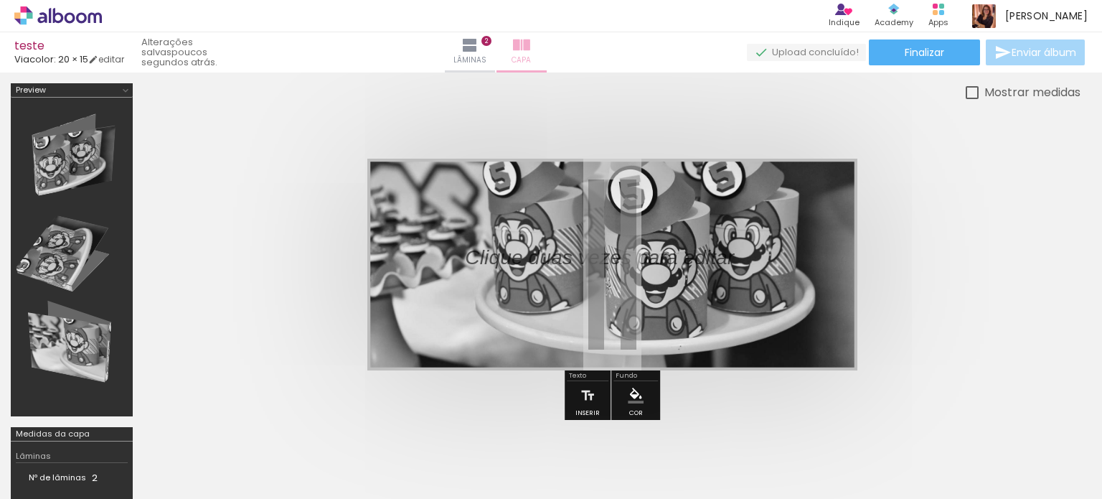
click at [547, 47] on paper-button "Capa" at bounding box center [521, 52] width 50 height 40
click at [583, 391] on iron-icon at bounding box center [588, 395] width 16 height 29
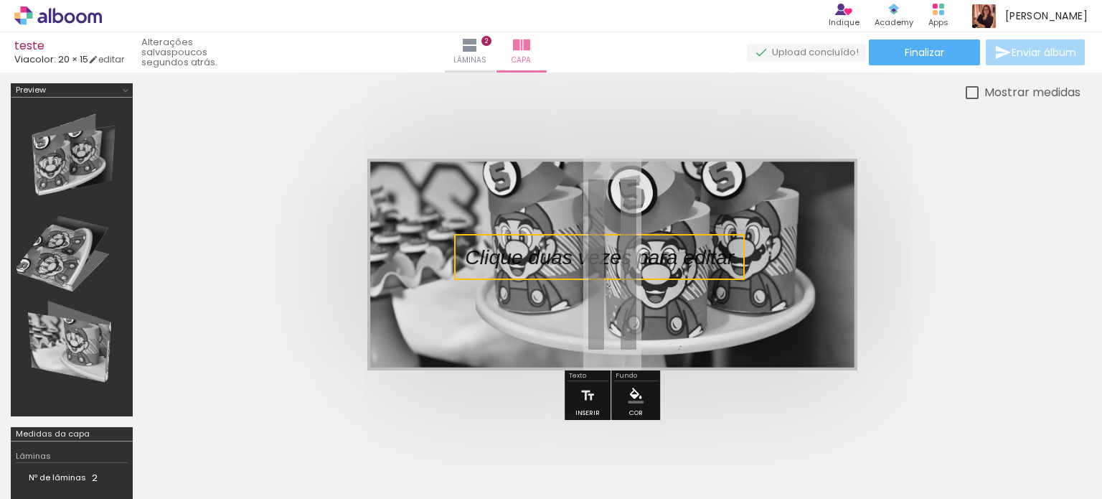
click at [778, 49] on quentale-upload-monitor at bounding box center [806, 53] width 119 height 18
click at [813, 217] on quentale-photo at bounding box center [612, 265] width 490 height 212
click at [838, 212] on quentale-photo at bounding box center [612, 265] width 490 height 212
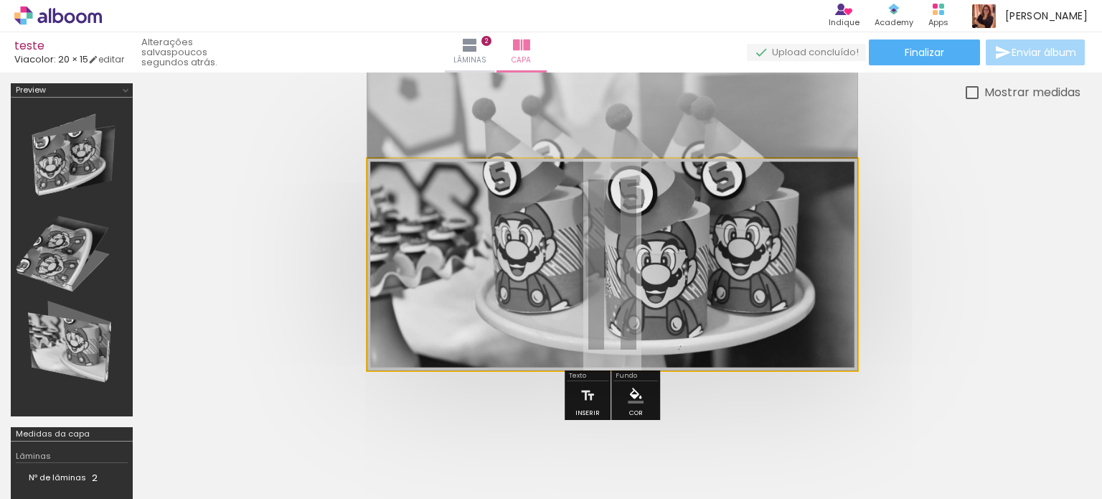
drag, startPoint x: 839, startPoint y: 209, endPoint x: 849, endPoint y: 160, distance: 49.8
click at [849, 160] on quentale-photo at bounding box center [612, 265] width 490 height 212
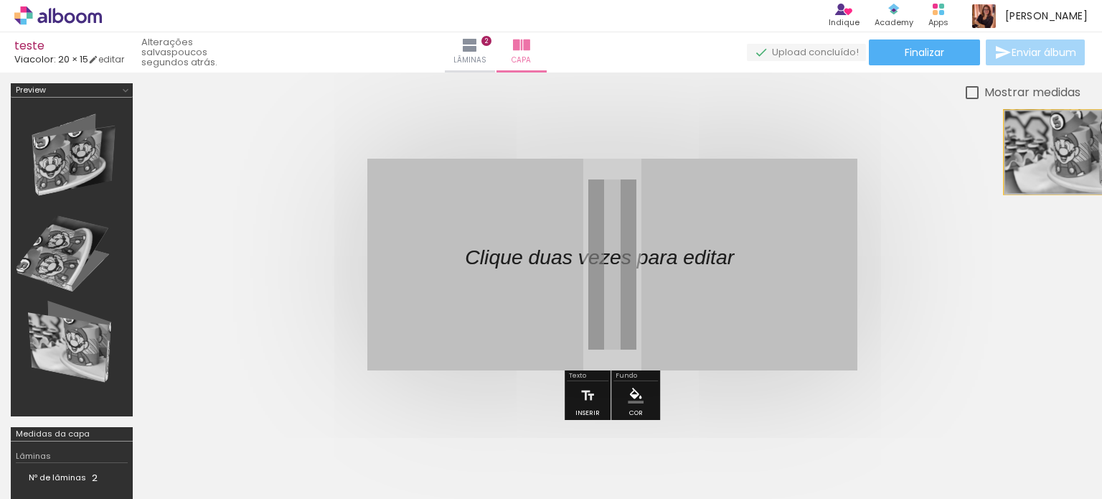
drag, startPoint x: 845, startPoint y: 166, endPoint x: 1101, endPoint y: 151, distance: 256.6
click at [1101, 151] on div "Inserir lâmina 1 de 2 Inserir lâmina 2 de 2 Confirmar Cancelar" at bounding box center [551, 285] width 1102 height 426
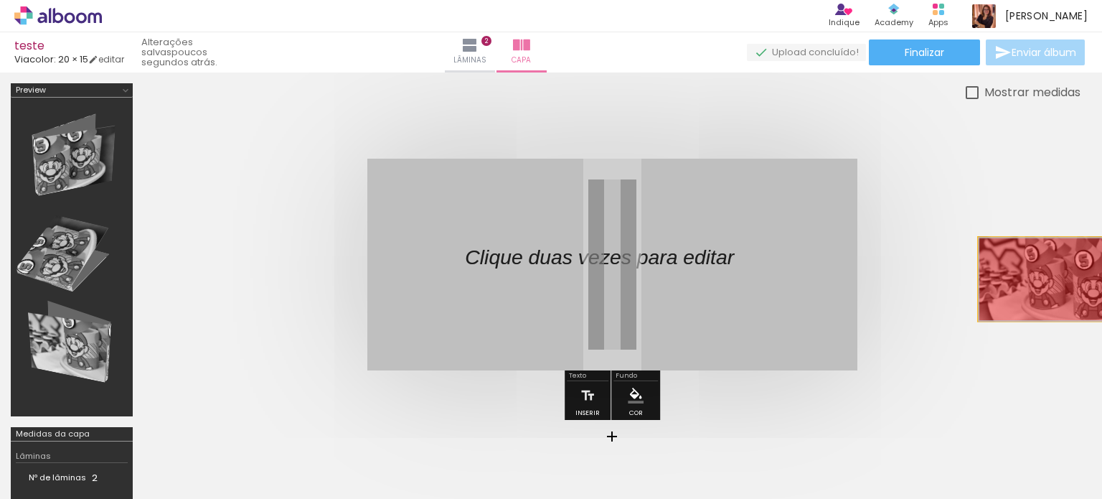
drag, startPoint x: 793, startPoint y: 215, endPoint x: 1075, endPoint y: 278, distance: 288.9
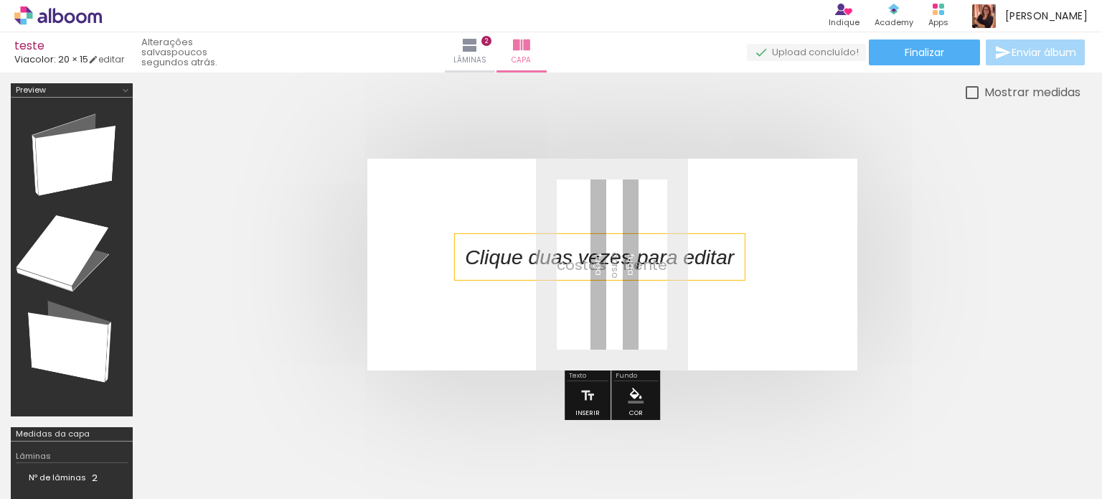
click at [588, 272] on div at bounding box center [599, 257] width 291 height 46
click at [614, 263] on quentale-selection at bounding box center [599, 257] width 291 height 46
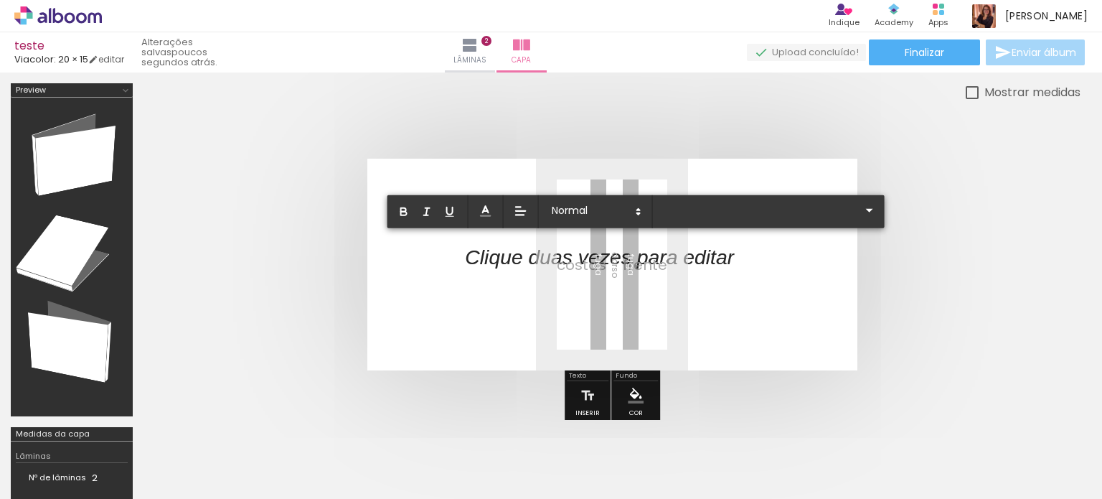
click at [621, 263] on p at bounding box center [599, 265] width 269 height 29
drag, startPoint x: 610, startPoint y: 269, endPoint x: 614, endPoint y: 366, distance: 96.9
click at [609, 279] on album-spread at bounding box center [612, 265] width 490 height 212
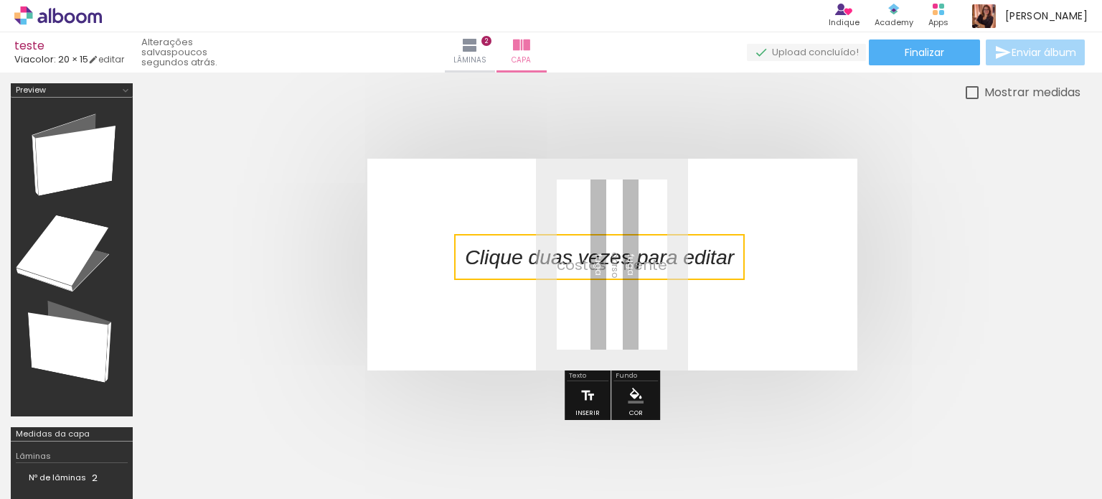
click at [594, 393] on paper-button "Inserir" at bounding box center [588, 399] width 32 height 37
click at [620, 227] on quentale-layouter at bounding box center [612, 265] width 490 height 212
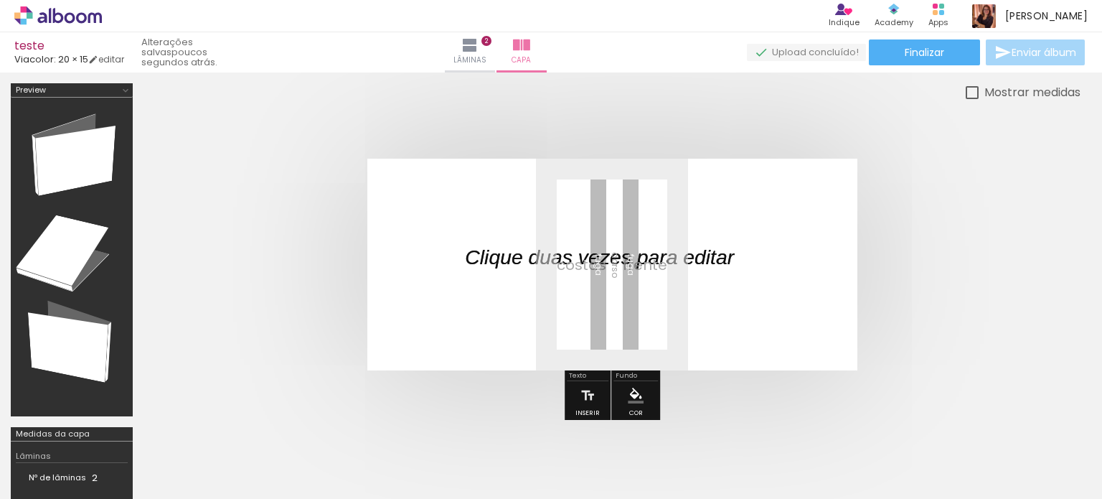
drag, startPoint x: 690, startPoint y: 266, endPoint x: 958, endPoint y: 260, distance: 267.7
click at [958, 260] on quentale-cover at bounding box center [612, 265] width 822 height 212
drag, startPoint x: 743, startPoint y: 265, endPoint x: 511, endPoint y: 252, distance: 232.1
click at [1057, 209] on div at bounding box center [611, 264] width 937 height 326
drag, startPoint x: 497, startPoint y: 255, endPoint x: 459, endPoint y: 265, distance: 39.5
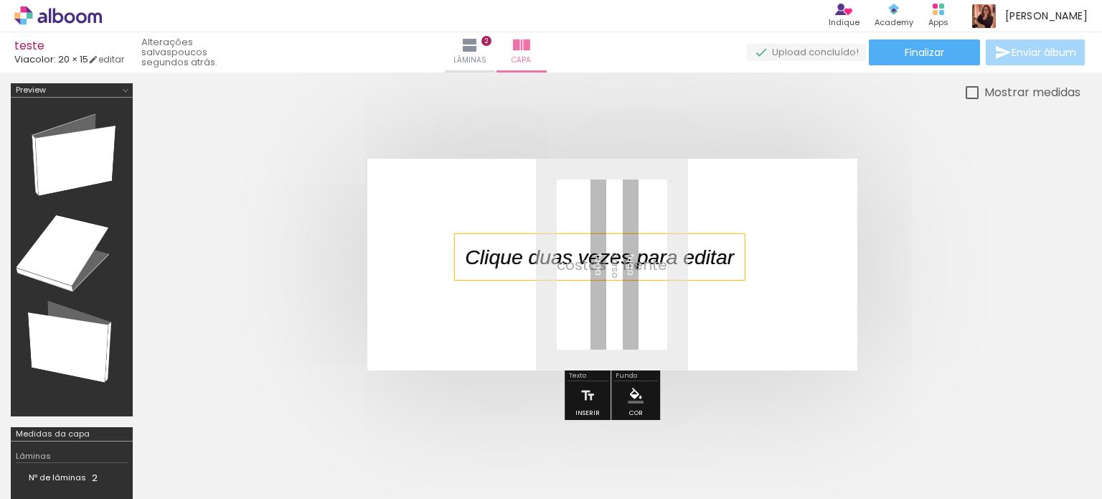
click at [938, 182] on quentale-cover at bounding box center [612, 265] width 822 height 212
click at [448, 268] on quentale-layouter at bounding box center [612, 265] width 490 height 212
click at [592, 269] on p at bounding box center [610, 256] width 291 height 29
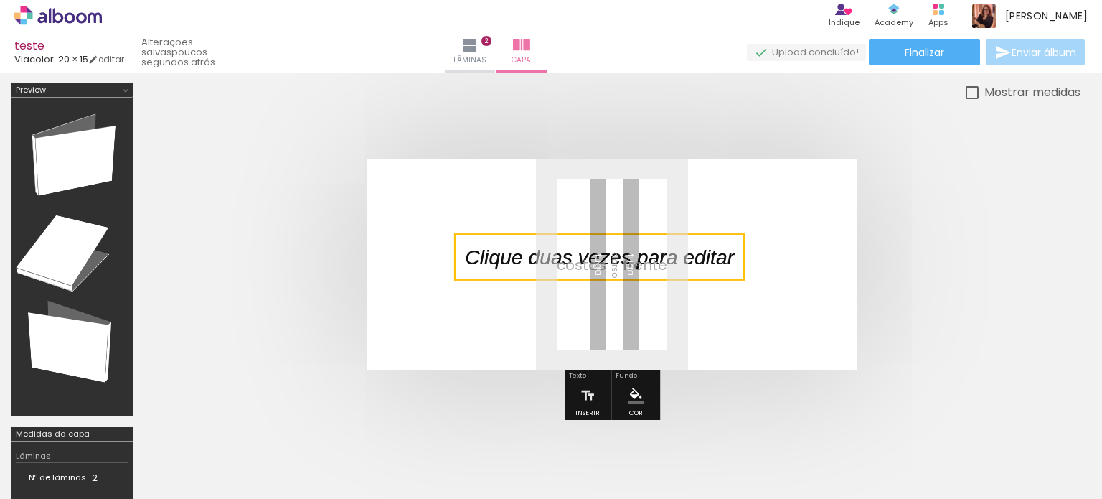
click at [592, 269] on quentale-selection at bounding box center [599, 257] width 291 height 46
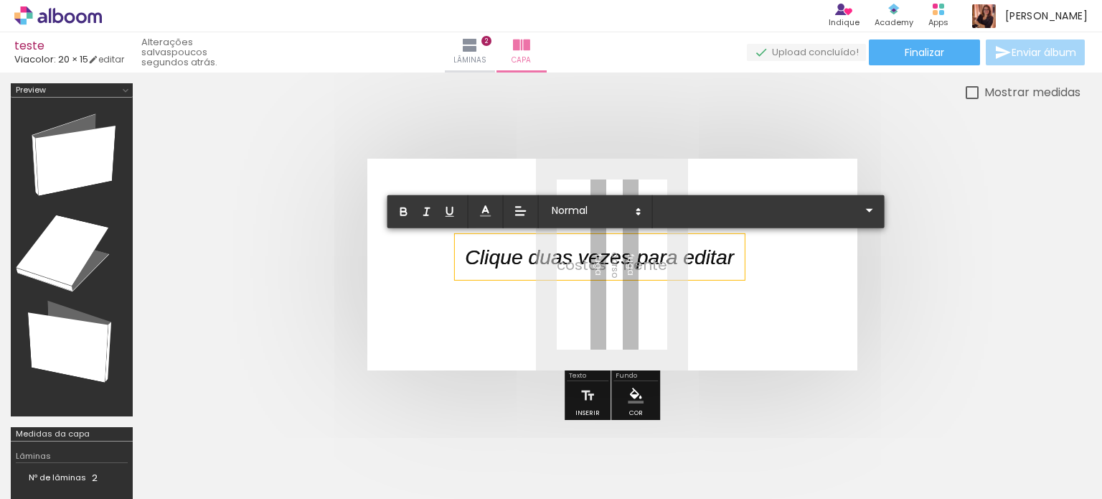
click at [627, 270] on div at bounding box center [599, 257] width 291 height 46
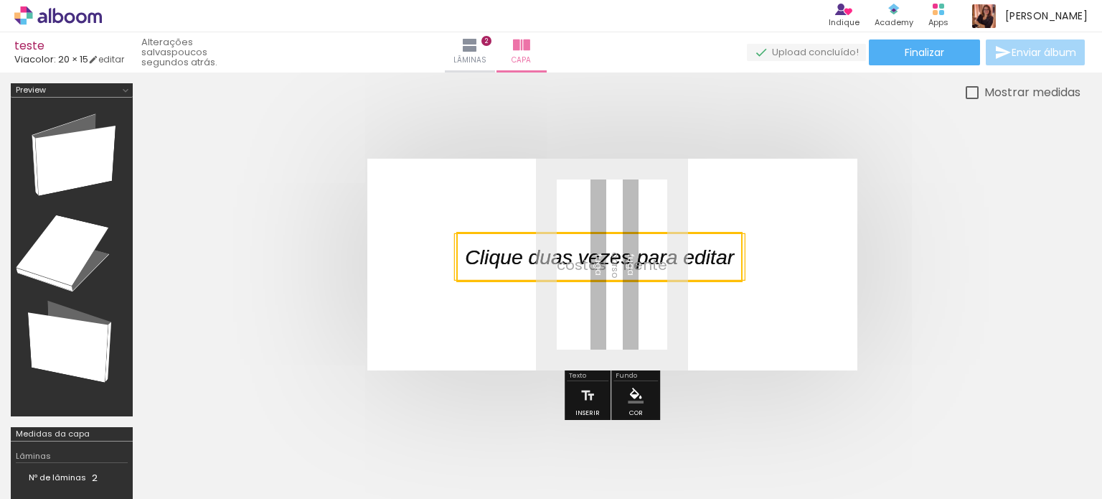
click at [627, 270] on quentale-selection at bounding box center [599, 257] width 286 height 50
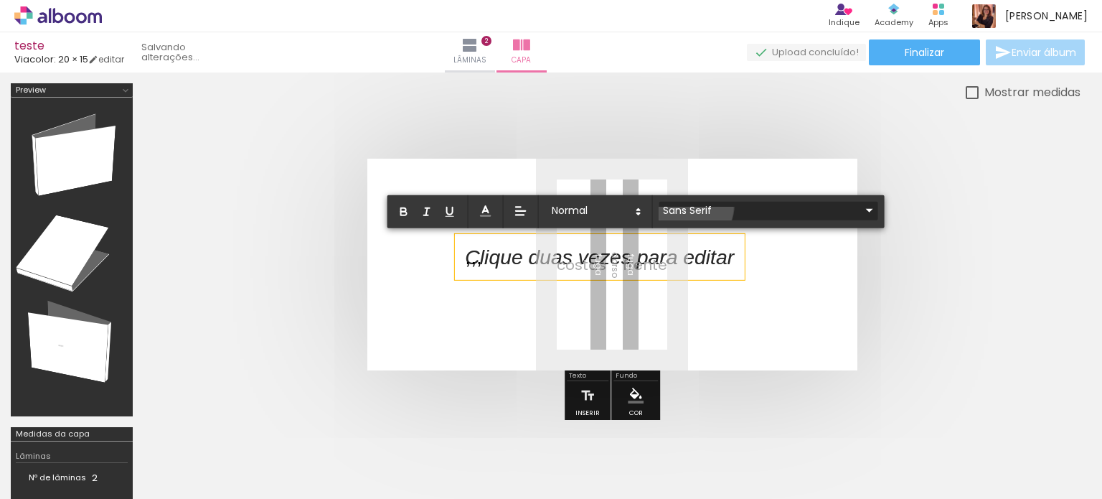
click at [689, 206] on input "Sans Serif" at bounding box center [760, 209] width 202 height 15
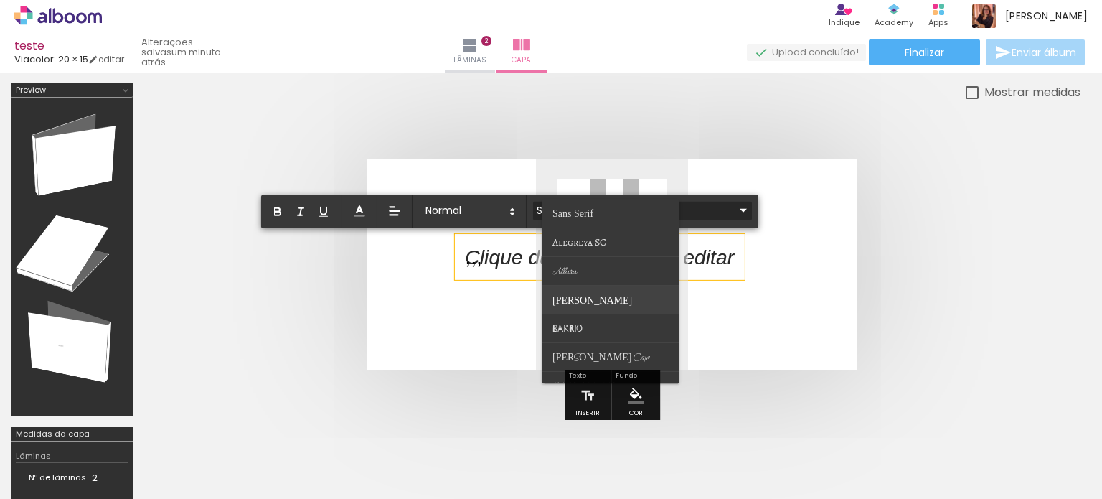
click at [637, 299] on paper-item at bounding box center [611, 299] width 138 height 29
type input "Barlow"
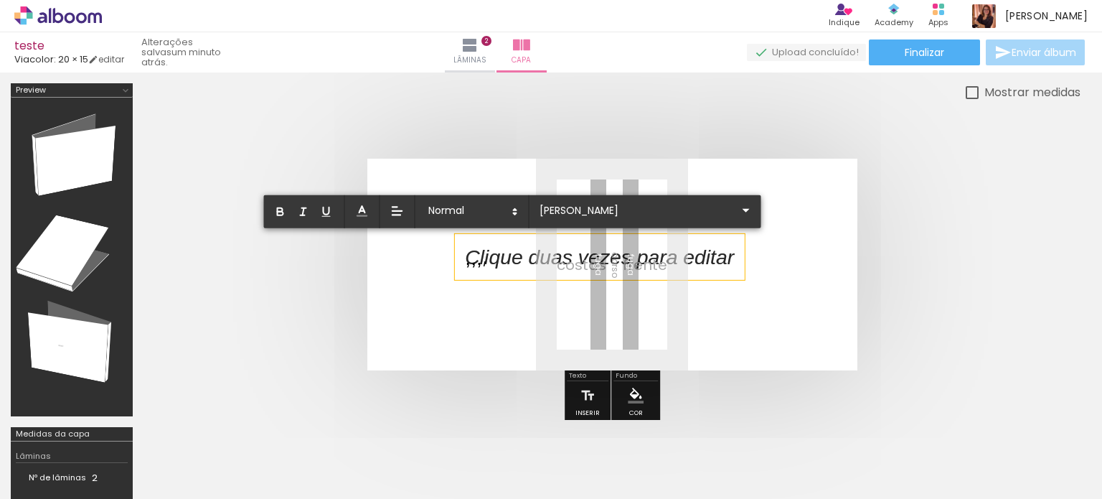
click at [696, 260] on p at bounding box center [610, 256] width 291 height 29
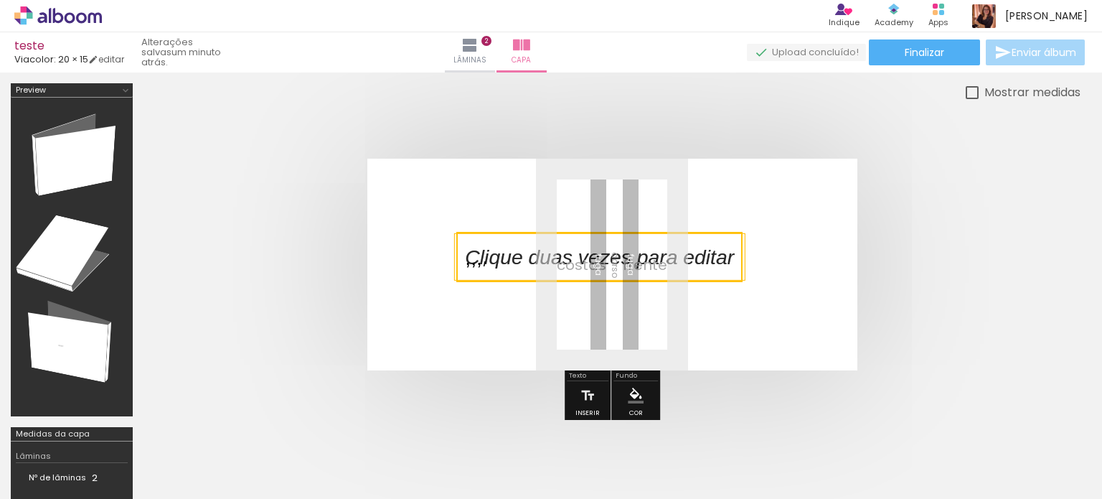
click at [963, 289] on quentale-cover at bounding box center [612, 265] width 822 height 212
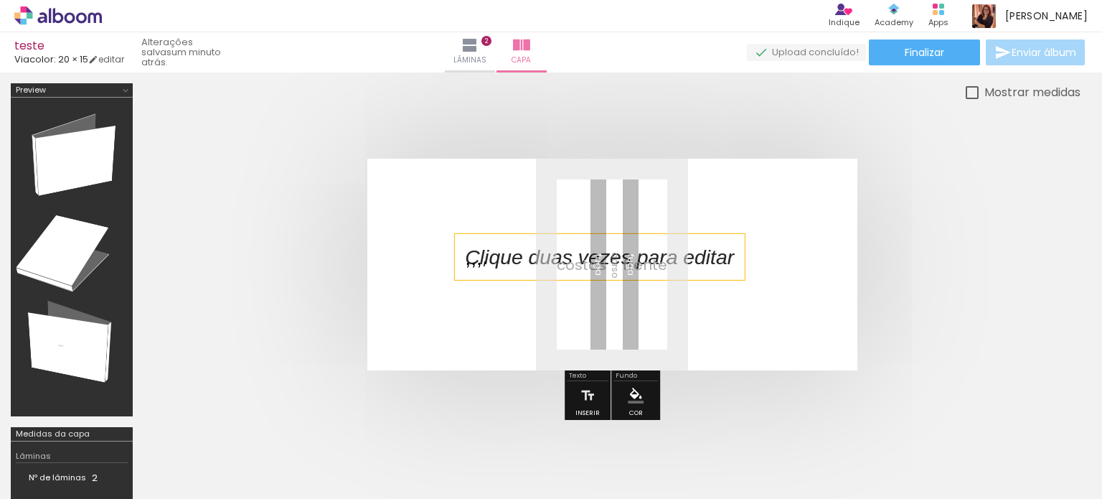
click at [487, 249] on p at bounding box center [610, 256] width 291 height 29
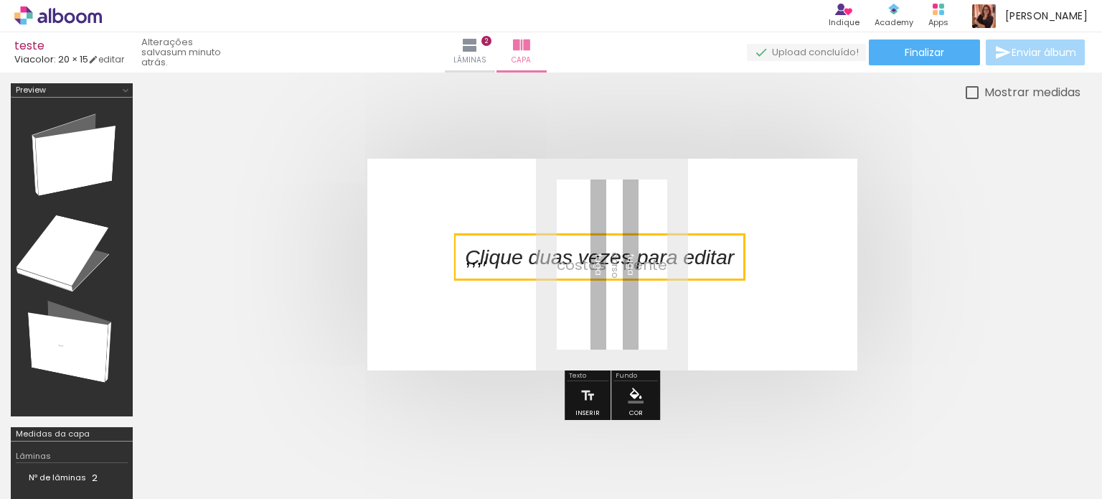
click at [487, 250] on quentale-selection at bounding box center [599, 257] width 291 height 46
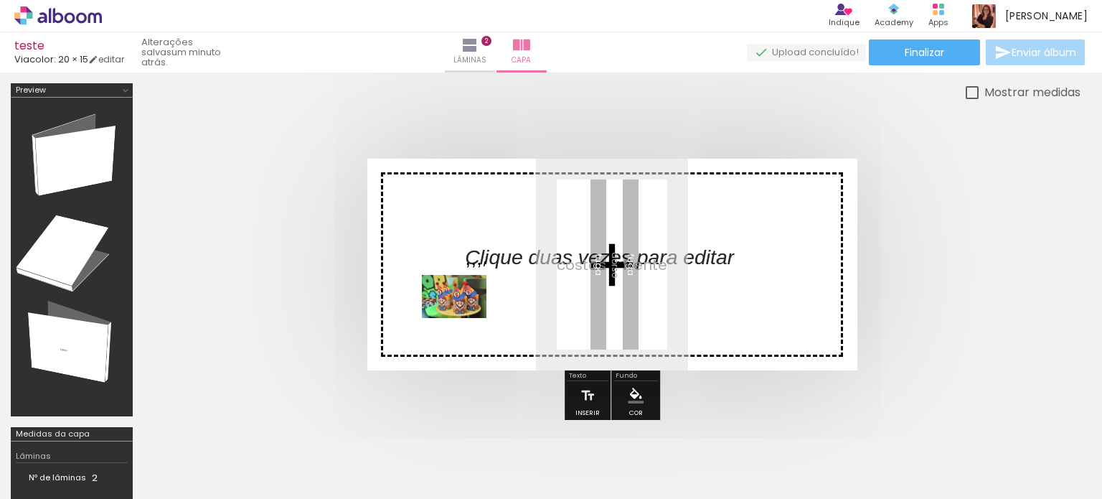
drag, startPoint x: 230, startPoint y: 433, endPoint x: 465, endPoint y: 318, distance: 262.1
click at [465, 318] on quentale-workspace at bounding box center [551, 249] width 1102 height 499
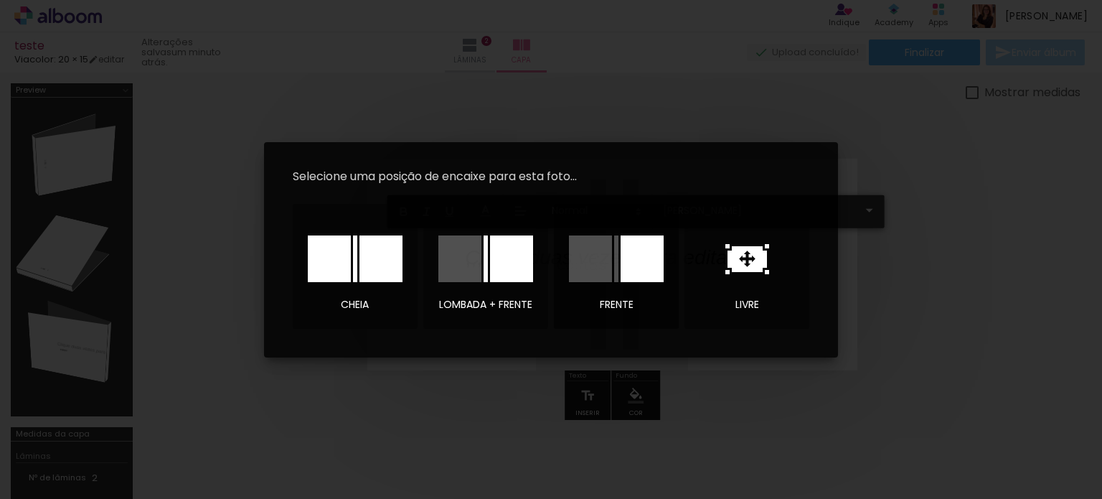
click at [655, 255] on div at bounding box center [642, 258] width 43 height 47
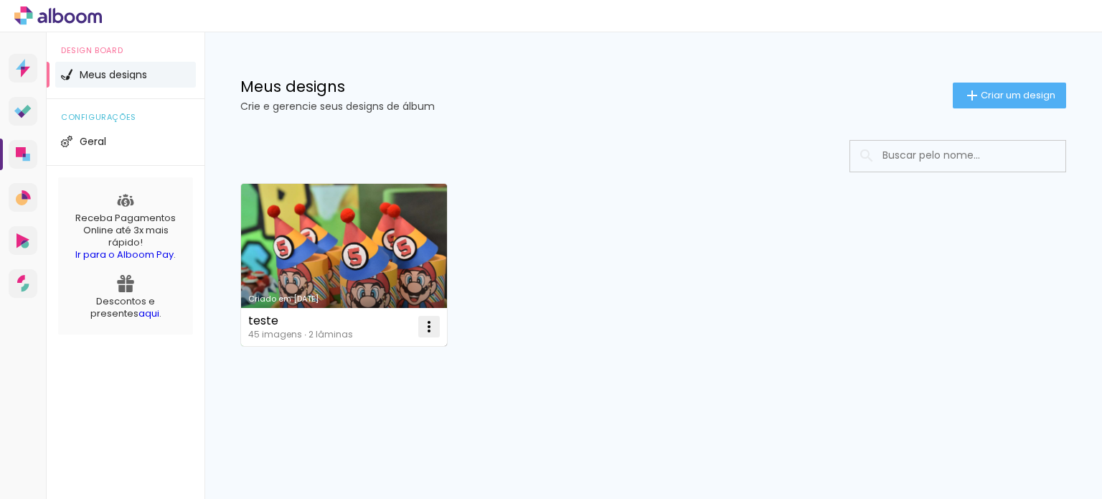
click at [422, 329] on iron-icon at bounding box center [428, 326] width 17 height 17
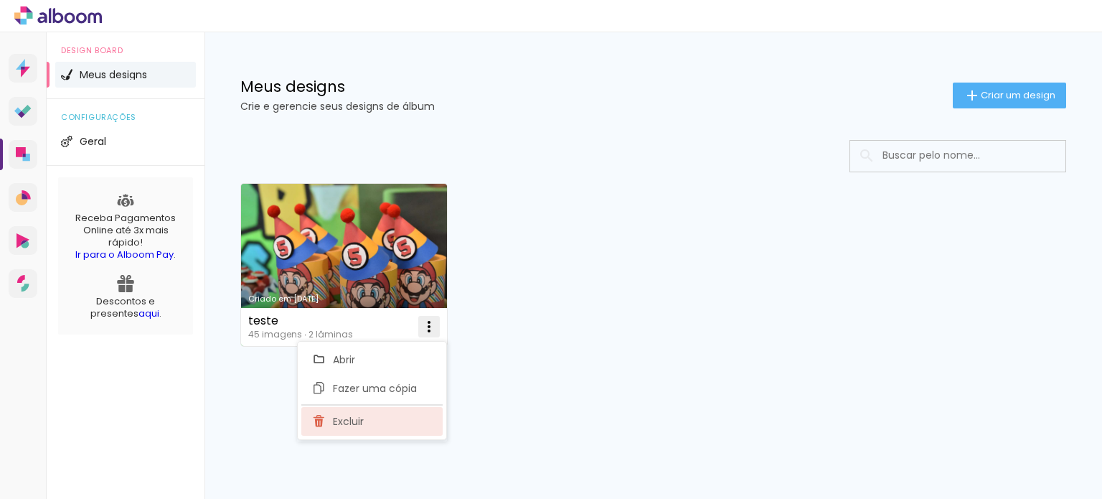
click at [339, 412] on paper-item "Excluir" at bounding box center [371, 421] width 141 height 29
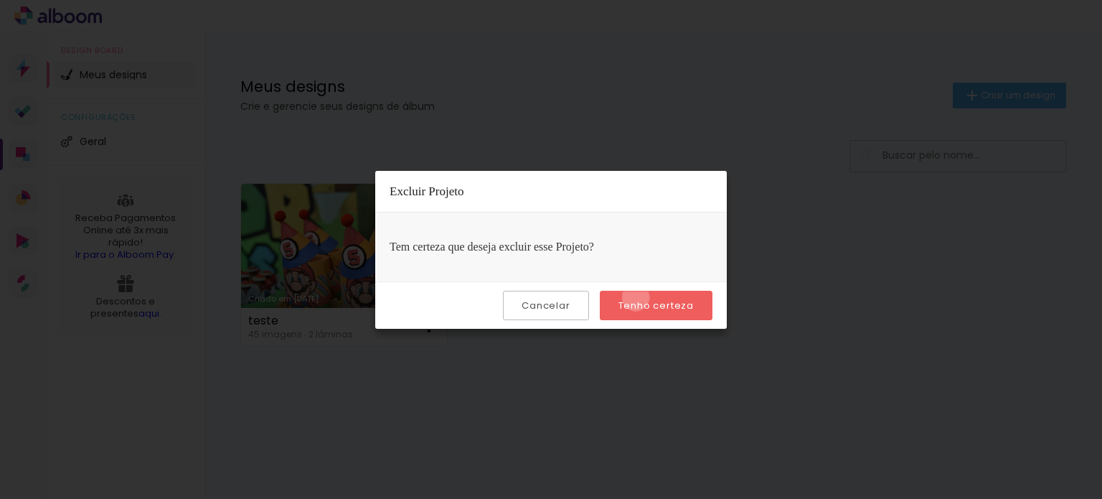
click at [638, 297] on paper-button "Tenho certeza" at bounding box center [656, 305] width 113 height 29
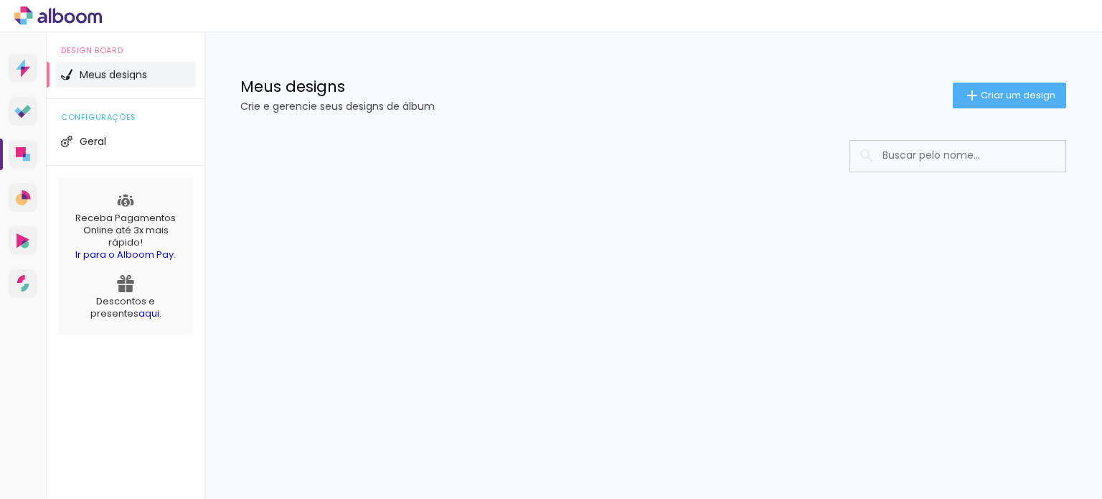
click at [138, 312] on link "aqui" at bounding box center [148, 313] width 21 height 14
